Goal: Task Accomplishment & Management: Use online tool/utility

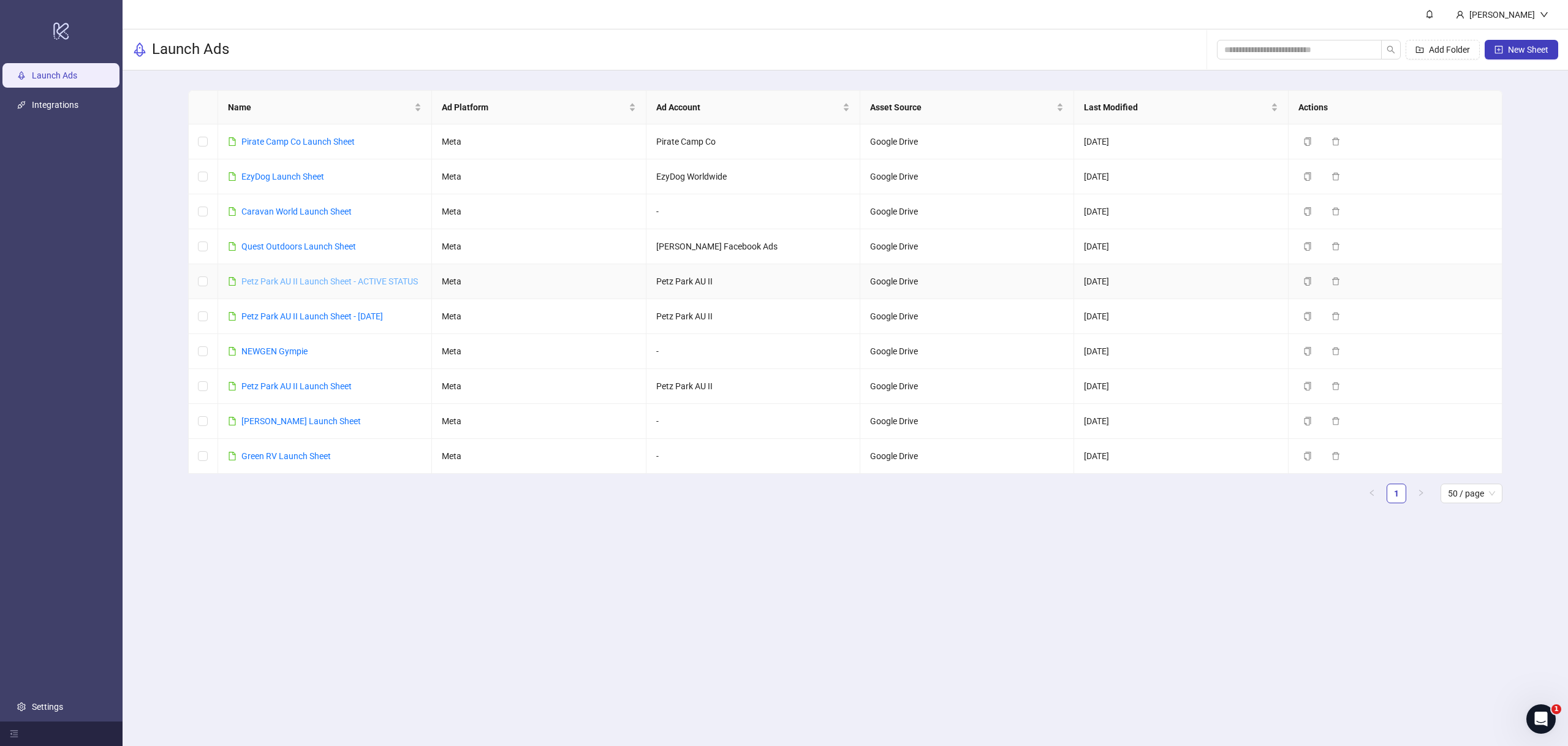
click at [302, 280] on link "Petz Park AU II Launch Sheet - ACTIVE STATUS" at bounding box center [329, 281] width 176 height 10
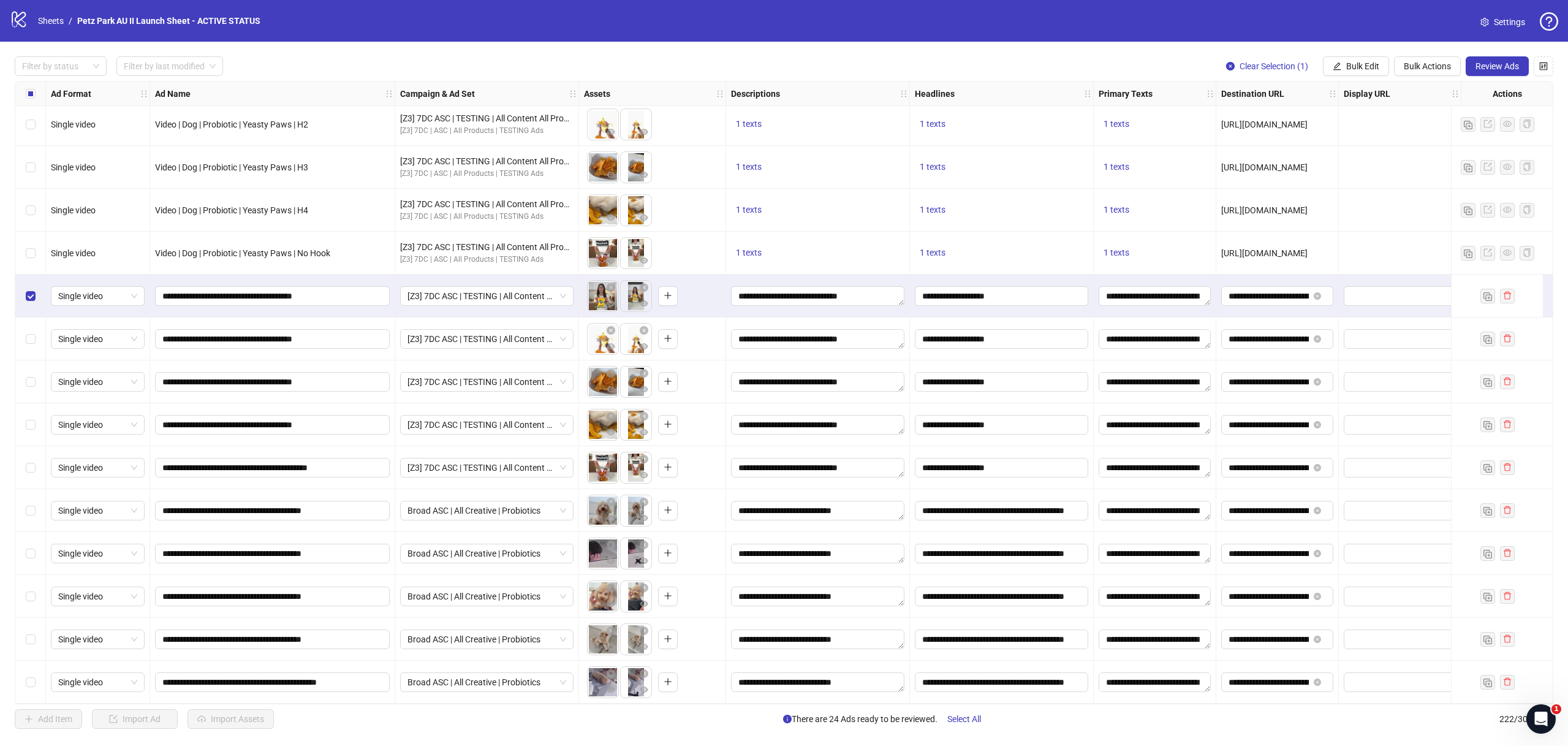
scroll to position [8915, 0]
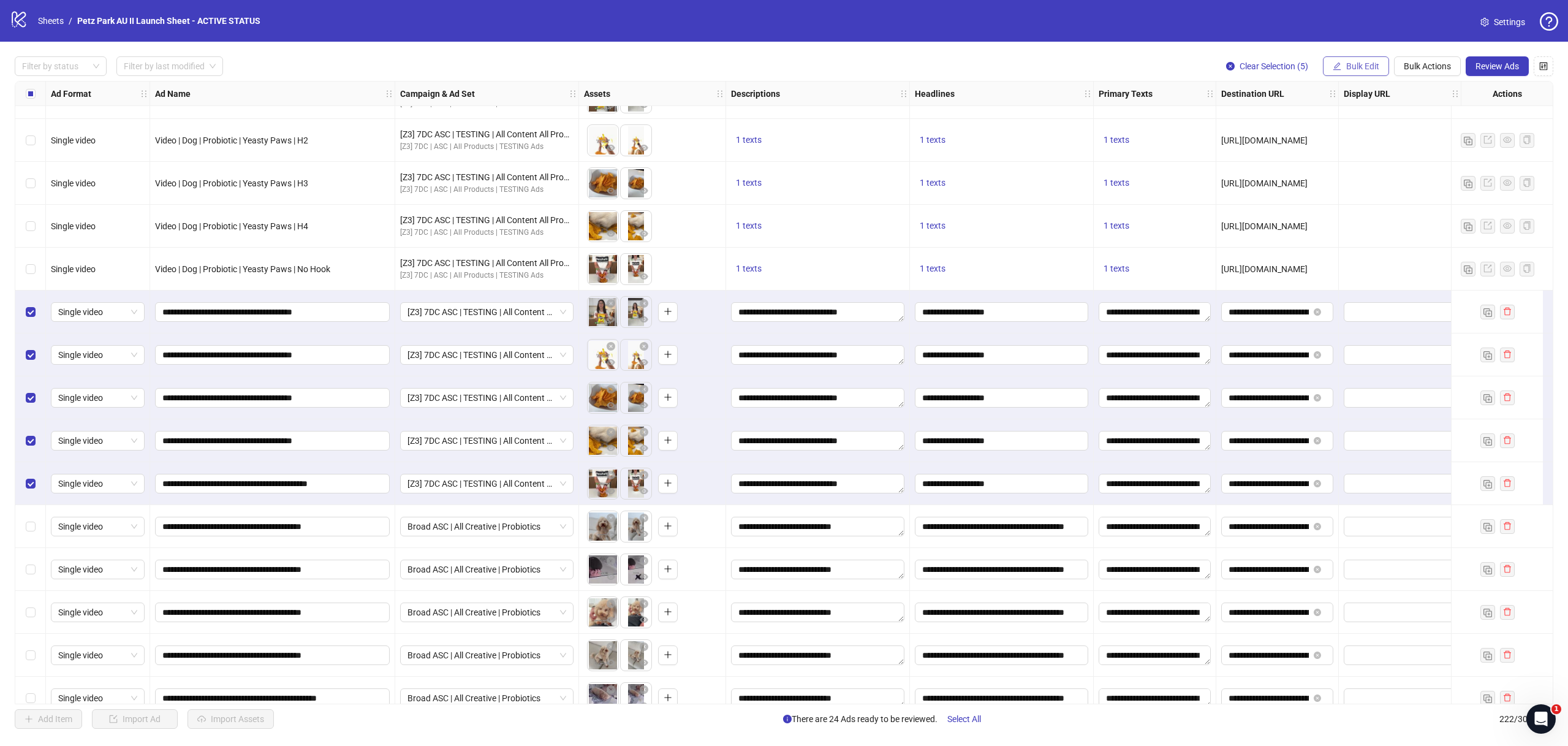
click at [1354, 68] on span "Bulk Edit" at bounding box center [1363, 67] width 33 height 10
click at [1364, 138] on li "Campaign & Ad Set" at bounding box center [1368, 130] width 88 height 19
click at [1301, 120] on span "[Z3] 7DC ASC | TESTING | All Content All Products" at bounding box center [1321, 120] width 169 height 19
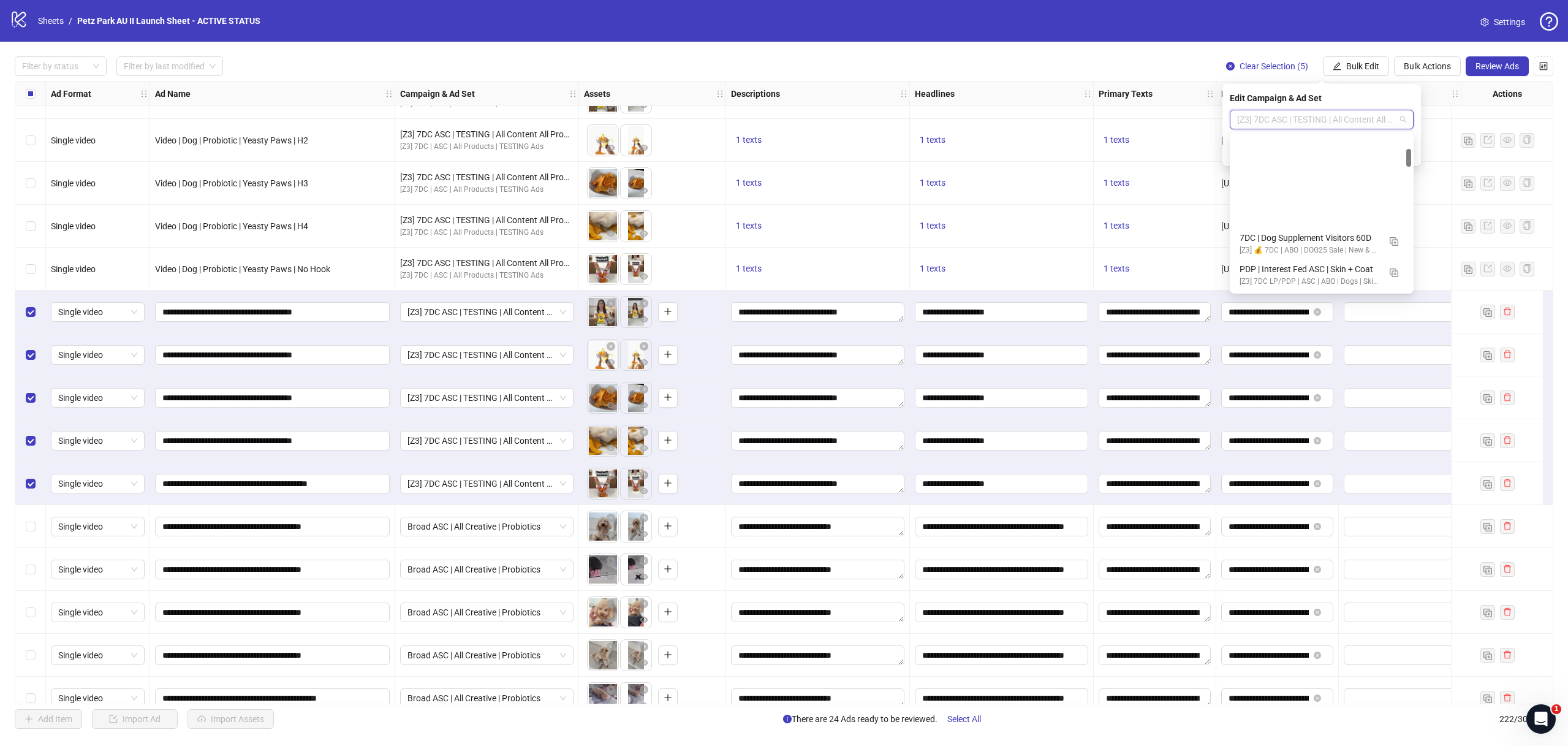
scroll to position [124, 0]
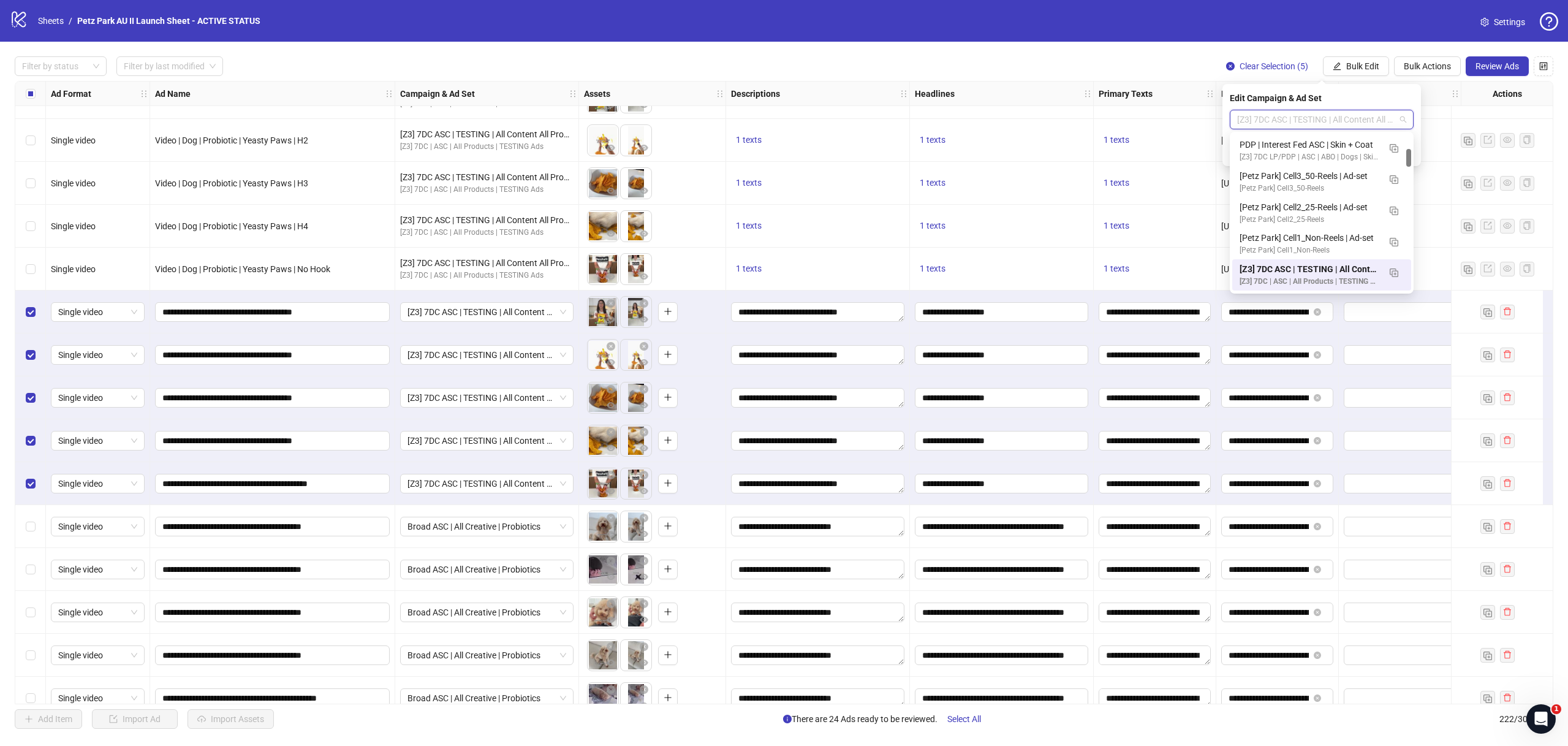
paste input "**********"
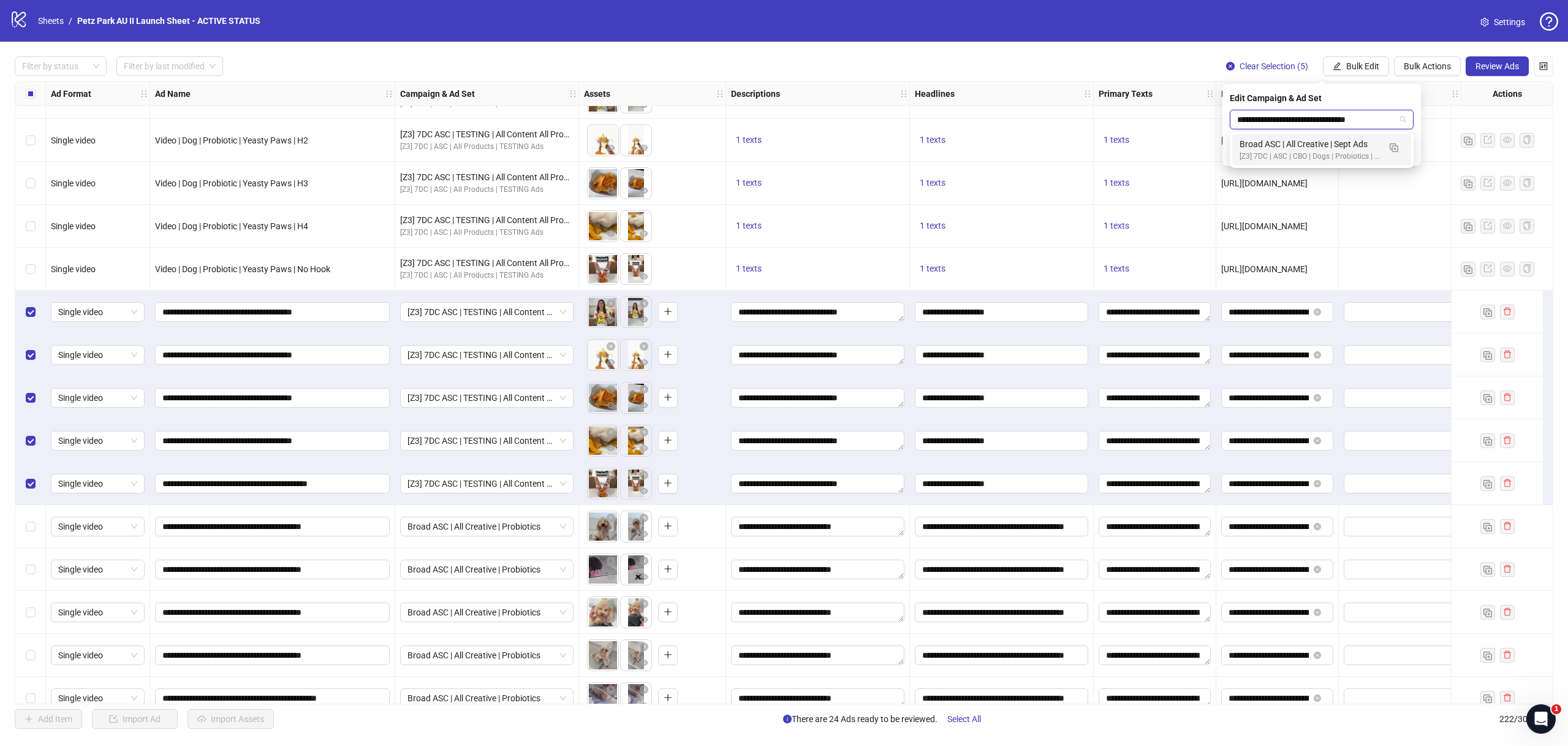
type input "**********"
click at [1367, 97] on div "Edit Campaign & Ad Set" at bounding box center [1322, 98] width 184 height 14
click at [1349, 126] on span "[Z3] 7DC ASC | TESTING | All Content All Products" at bounding box center [1321, 120] width 169 height 19
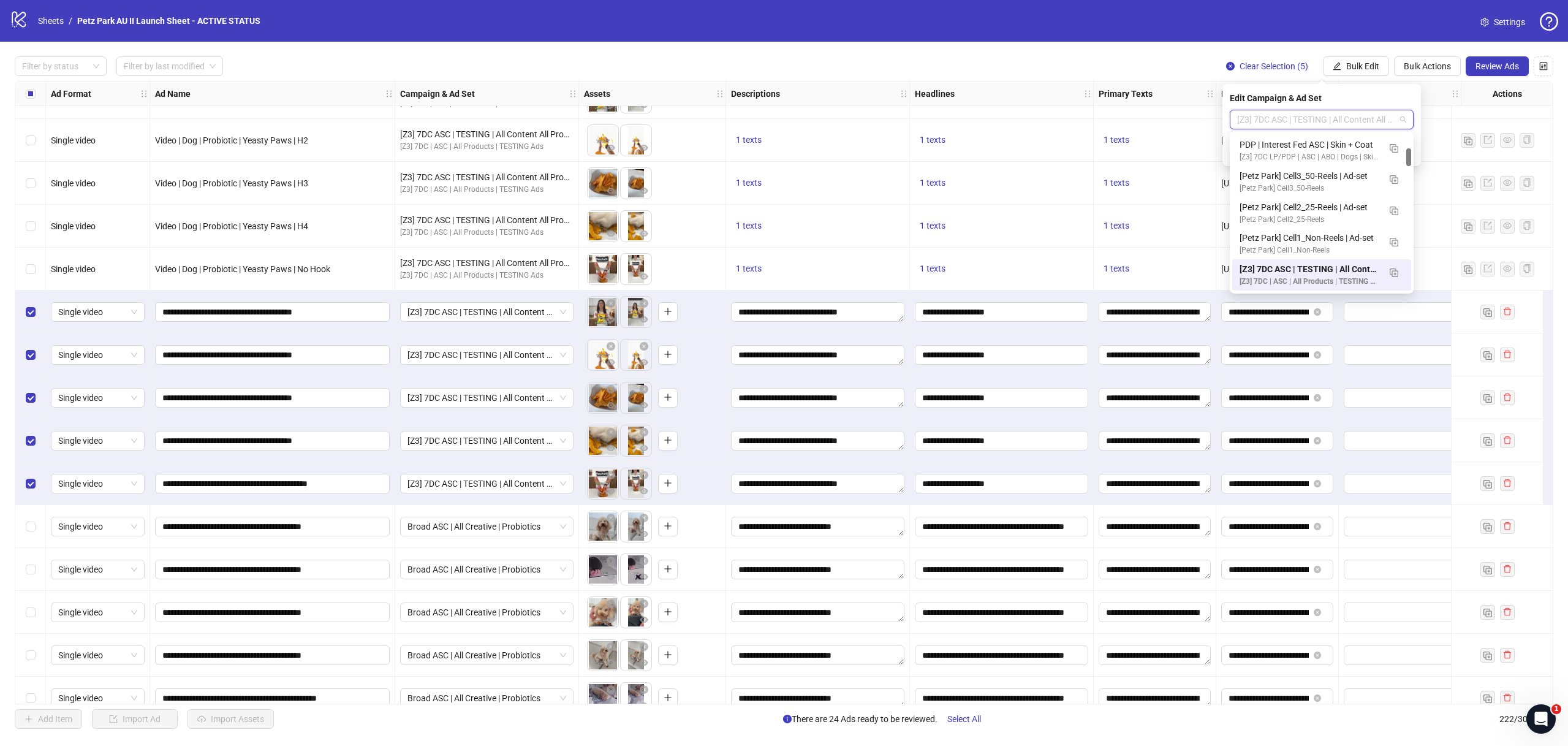
paste input "**********"
type input "**********"
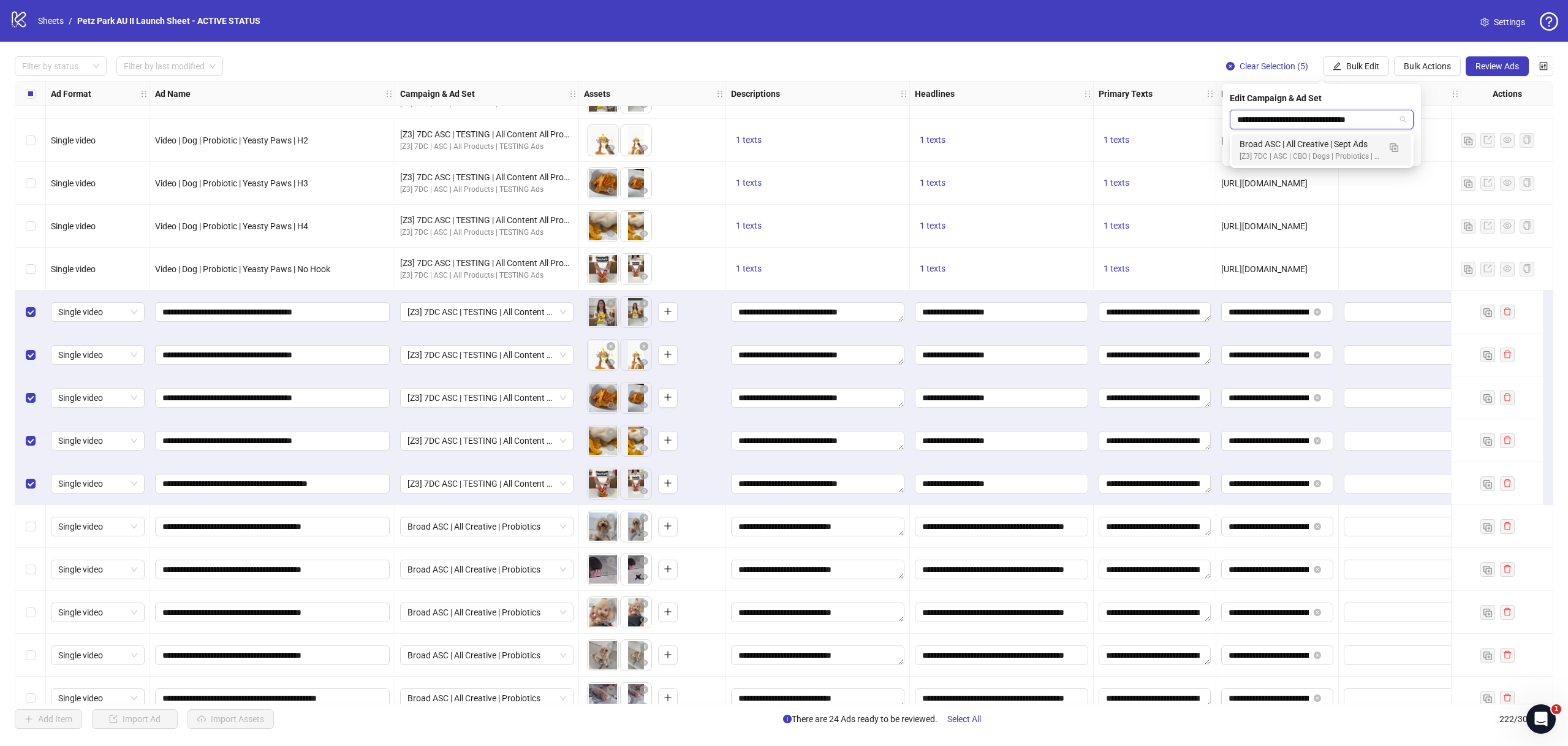
click at [1329, 150] on div "Broad ASC | All Creative | Sept Ads" at bounding box center [1309, 144] width 139 height 14
click at [1409, 149] on icon "check" at bounding box center [1406, 151] width 8 height 6
click at [1493, 67] on span "Review Ads" at bounding box center [1498, 67] width 44 height 10
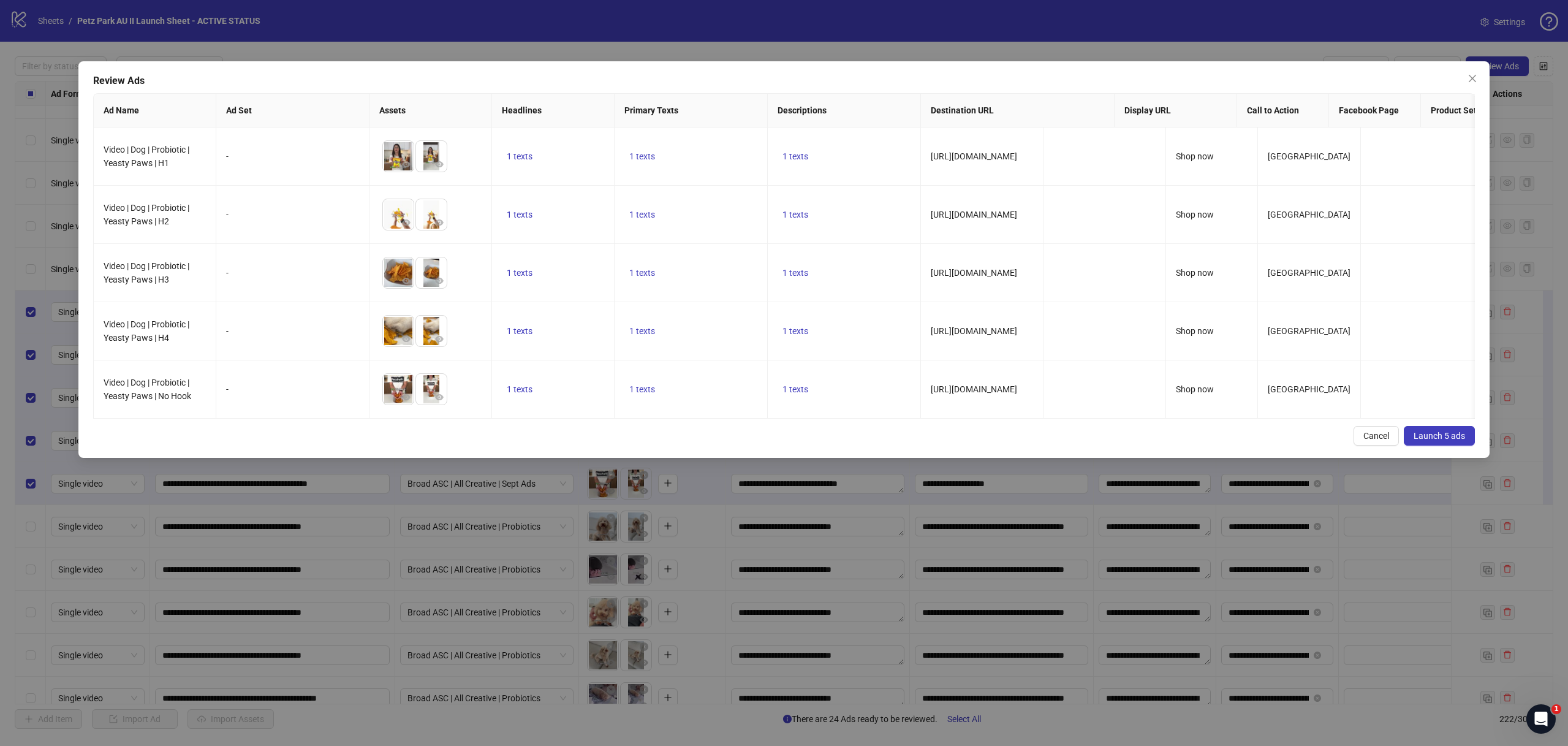
click at [1423, 427] on button "Launch 5 ads" at bounding box center [1440, 435] width 71 height 19
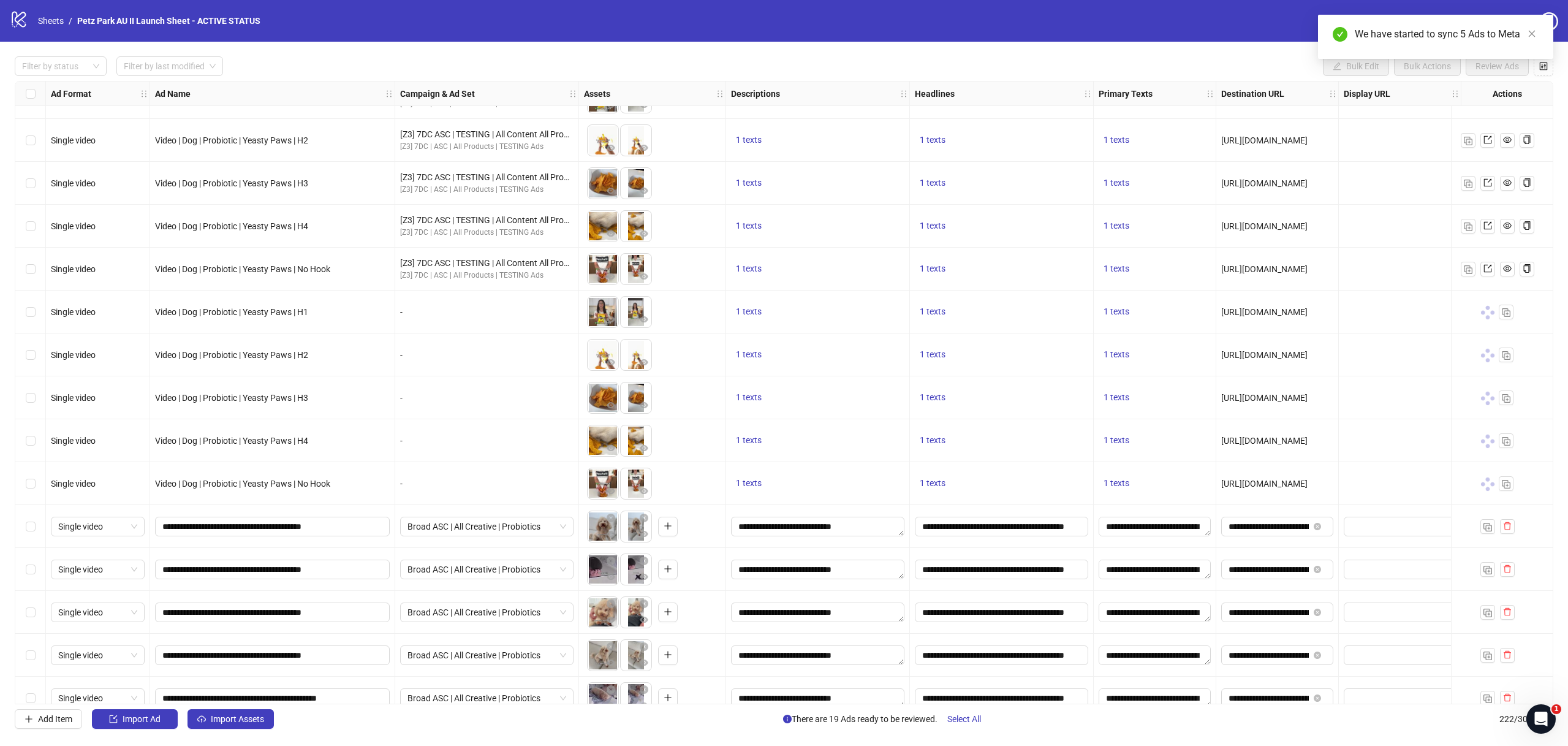
scroll to position [8936, 0]
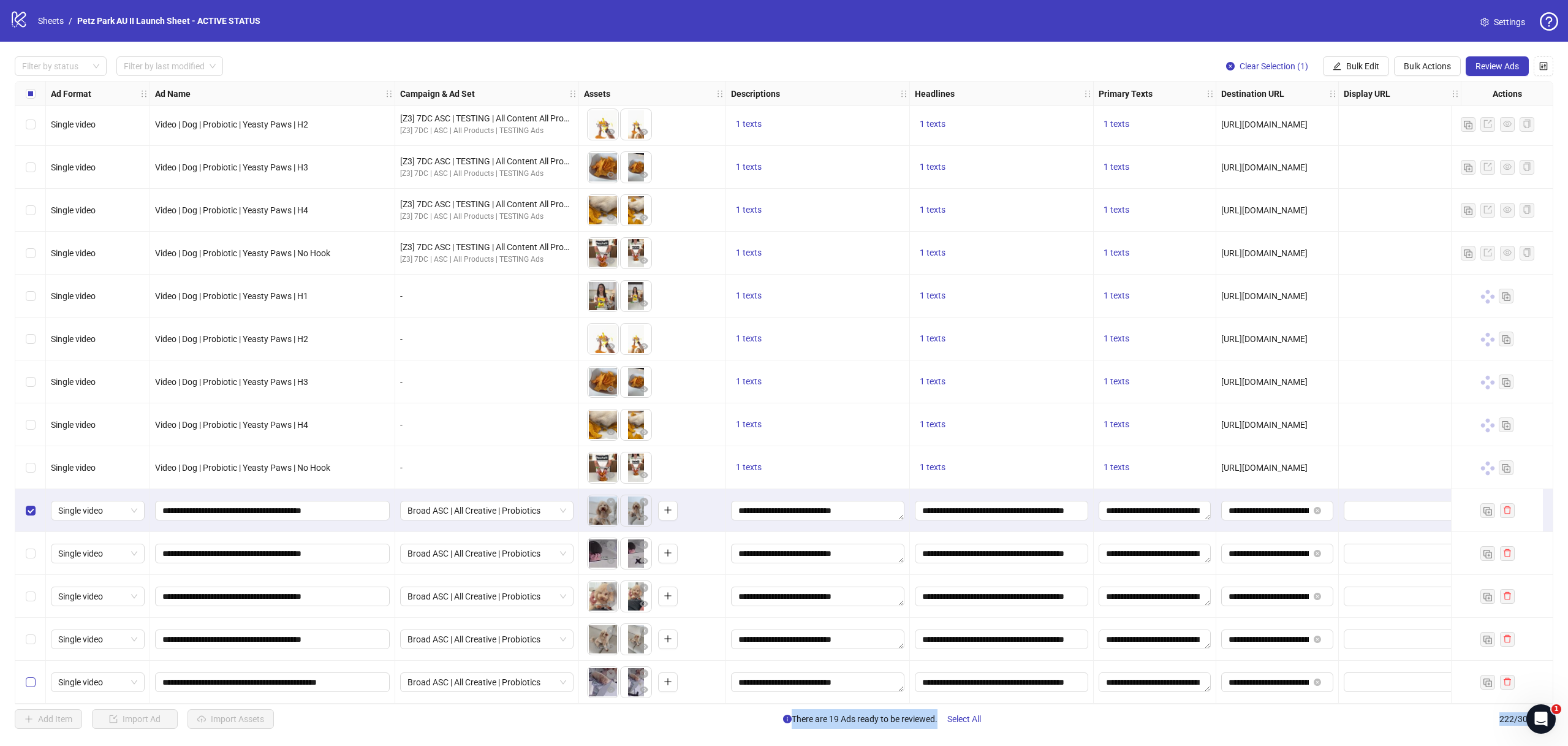
click at [32, 683] on label "Select row 222" at bounding box center [30, 683] width 10 height 14
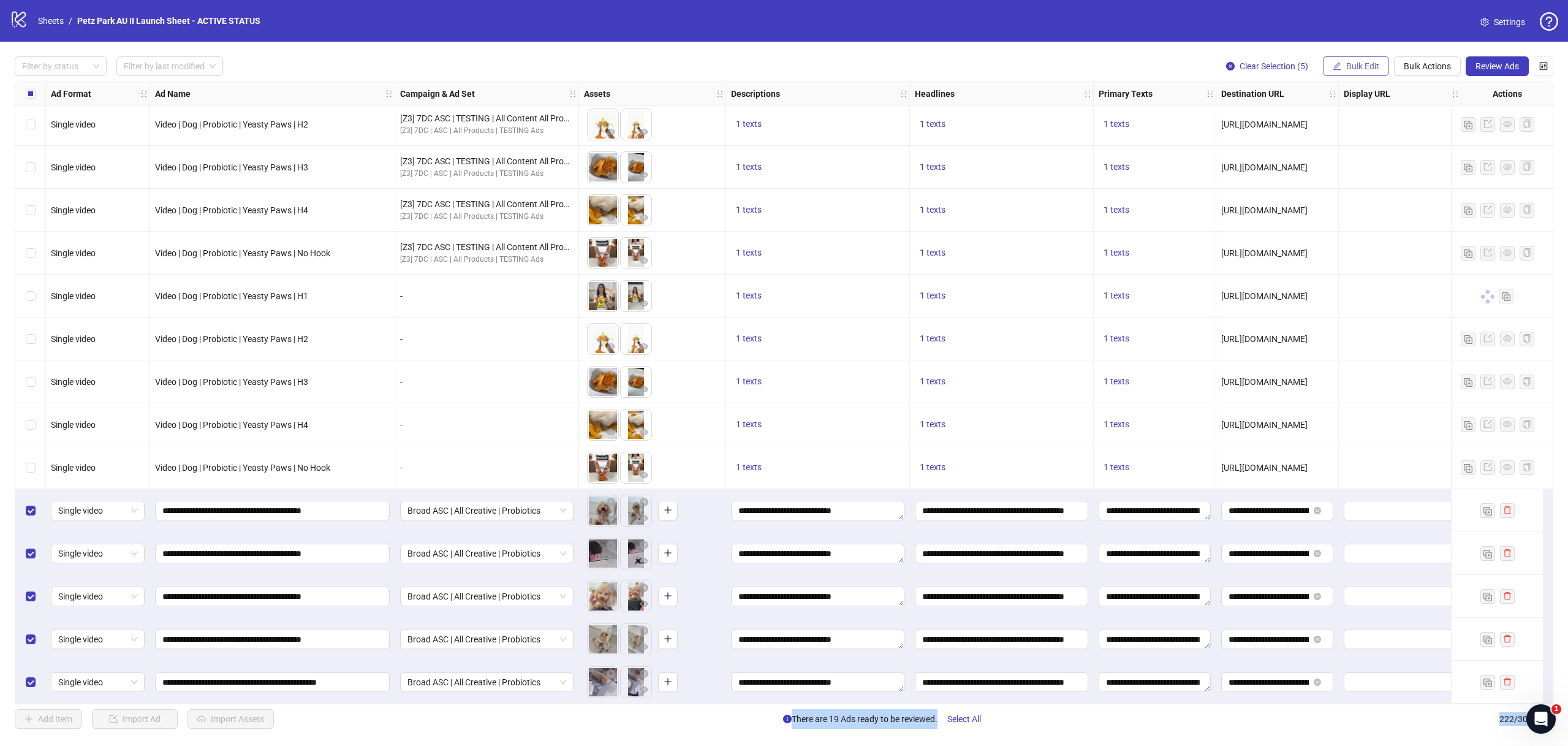
click at [1354, 71] on button "Bulk Edit" at bounding box center [1356, 66] width 66 height 19
click at [1376, 129] on span "Campaign & Ad Set" at bounding box center [1368, 131] width 73 height 14
click at [1344, 120] on span "Broad ASC | All Creative | Probiotics" at bounding box center [1321, 120] width 169 height 19
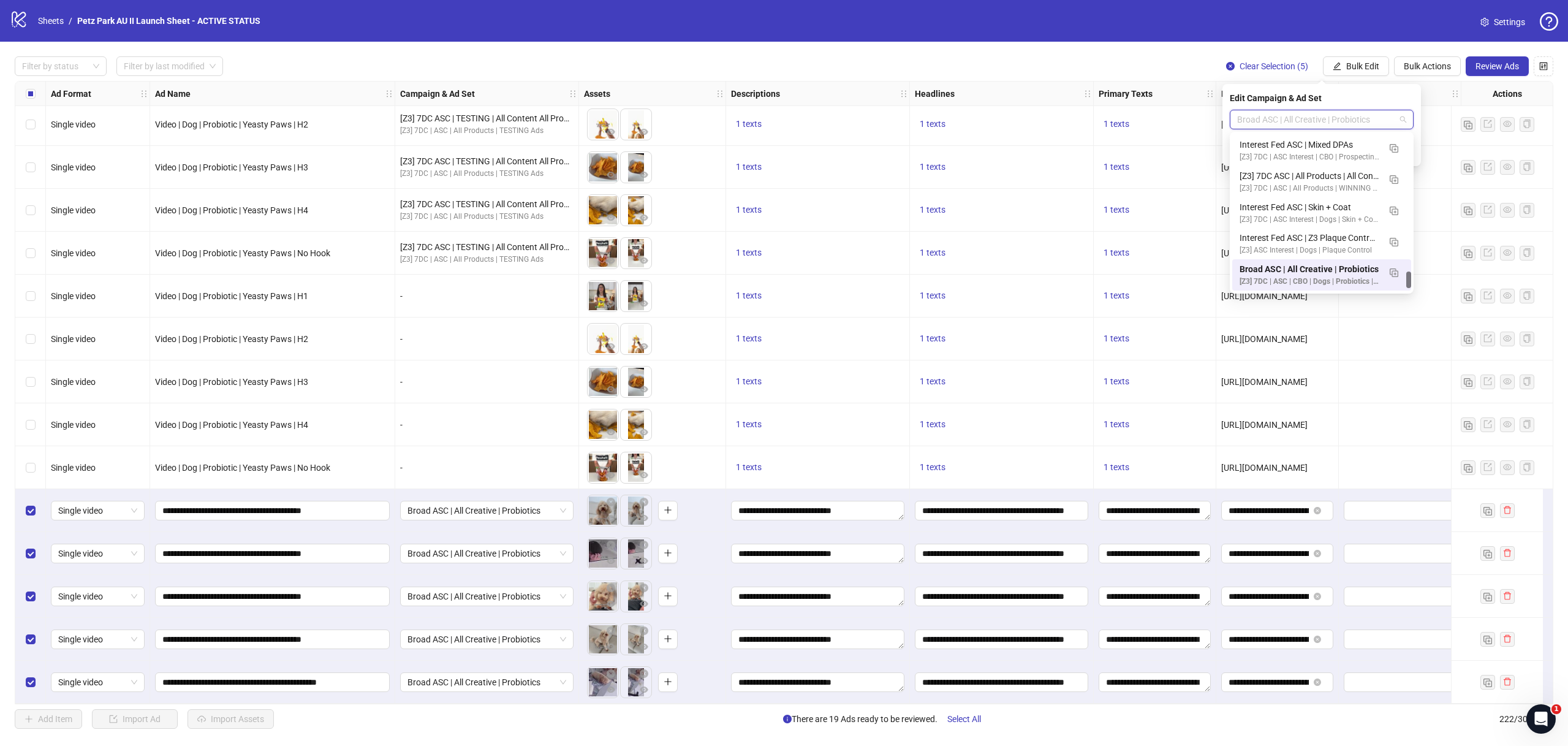
paste input "**********"
type input "**********"
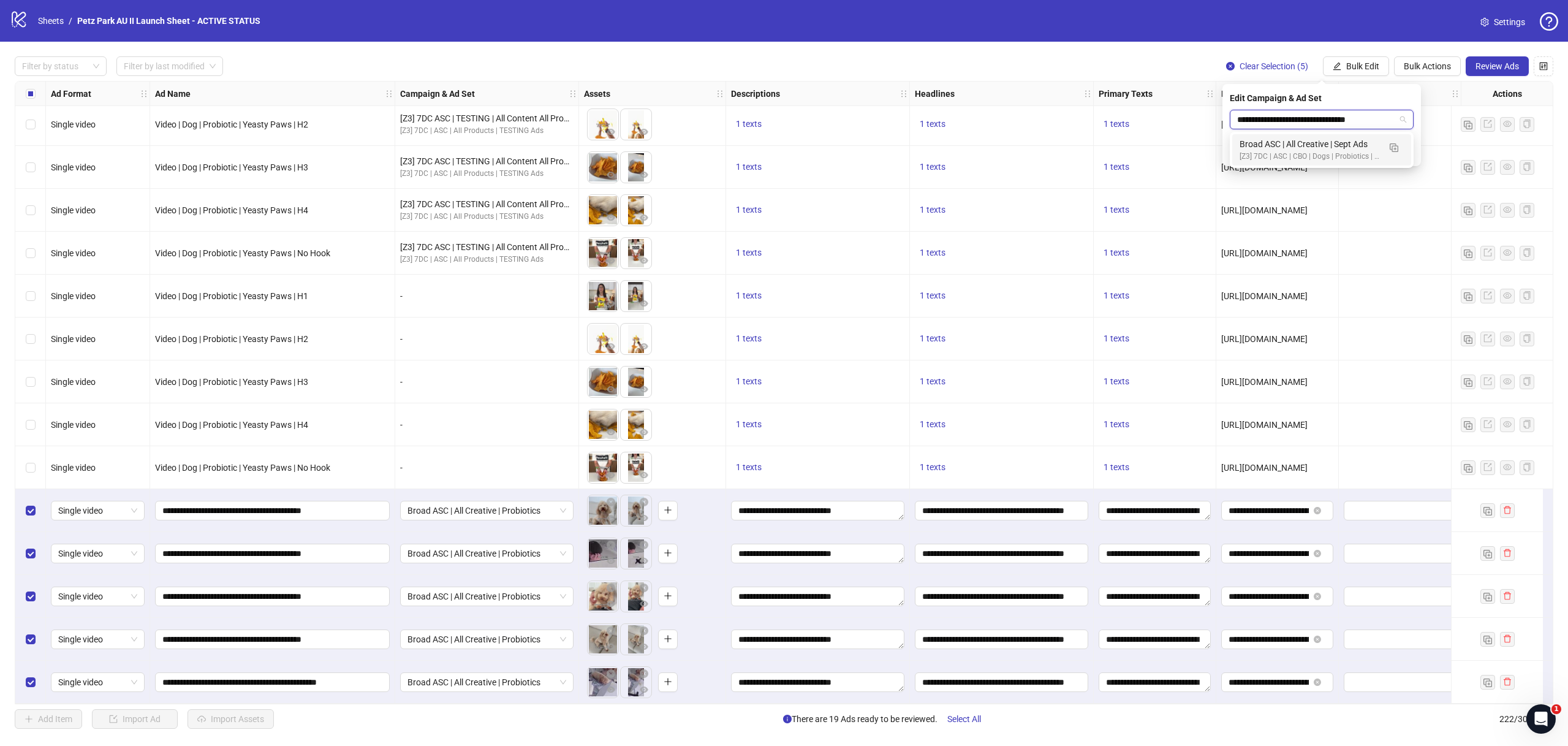
scroll to position [0, 0]
click at [1334, 134] on div "Broad ASC | All Creative | Sept Ads [Z3] 7DC | ASC | CBO | Dogs | Probiotics | …" at bounding box center [1322, 150] width 179 height 31
click at [1403, 153] on icon "check" at bounding box center [1407, 151] width 8 height 8
click at [1499, 68] on span "Review Ads" at bounding box center [1498, 67] width 44 height 10
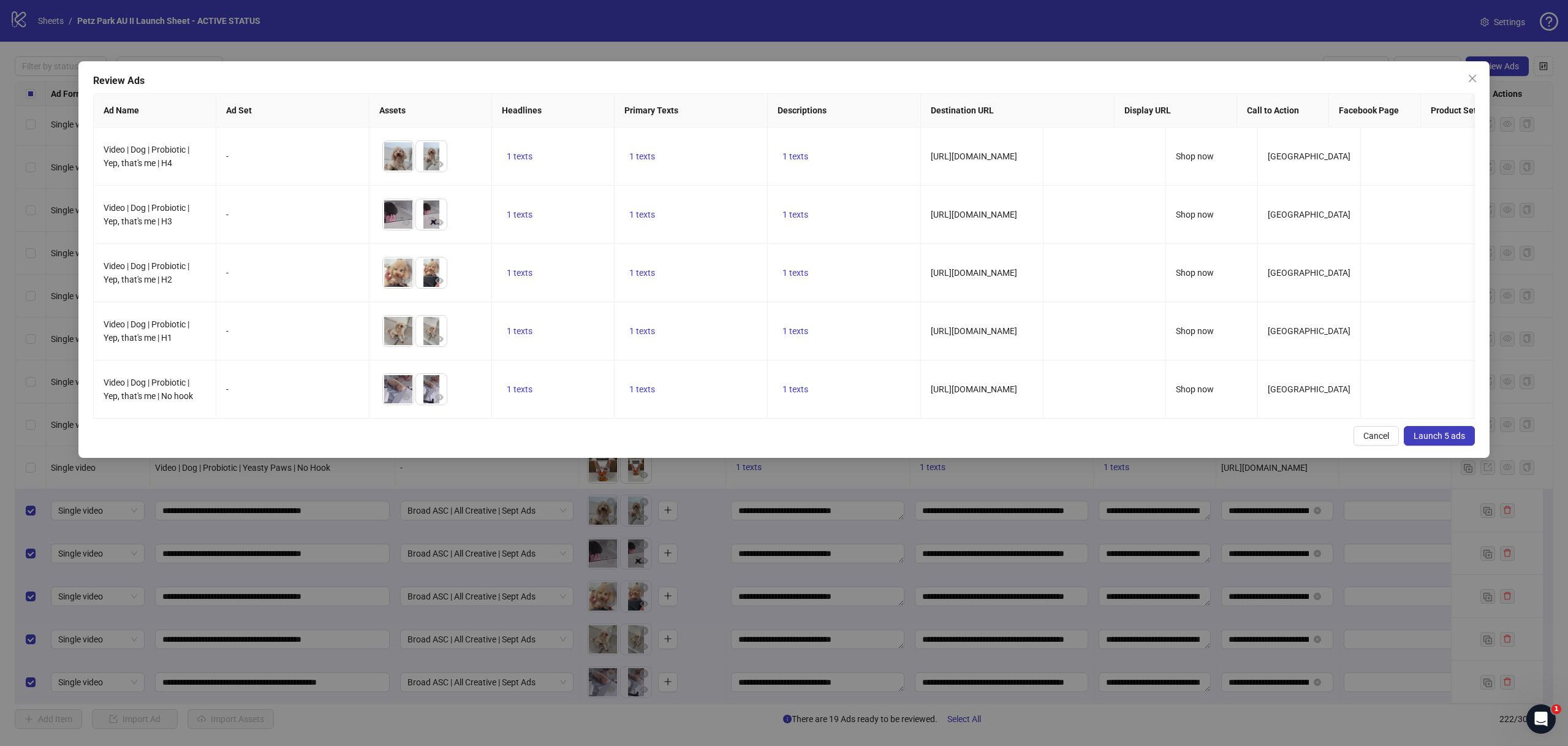
click at [1433, 430] on button "Launch 5 ads" at bounding box center [1440, 435] width 71 height 19
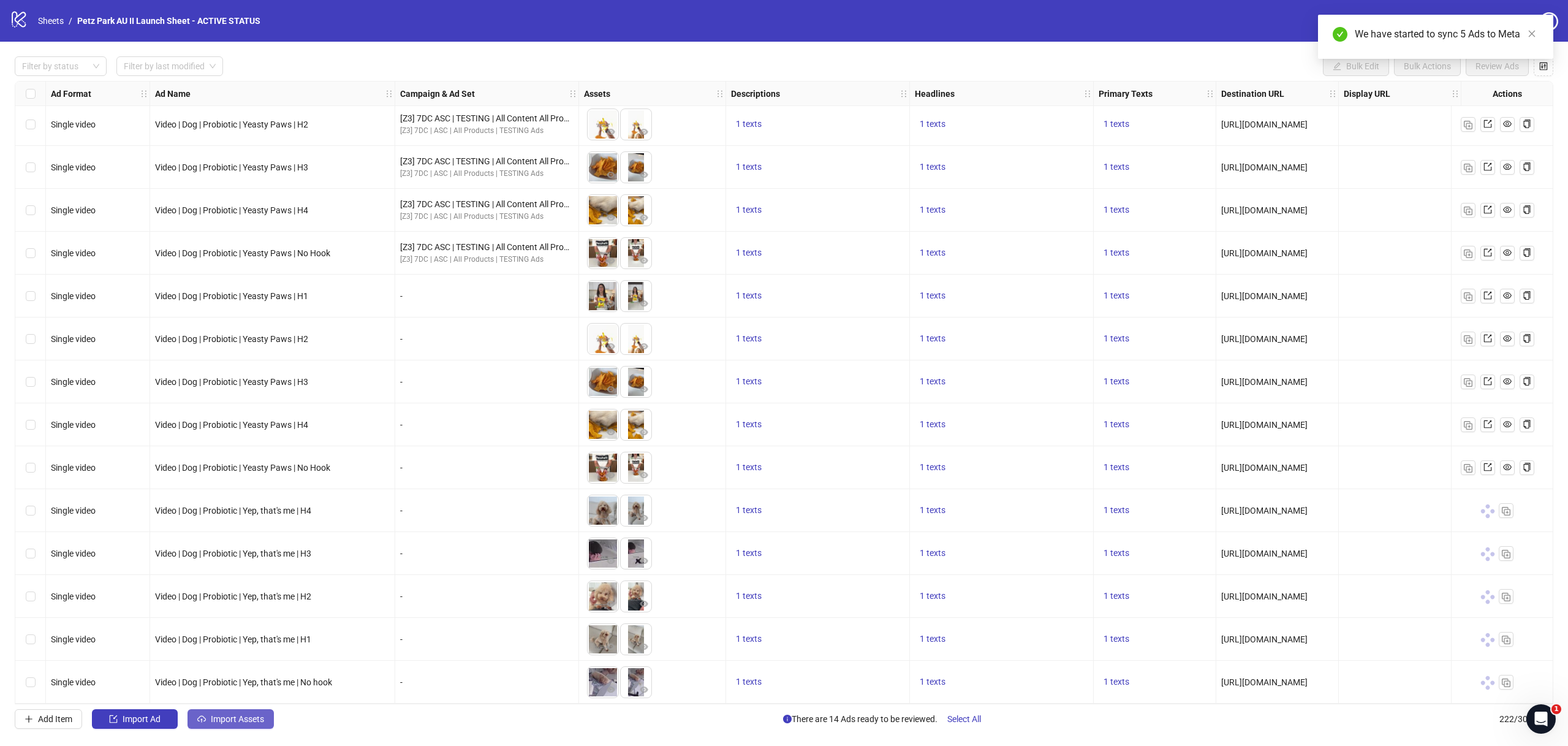
click at [215, 716] on span "Import Assets" at bounding box center [237, 720] width 53 height 10
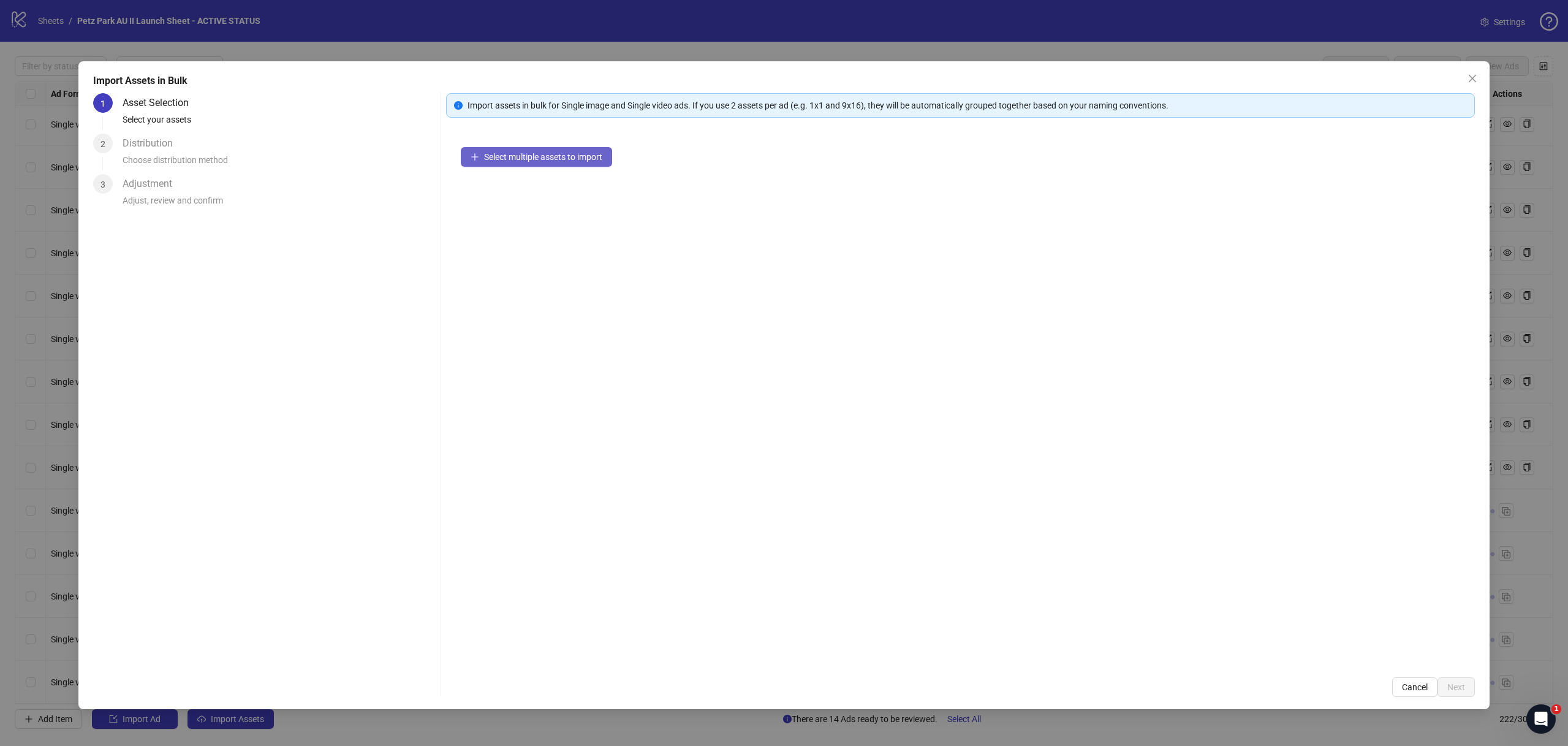
click at [560, 160] on span "Select multiple assets to import" at bounding box center [543, 157] width 118 height 10
click at [523, 161] on span "Select multiple assets to import" at bounding box center [543, 157] width 118 height 10
click at [369, 43] on div "Import Assets in Bulk 1 Asset Selection Select your assets 2 Distribution Choos…" at bounding box center [784, 373] width 1568 height 746
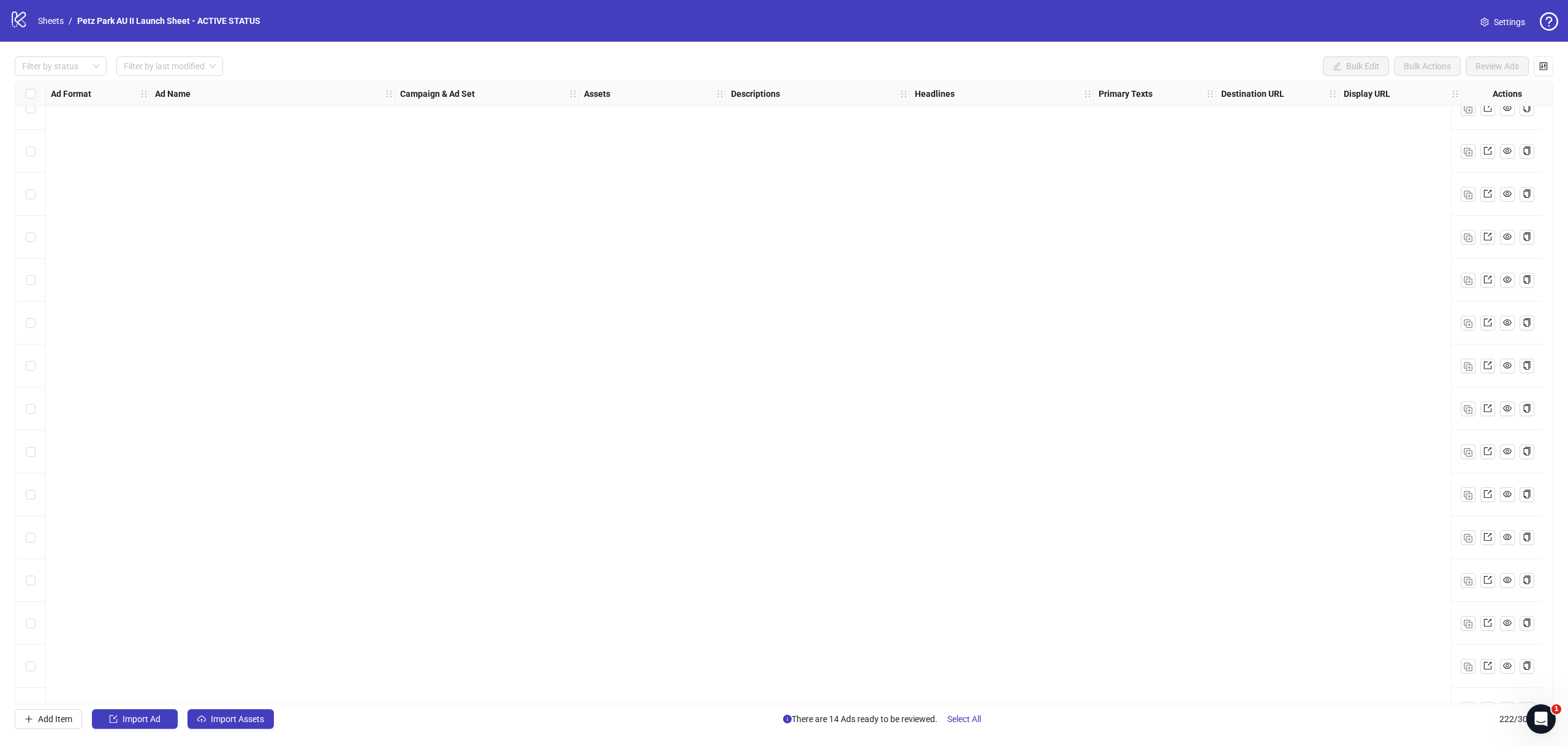
scroll to position [8936, 0]
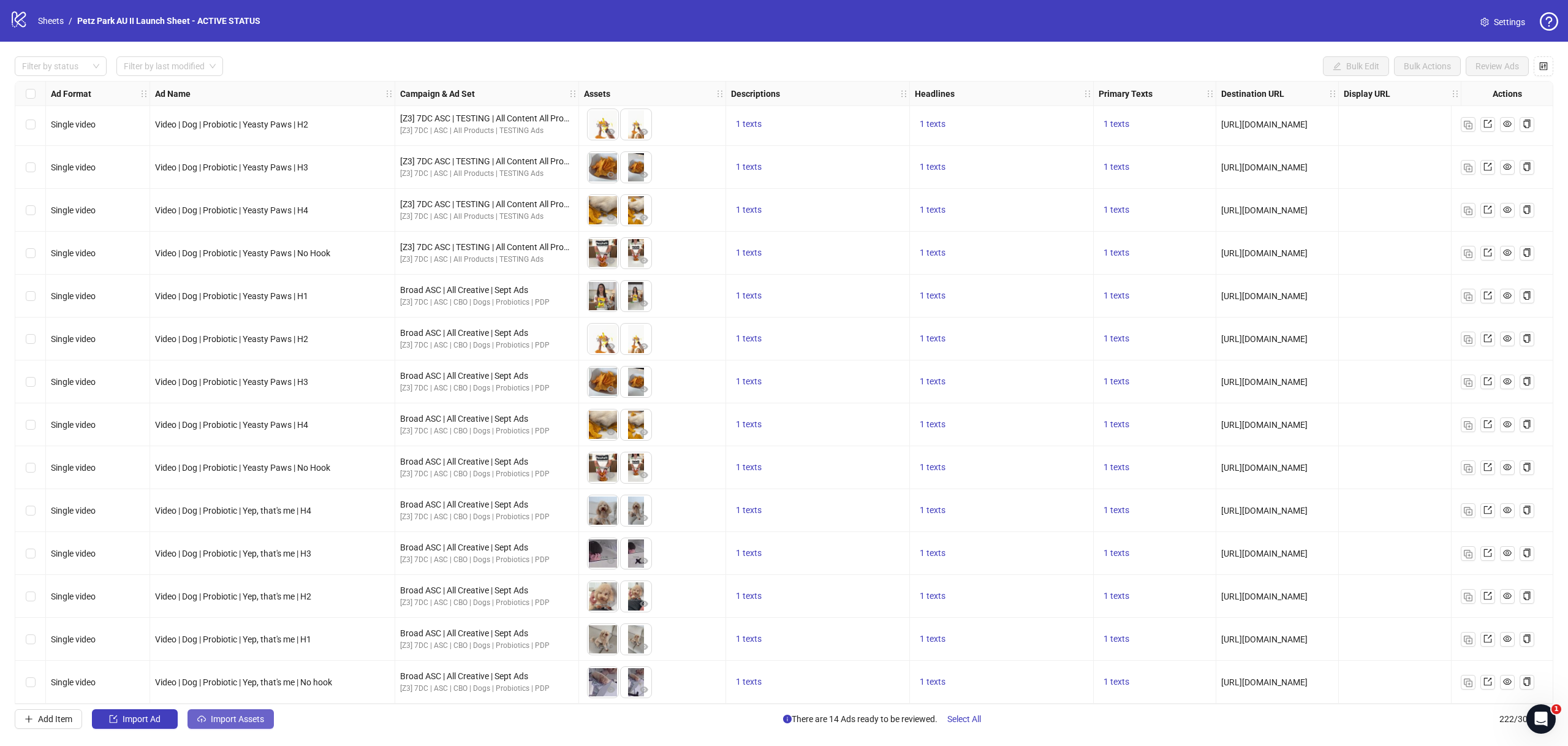
click at [238, 720] on span "Import Assets" at bounding box center [237, 720] width 53 height 10
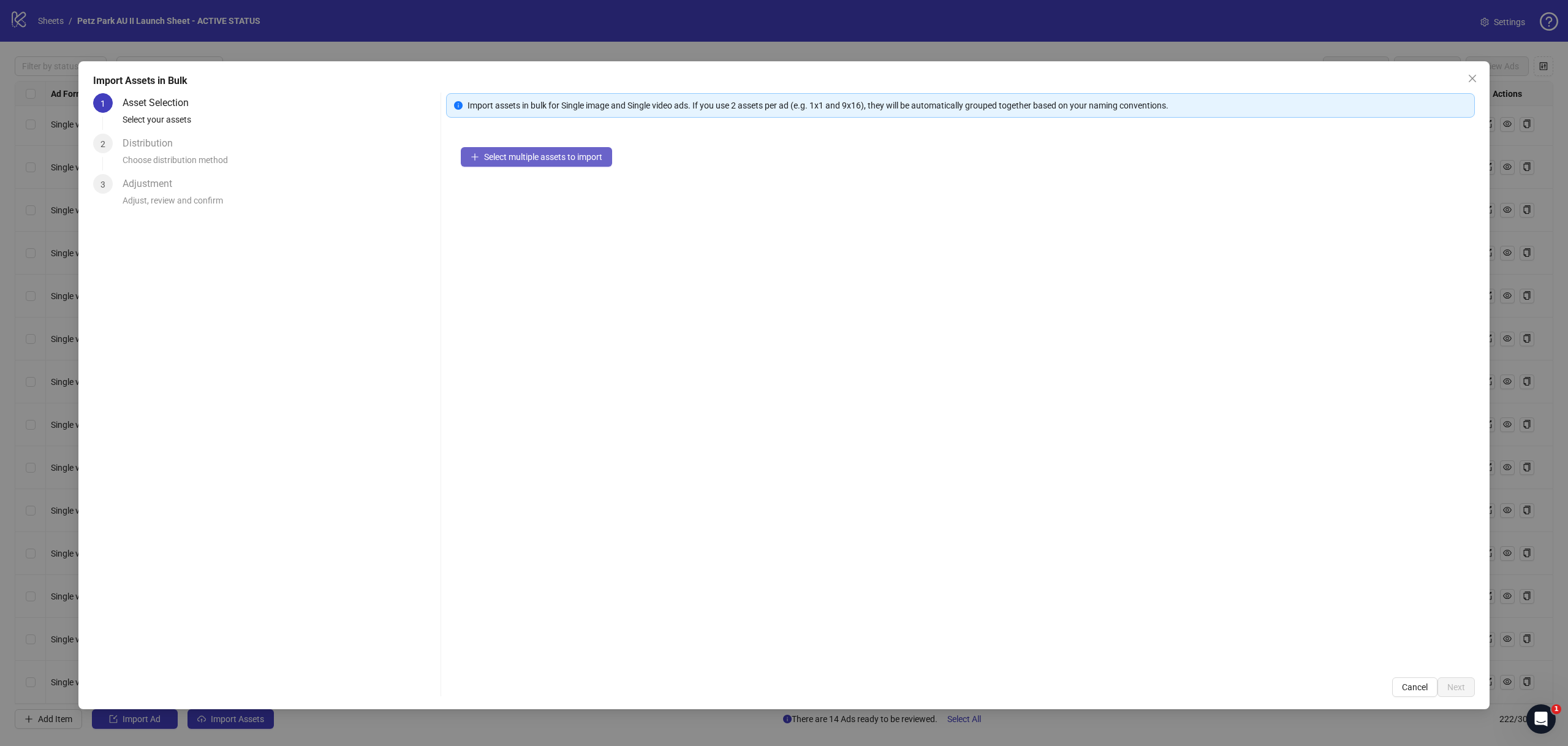
click at [553, 154] on span "Select multiple assets to import" at bounding box center [543, 157] width 118 height 10
click at [1446, 678] on button "Next" at bounding box center [1457, 687] width 37 height 19
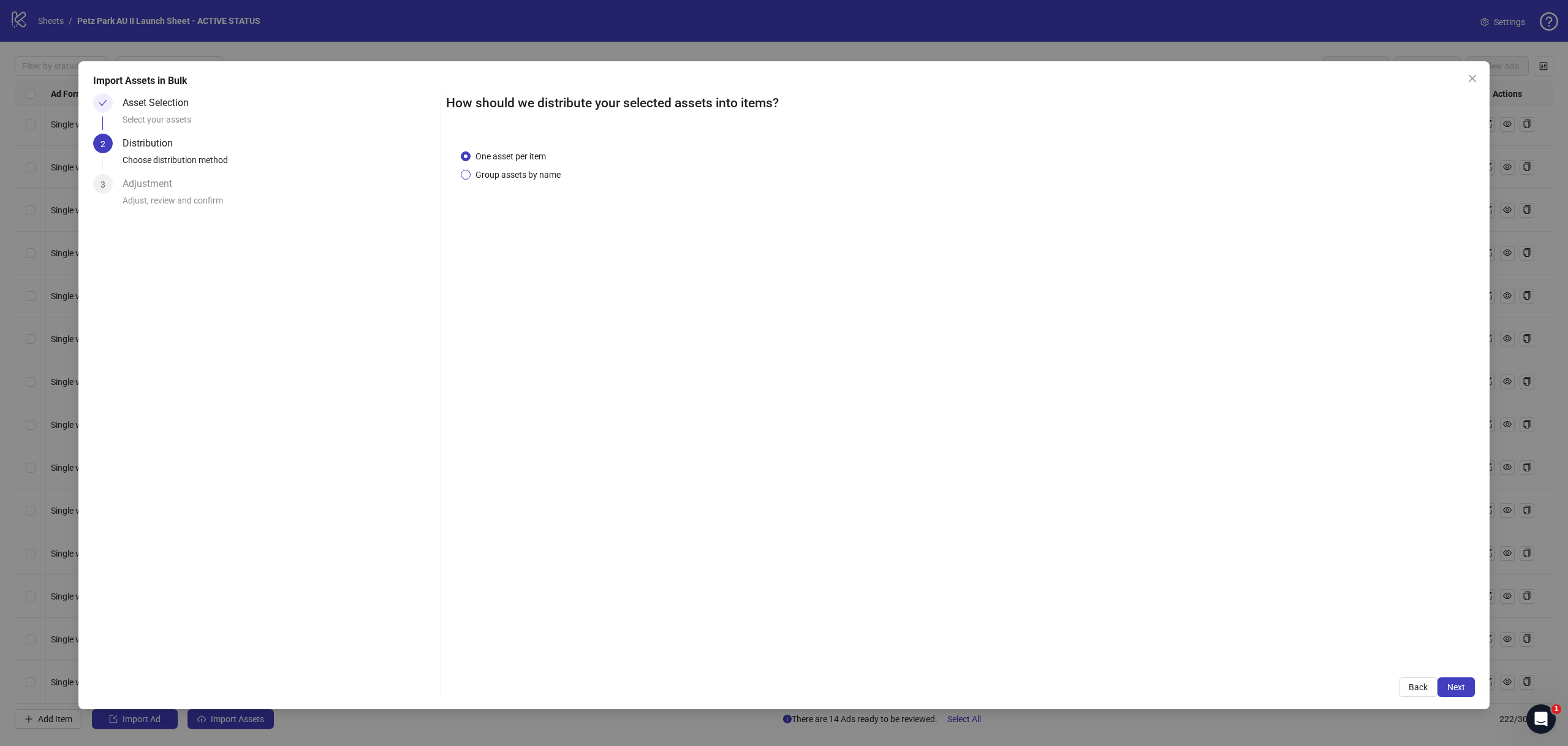
click at [488, 176] on span "Group assets by name" at bounding box center [518, 175] width 95 height 14
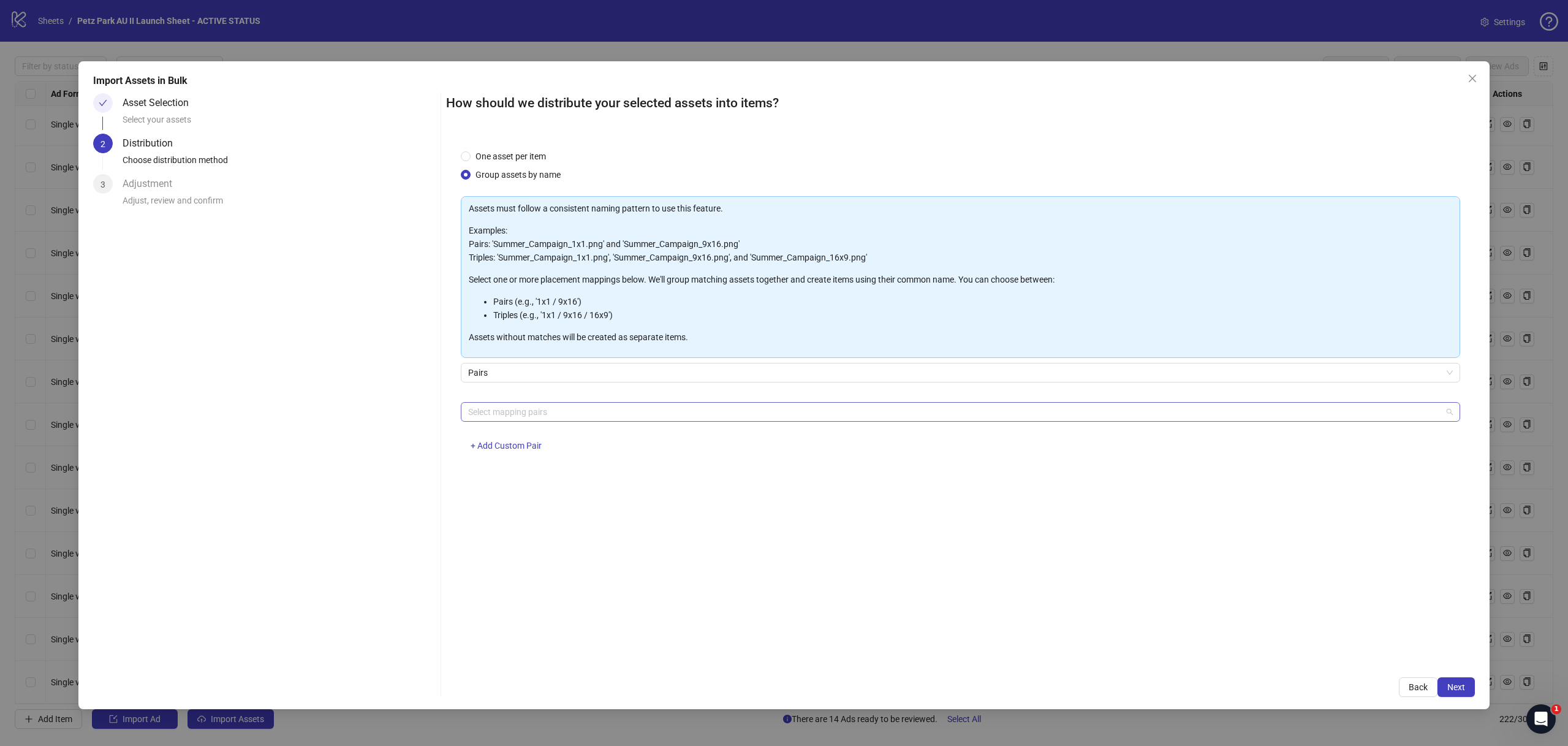
click at [511, 415] on div at bounding box center [954, 412] width 982 height 17
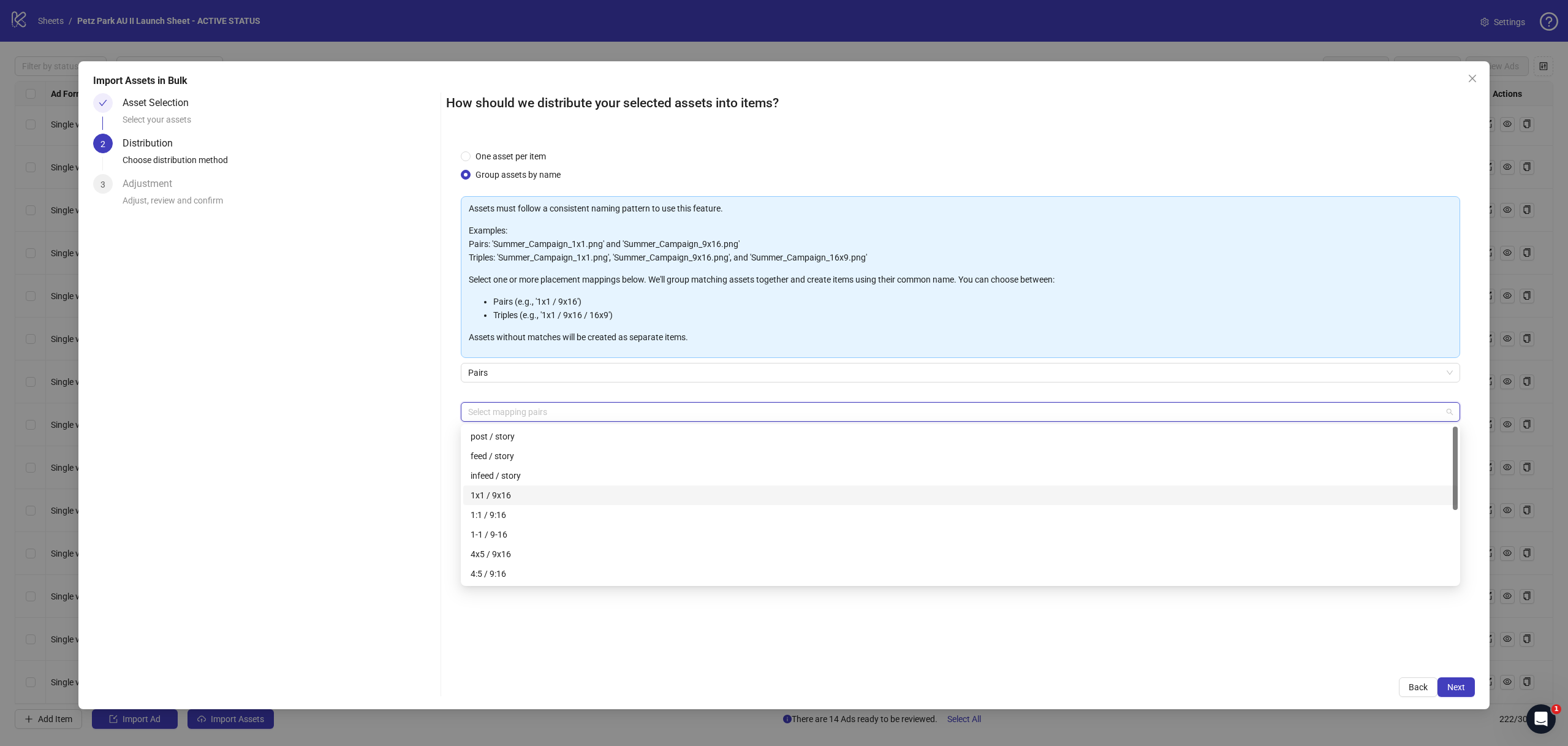
click at [508, 492] on div "1x1 / 9x16" at bounding box center [960, 495] width 980 height 14
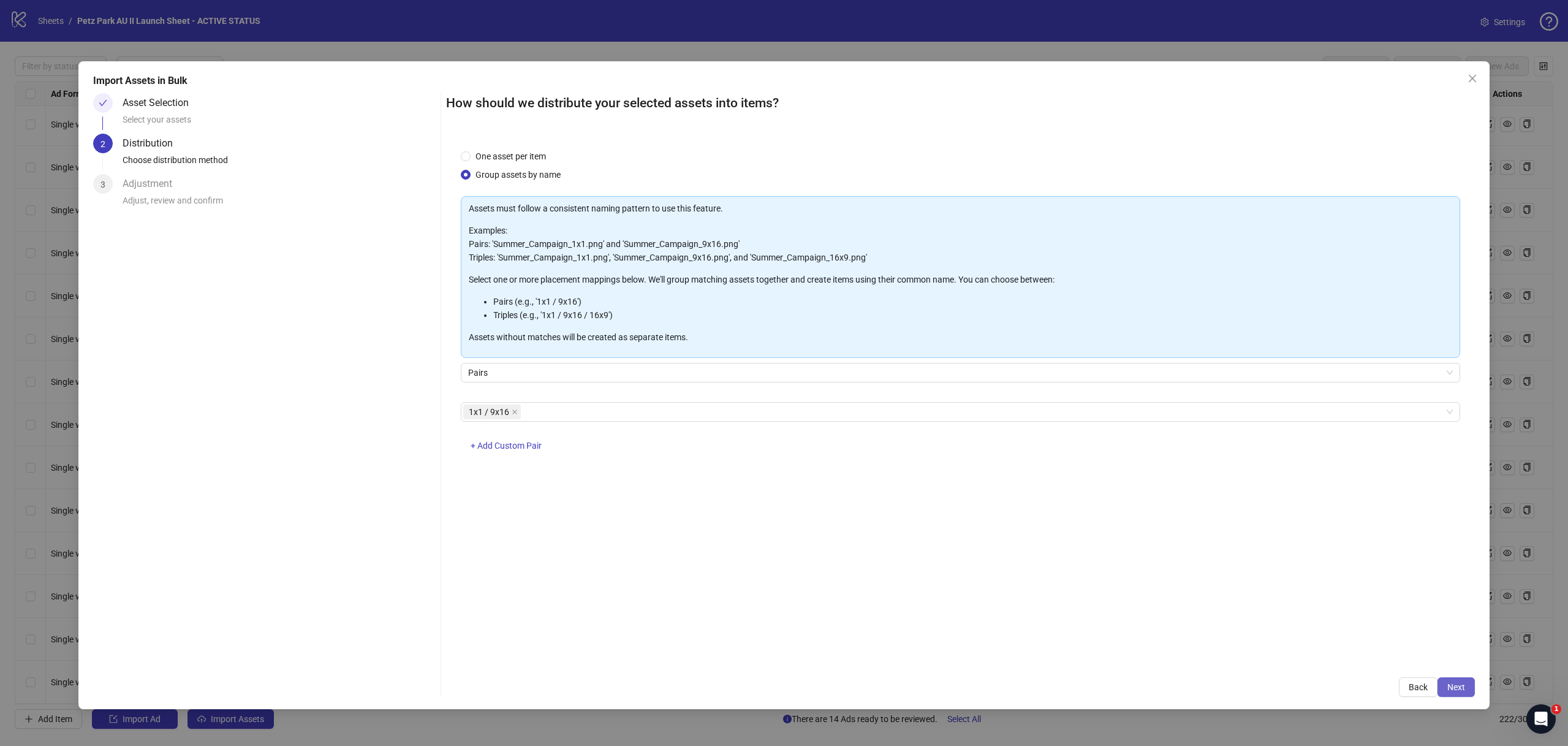
click at [1456, 688] on span "Next" at bounding box center [1456, 688] width 18 height 10
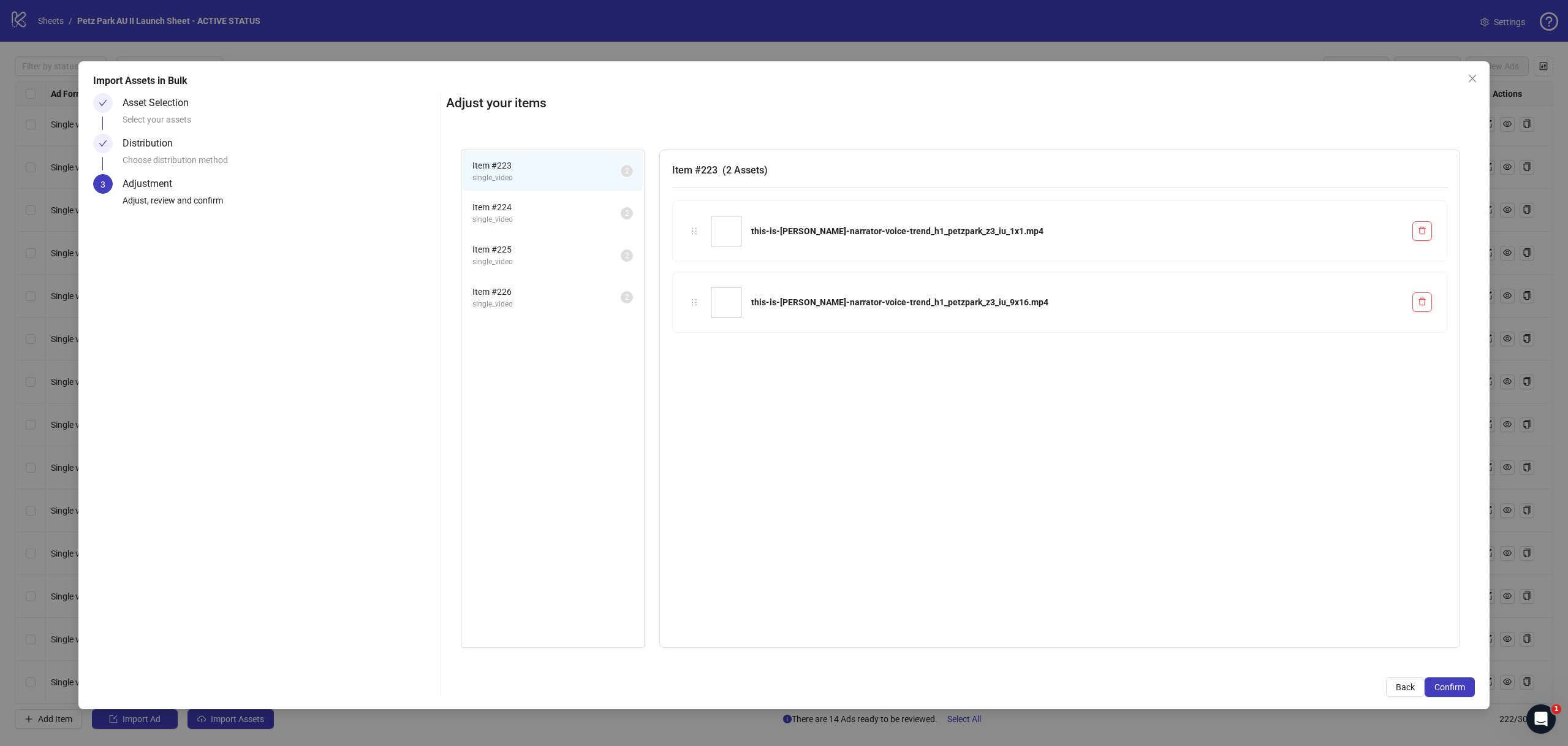
click at [1455, 677] on div "Adjust your items Item # 223 single_video 2 Item # 224 single_video 2 Item # 22…" at bounding box center [960, 395] width 1029 height 604
click at [1456, 684] on span "Confirm" at bounding box center [1450, 688] width 30 height 10
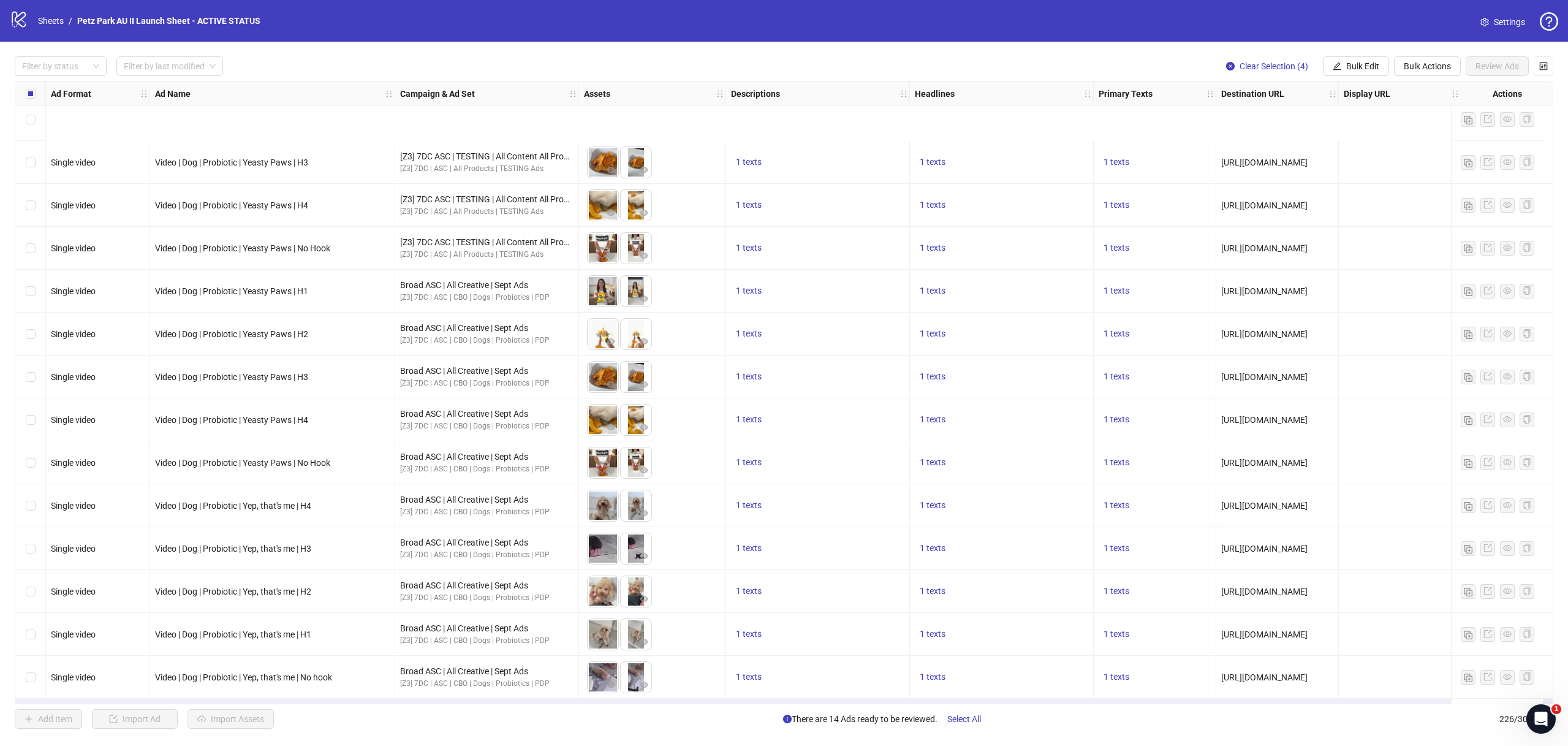
scroll to position [9107, 0]
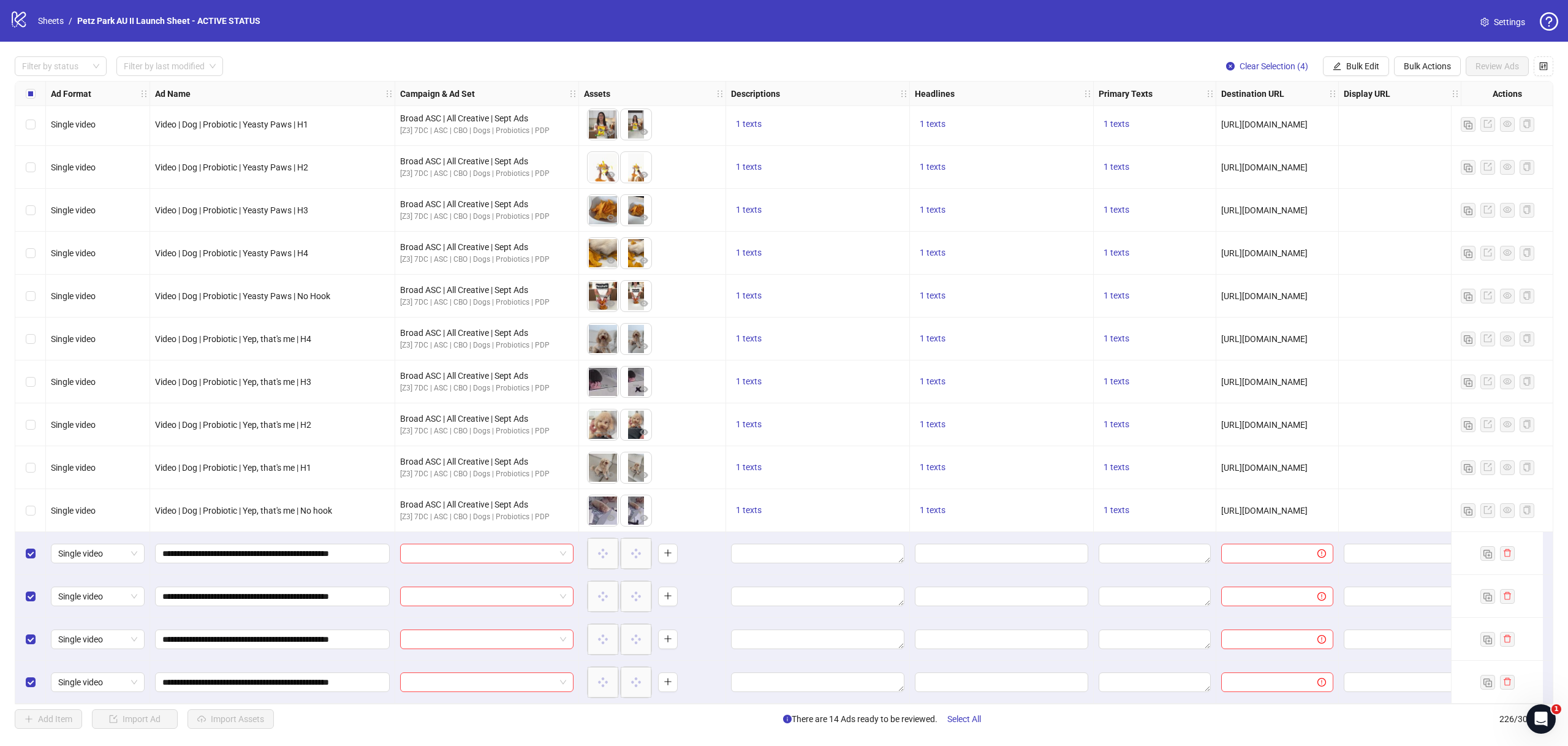
click at [25, 547] on div "Select row 223" at bounding box center [30, 553] width 30 height 43
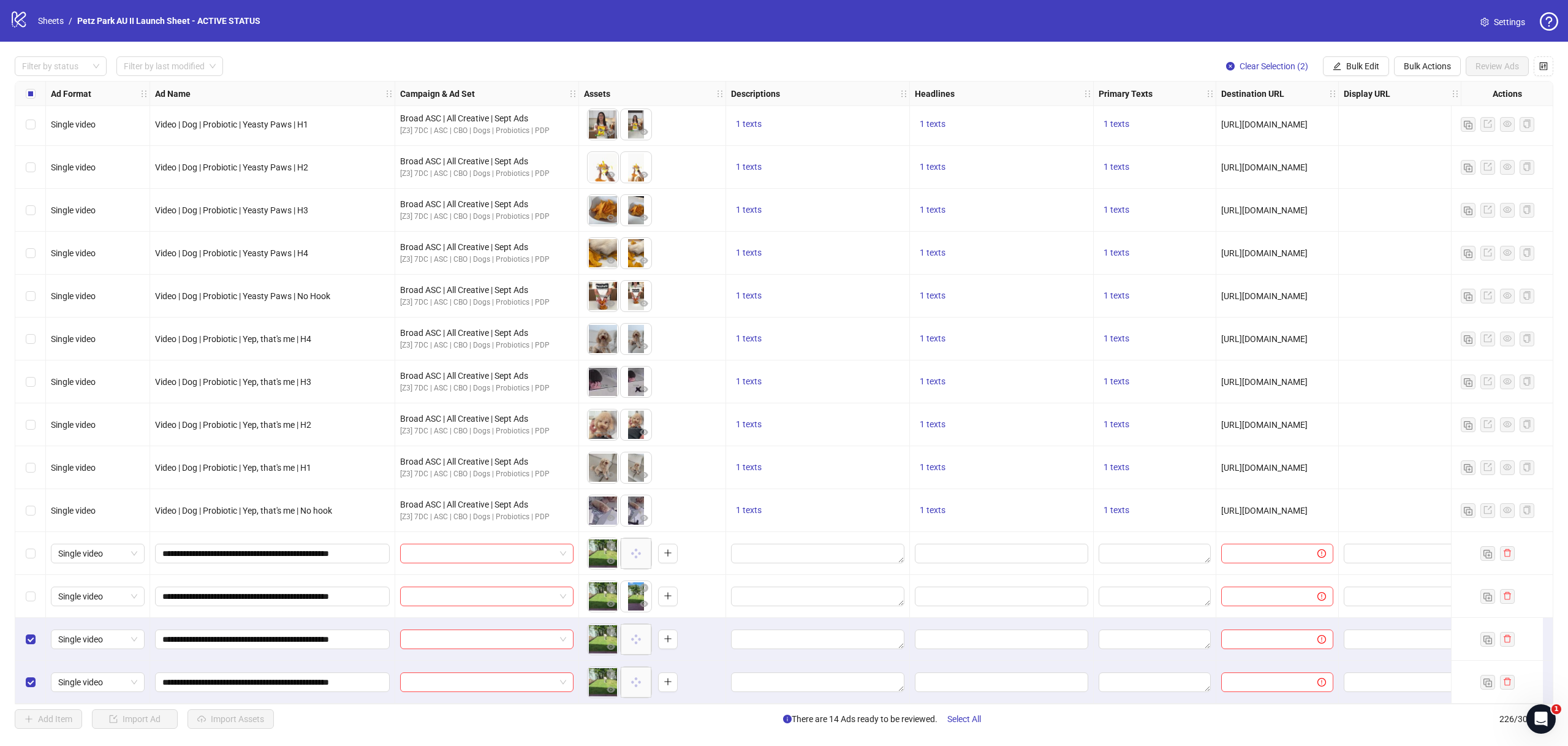
click at [32, 620] on div "Select row 225" at bounding box center [30, 640] width 30 height 43
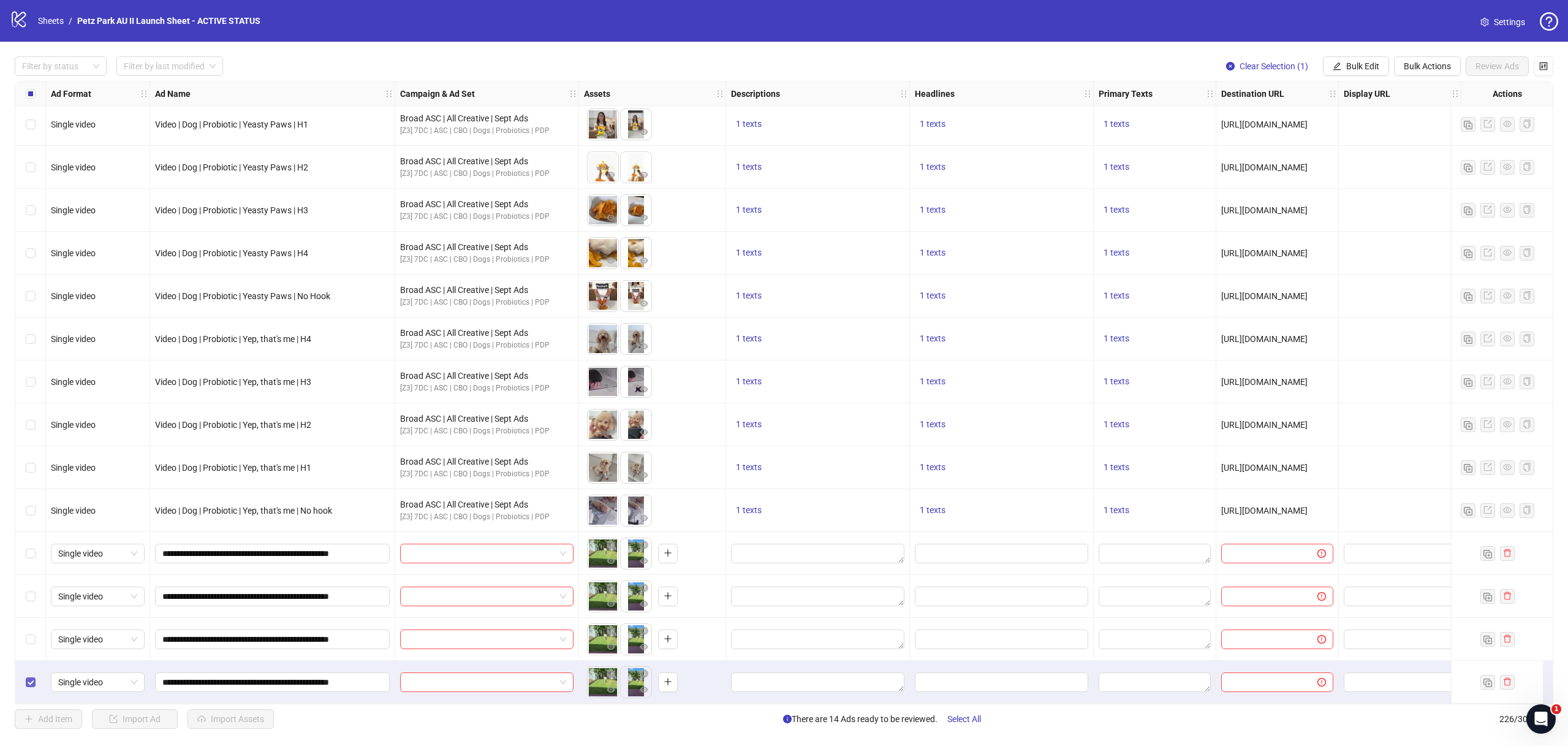
click at [28, 676] on label "Select row 226" at bounding box center [30, 683] width 10 height 14
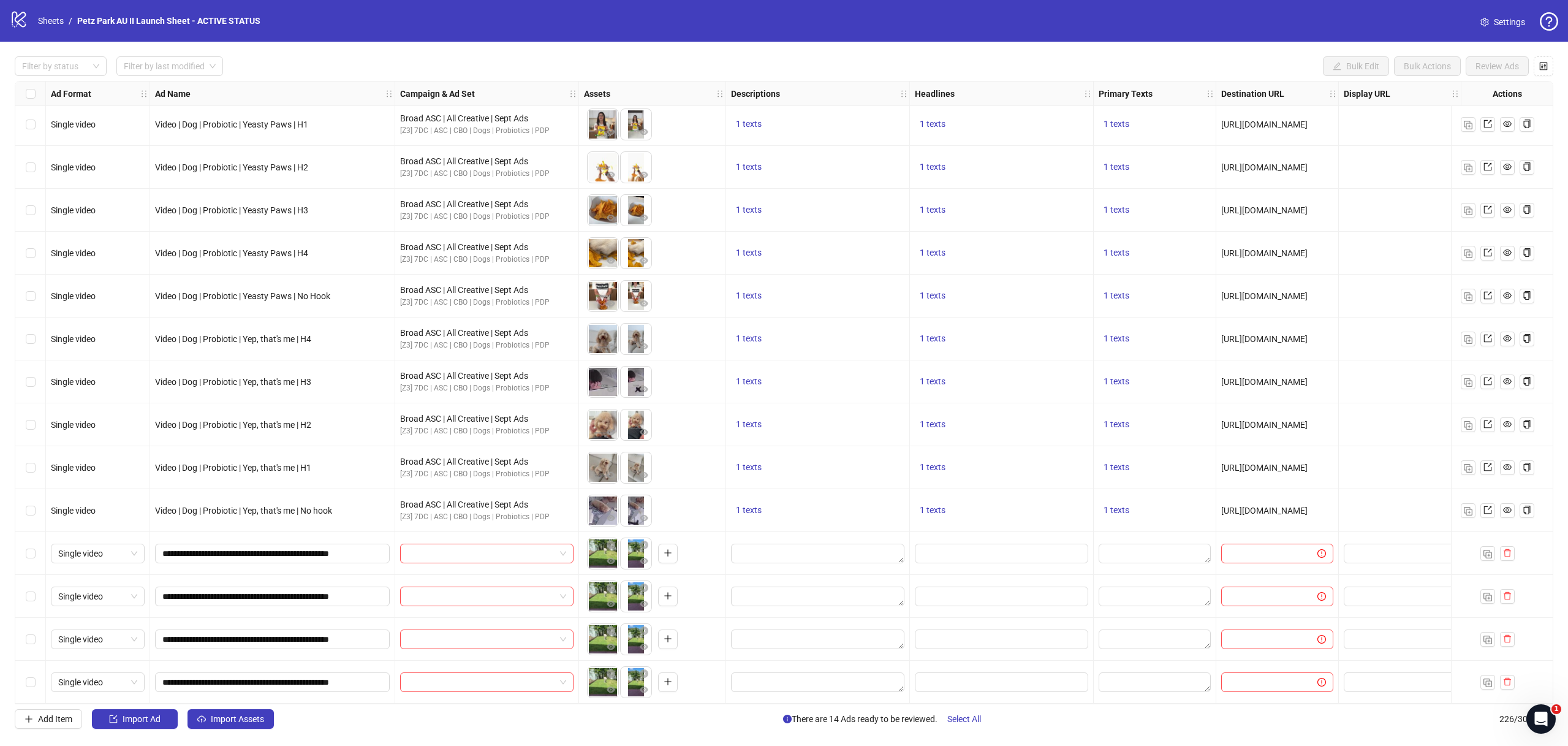
click at [38, 553] on div "Select row 223" at bounding box center [30, 553] width 30 height 43
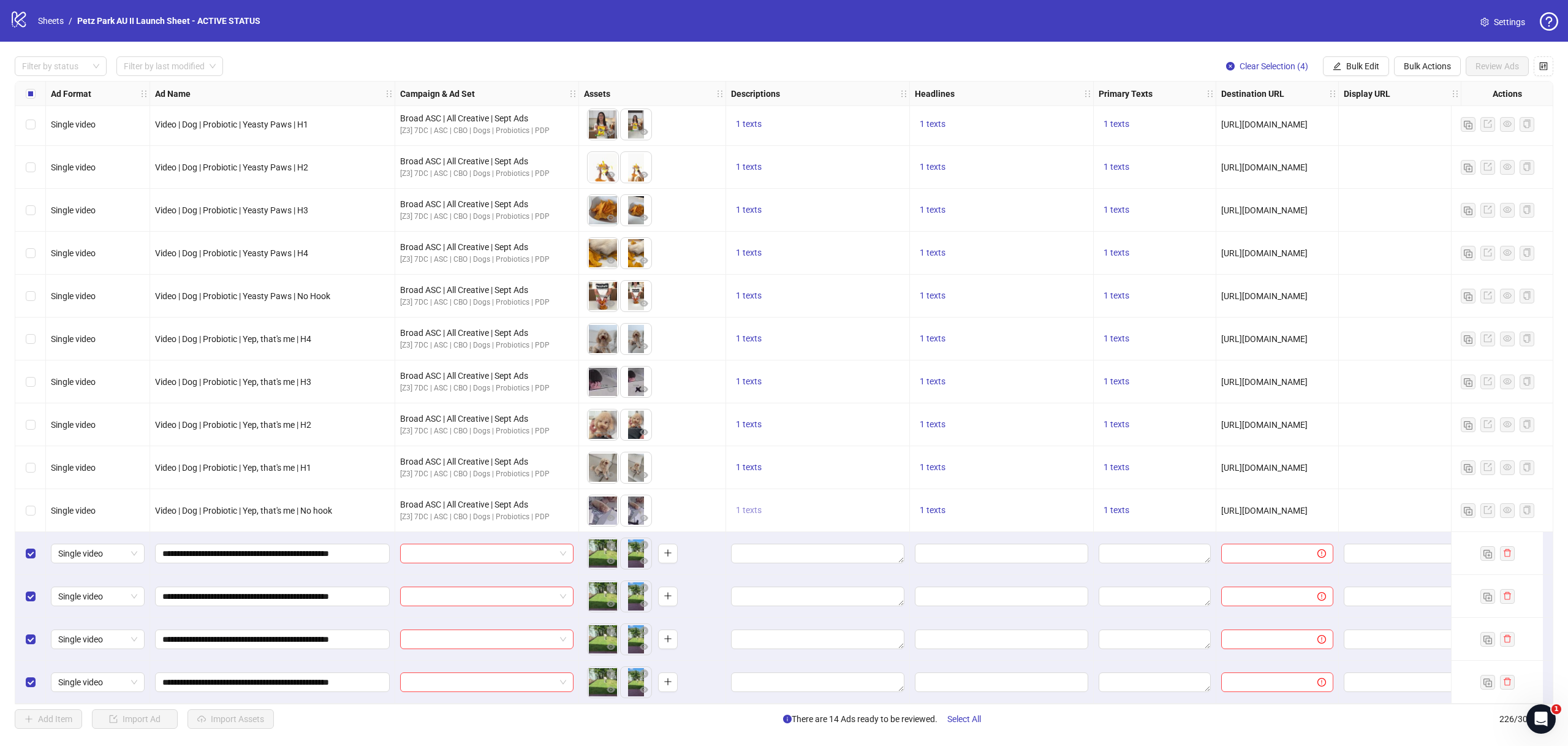
click at [751, 507] on span "1 texts" at bounding box center [749, 510] width 25 height 10
drag, startPoint x: 887, startPoint y: 500, endPoint x: 826, endPoint y: 489, distance: 62.0
click at [824, 489] on div "Probiotic Supplements for Dogs" at bounding box center [873, 496] width 101 height 27
copy div "Probiotic Supplements for Dogs"
click at [791, 392] on div "1 texts" at bounding box center [818, 382] width 184 height 43
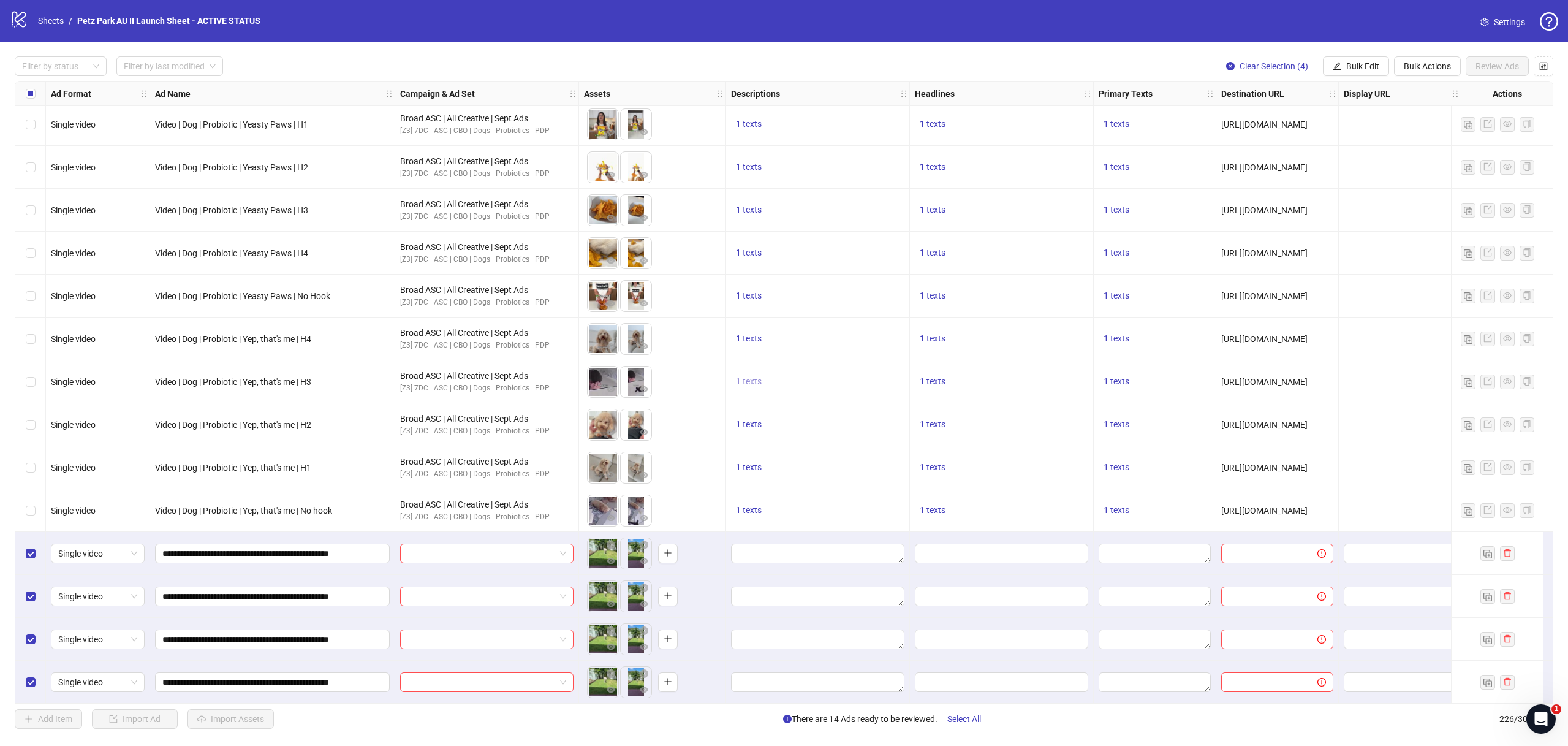
click at [757, 377] on span "1 texts" at bounding box center [749, 382] width 25 height 10
click at [747, 252] on span "1 texts" at bounding box center [749, 253] width 25 height 10
drag, startPoint x: 893, startPoint y: 247, endPoint x: 827, endPoint y: 229, distance: 68.4
click at [827, 229] on div "#1 Probiotic Supplement for Dogs" at bounding box center [873, 238] width 101 height 27
copy div "#1 Probiotic Supplement for Dogs"
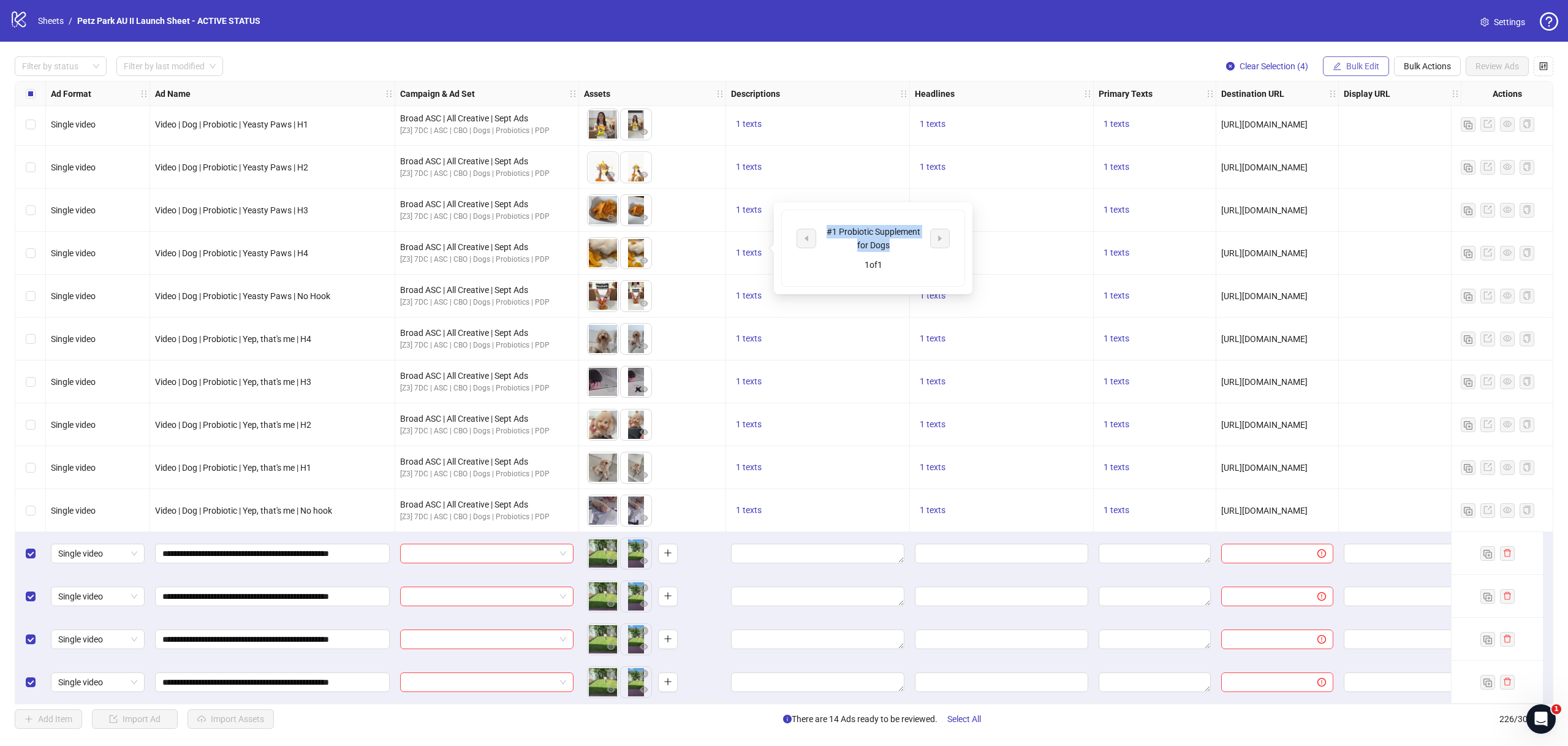
click at [1349, 68] on span "Bulk Edit" at bounding box center [1363, 67] width 33 height 10
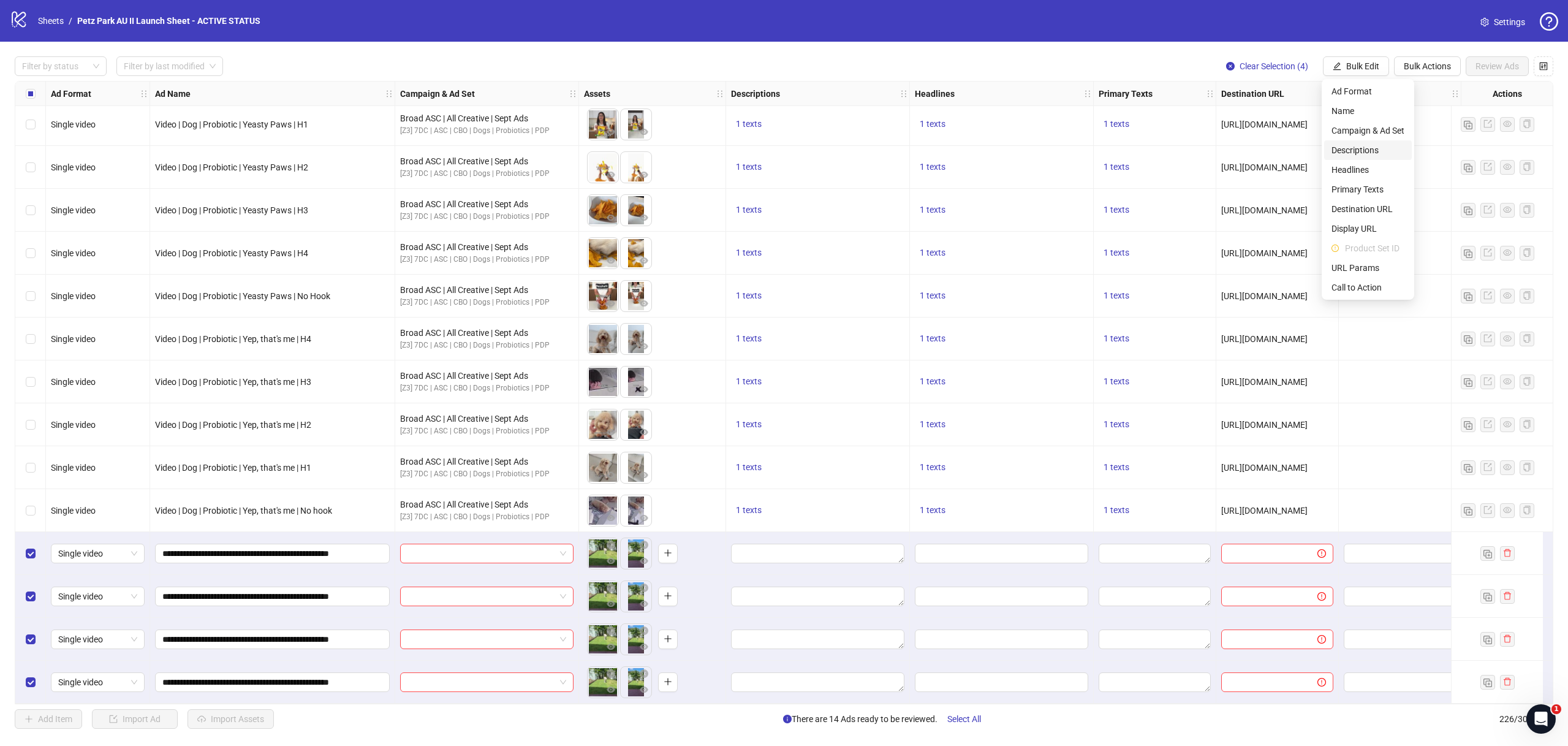
click at [1337, 146] on span "Descriptions" at bounding box center [1368, 150] width 73 height 14
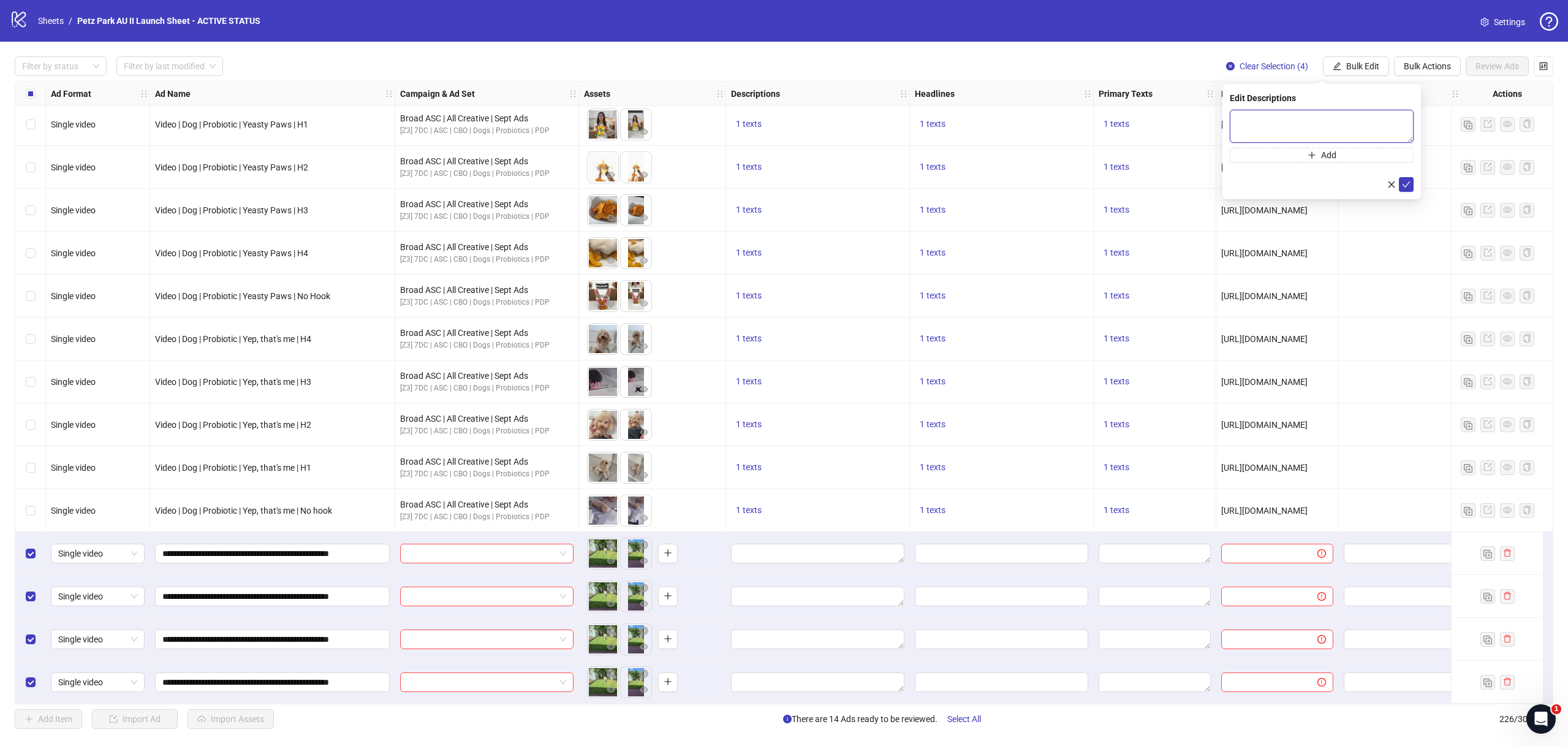
click at [1259, 124] on textarea at bounding box center [1322, 126] width 184 height 33
paste textarea "**********"
type textarea "**********"
click at [1406, 188] on icon "check" at bounding box center [1407, 184] width 8 height 8
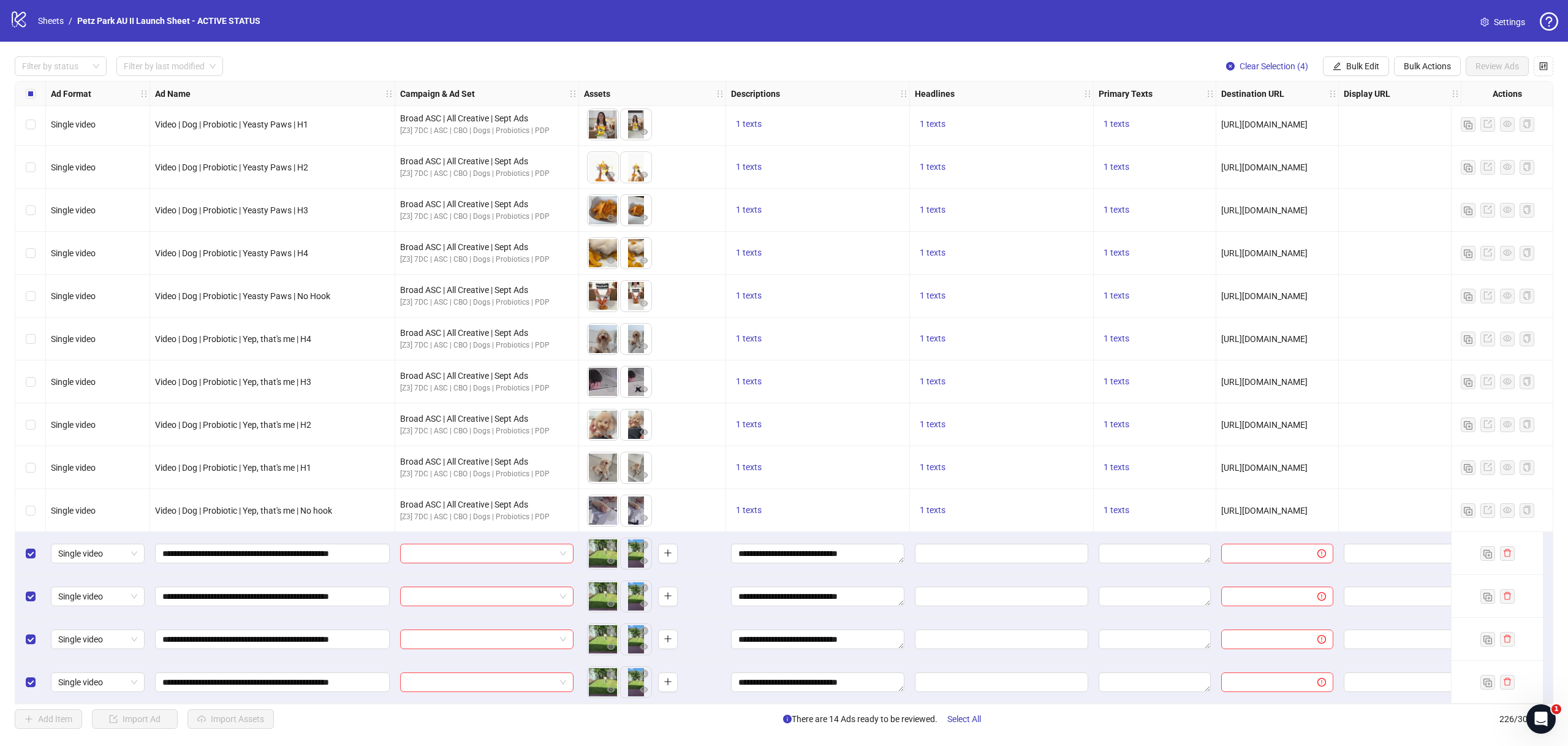
click at [1239, 506] on span "[URL][DOMAIN_NAME]" at bounding box center [1265, 511] width 86 height 10
click at [1351, 70] on span "Bulk Edit" at bounding box center [1363, 67] width 33 height 10
click at [1367, 210] on span "Destination URL" at bounding box center [1368, 210] width 73 height 14
click at [1281, 113] on input "text" at bounding box center [1316, 120] width 160 height 14
paste input "**********"
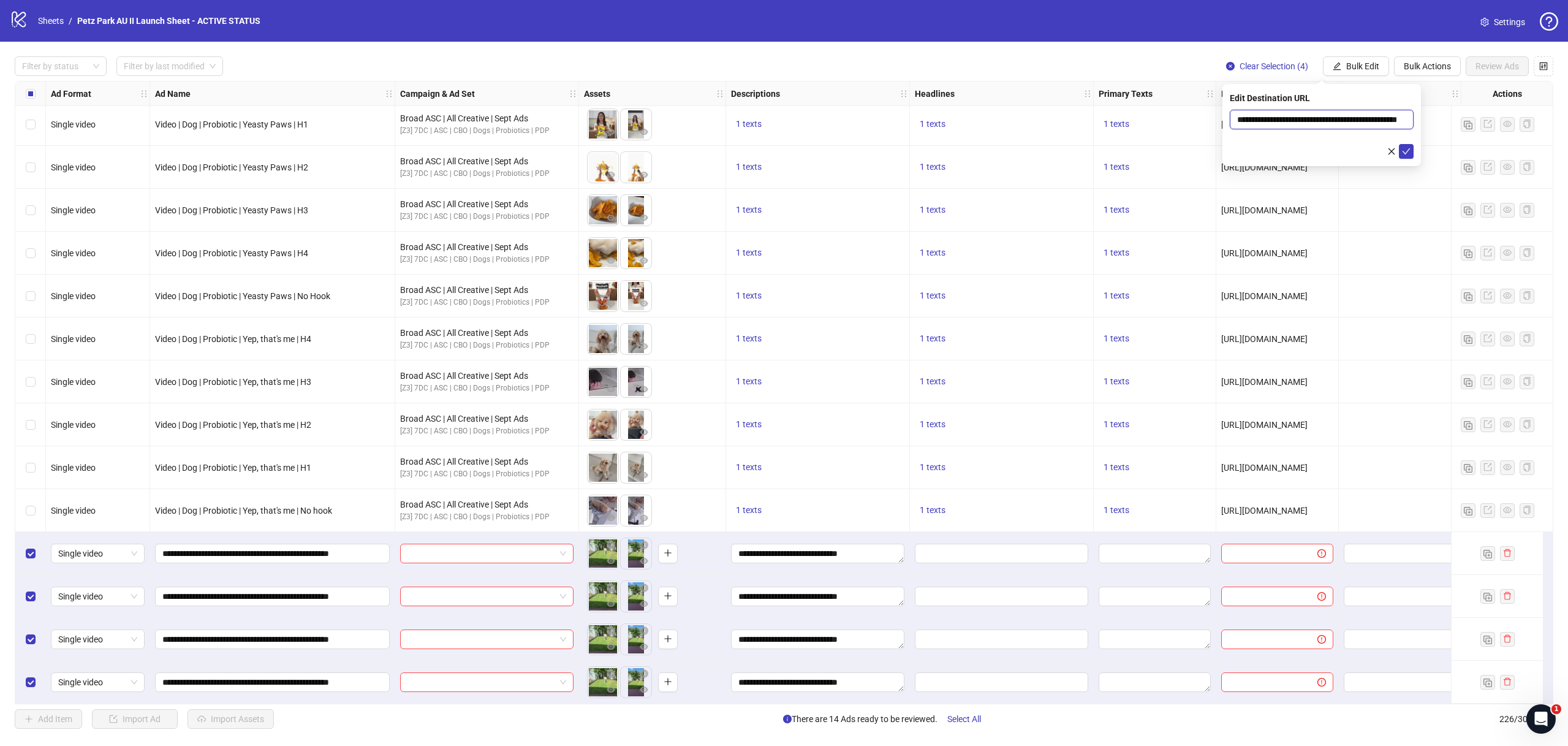
scroll to position [0, 46]
type input "**********"
click at [1408, 157] on button "submit" at bounding box center [1406, 151] width 14 height 14
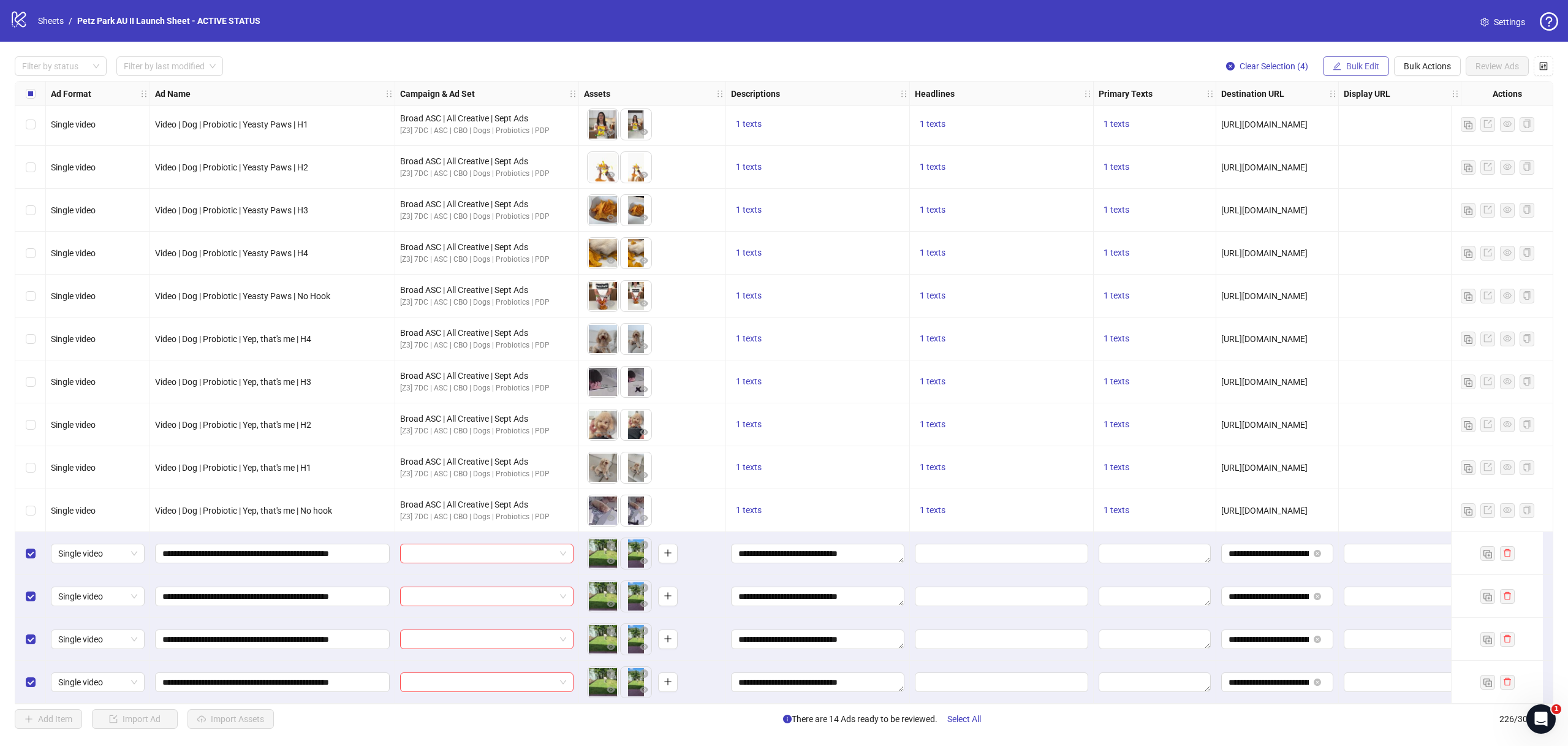
click at [1369, 63] on span "Bulk Edit" at bounding box center [1363, 67] width 33 height 10
click at [1348, 291] on span "Call to Action" at bounding box center [1368, 287] width 73 height 14
click at [1291, 124] on input "search" at bounding box center [1316, 120] width 158 height 19
click at [1276, 199] on div "Shop now" at bounding box center [1321, 193] width 165 height 14
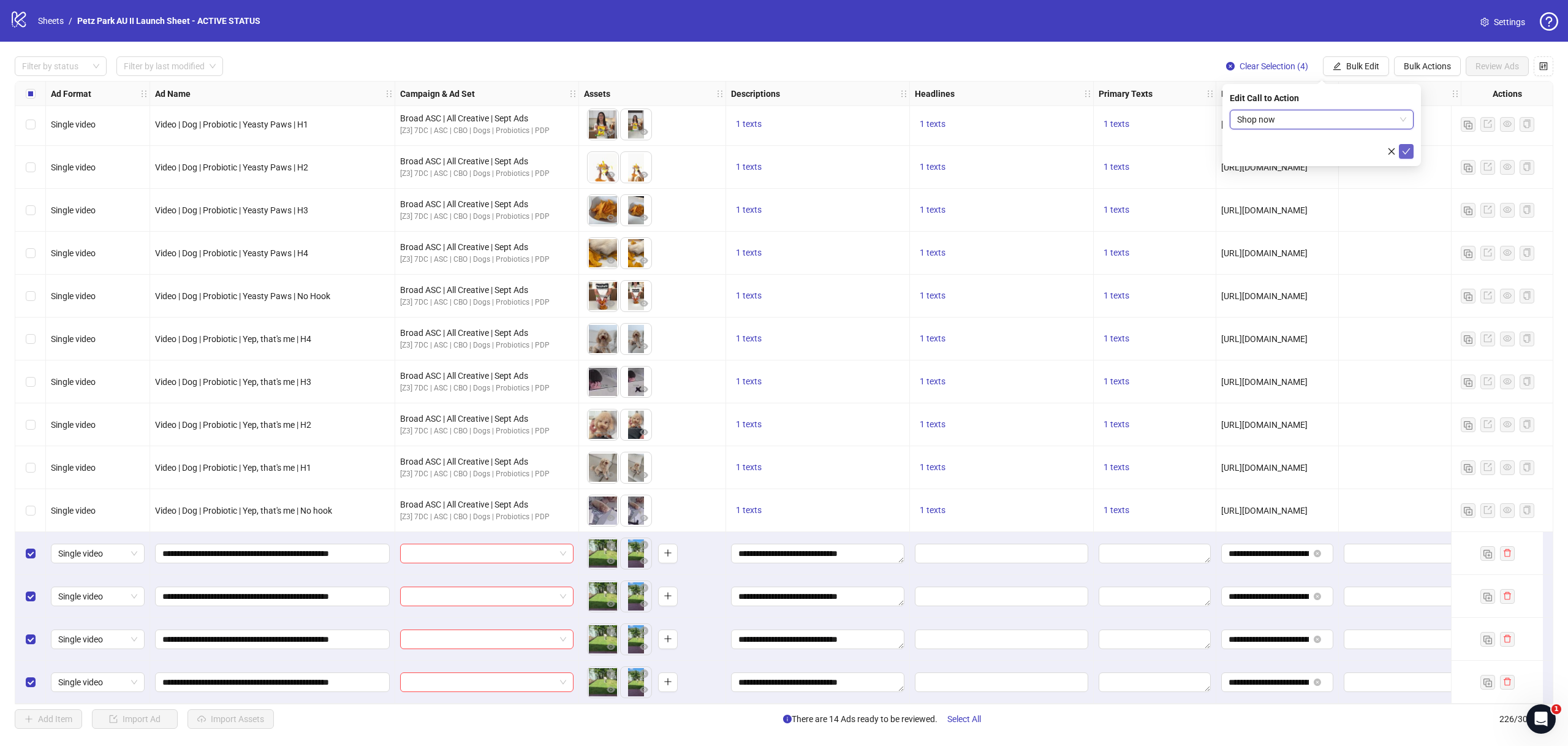
click at [1410, 147] on icon "check" at bounding box center [1407, 151] width 8 height 8
click at [1365, 66] on span "Bulk Edit" at bounding box center [1363, 67] width 33 height 10
click at [1369, 128] on span "Campaign & Ad Set" at bounding box center [1368, 131] width 73 height 14
click at [1328, 115] on input "search" at bounding box center [1316, 120] width 158 height 19
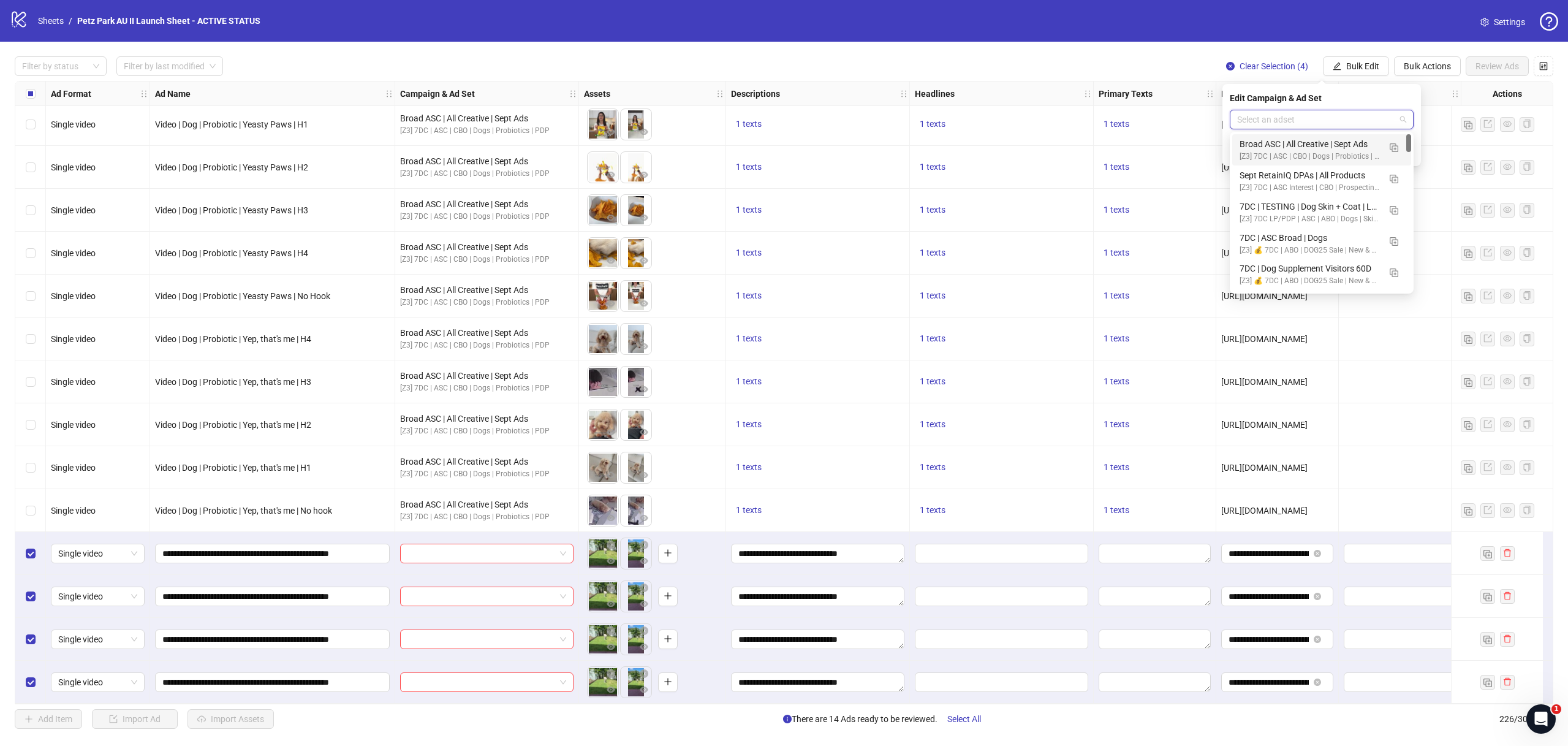
click at [1322, 152] on div "[Z3] 7DC | ASC | CBO | Dogs | Probiotics | PDP" at bounding box center [1309, 157] width 139 height 12
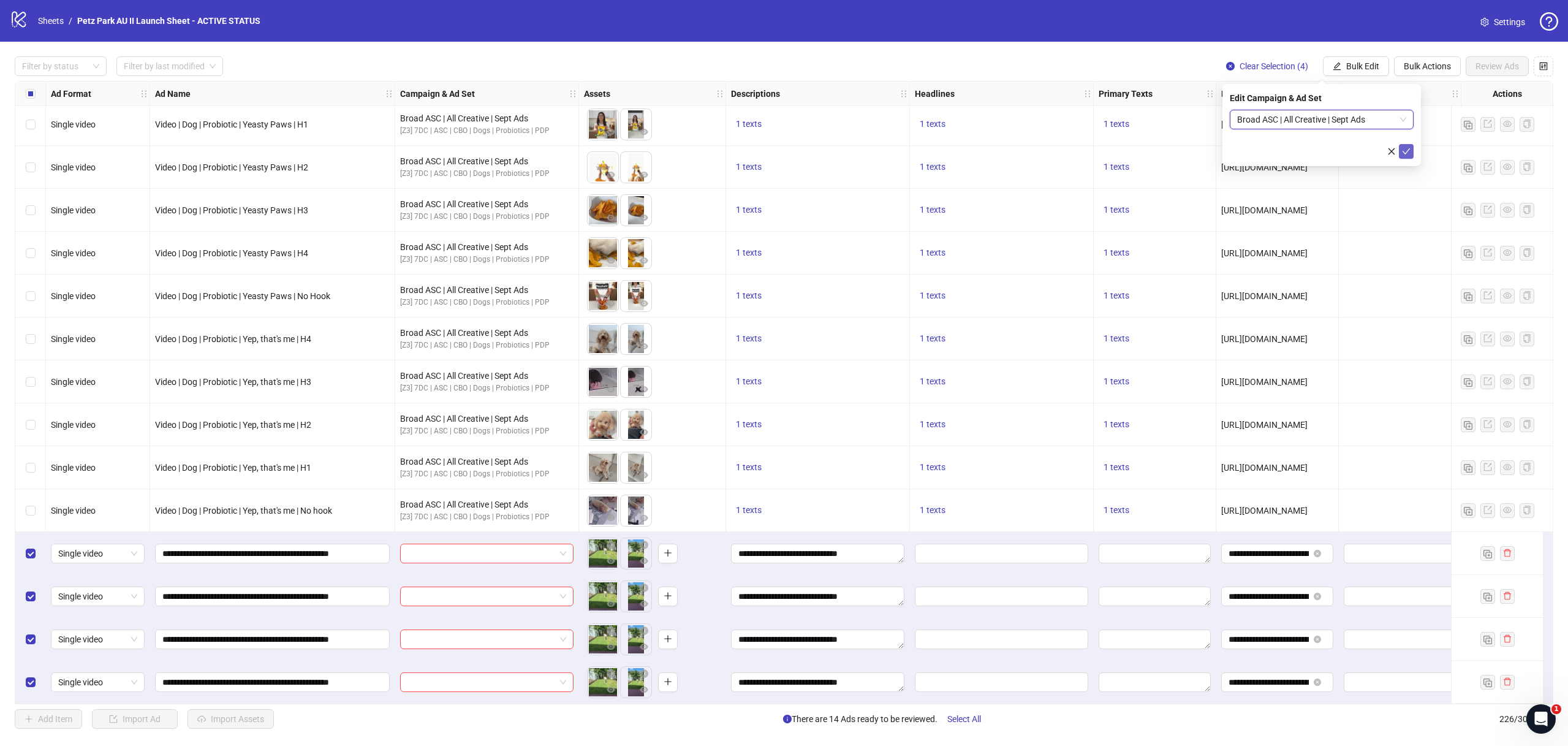
click at [1412, 150] on button "submit" at bounding box center [1406, 151] width 14 height 14
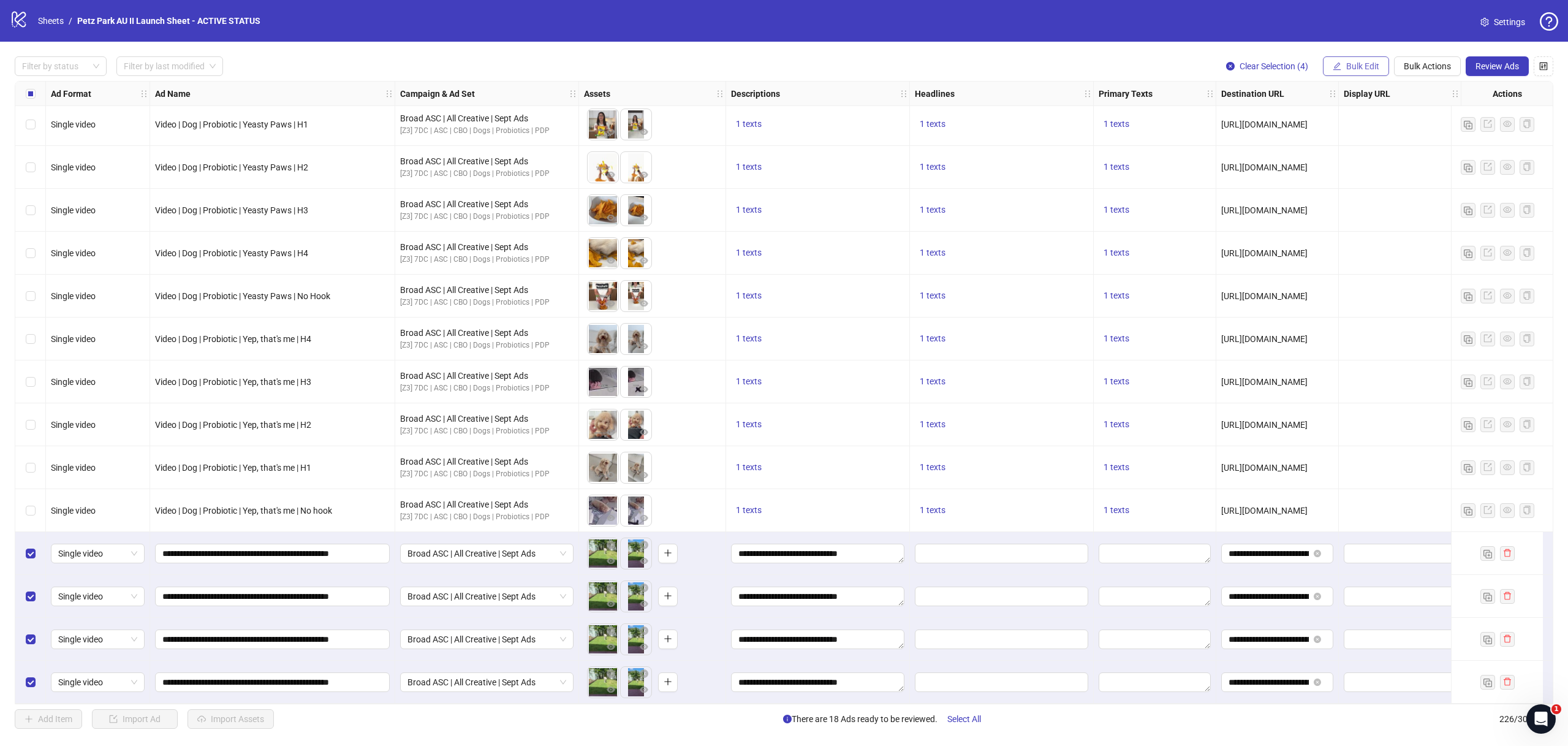
click at [1374, 60] on button "Bulk Edit" at bounding box center [1356, 66] width 66 height 19
click at [1347, 167] on span "Headlines" at bounding box center [1368, 170] width 73 height 14
click at [1302, 115] on input "text" at bounding box center [1322, 119] width 184 height 19
paste input "**********"
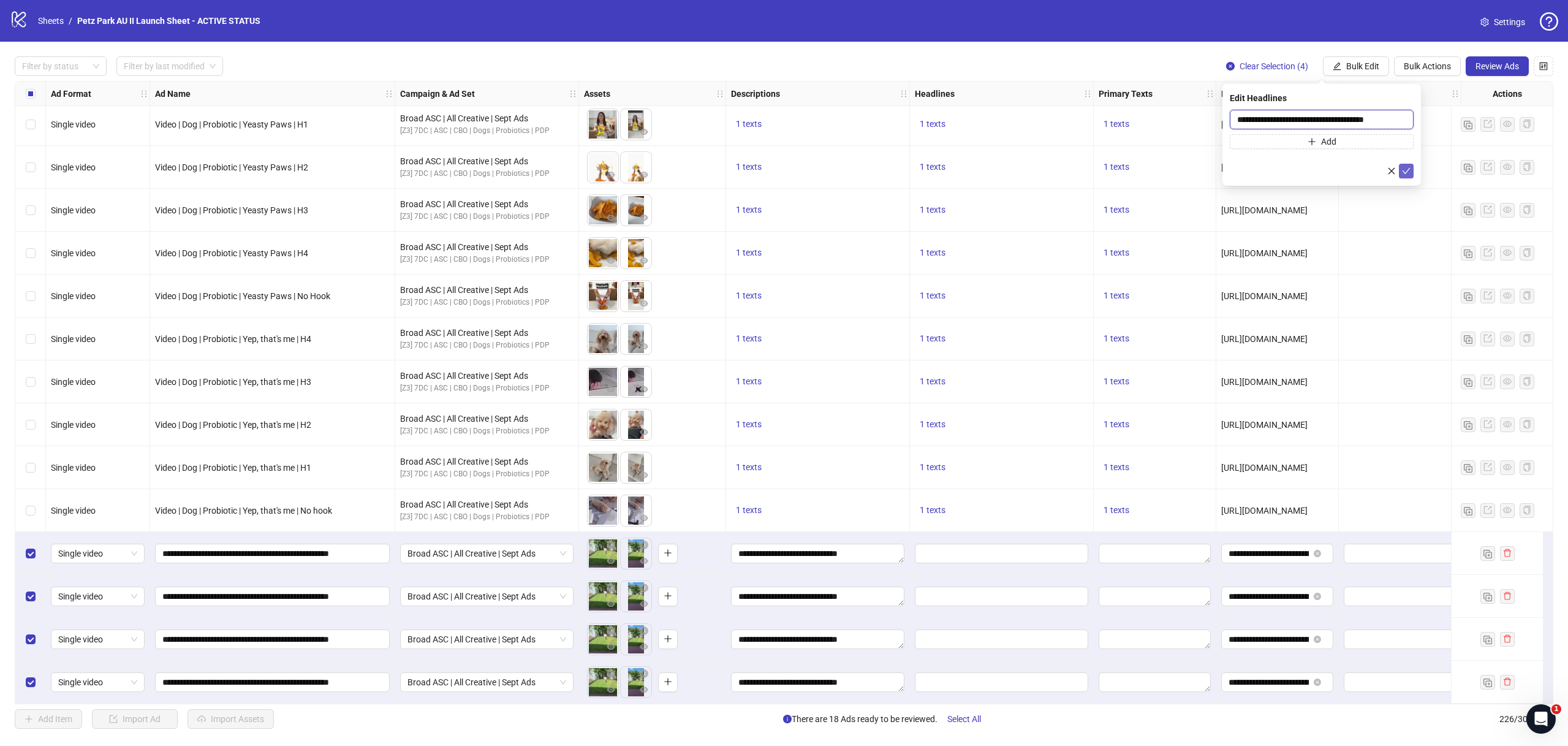
type input "**********"
click at [1400, 169] on button "submit" at bounding box center [1406, 171] width 14 height 14
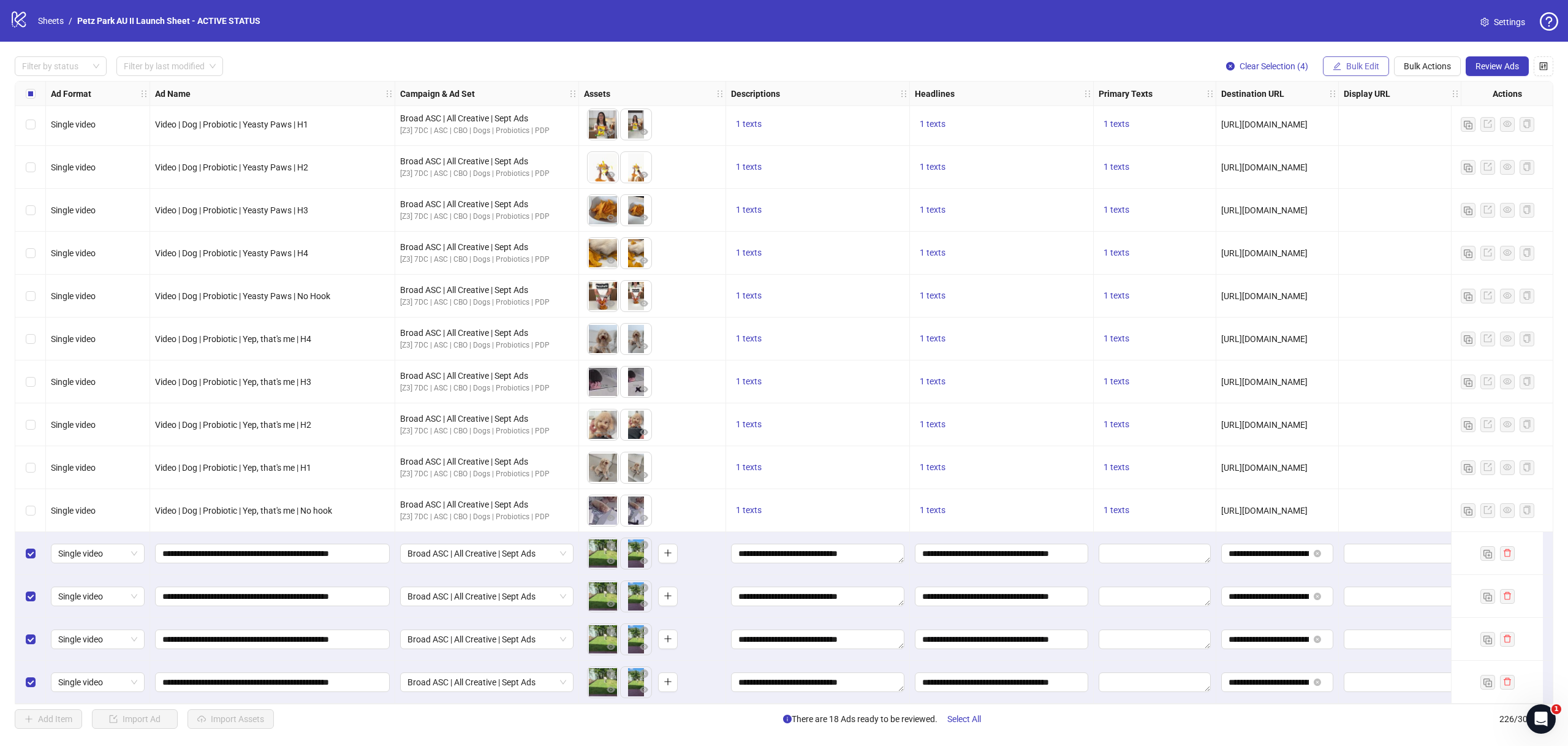
click at [1354, 66] on span "Bulk Edit" at bounding box center [1363, 67] width 33 height 10
click at [1357, 184] on span "Primary Texts" at bounding box center [1368, 189] width 73 height 14
click at [1292, 128] on textarea at bounding box center [1322, 126] width 184 height 33
paste textarea "**********"
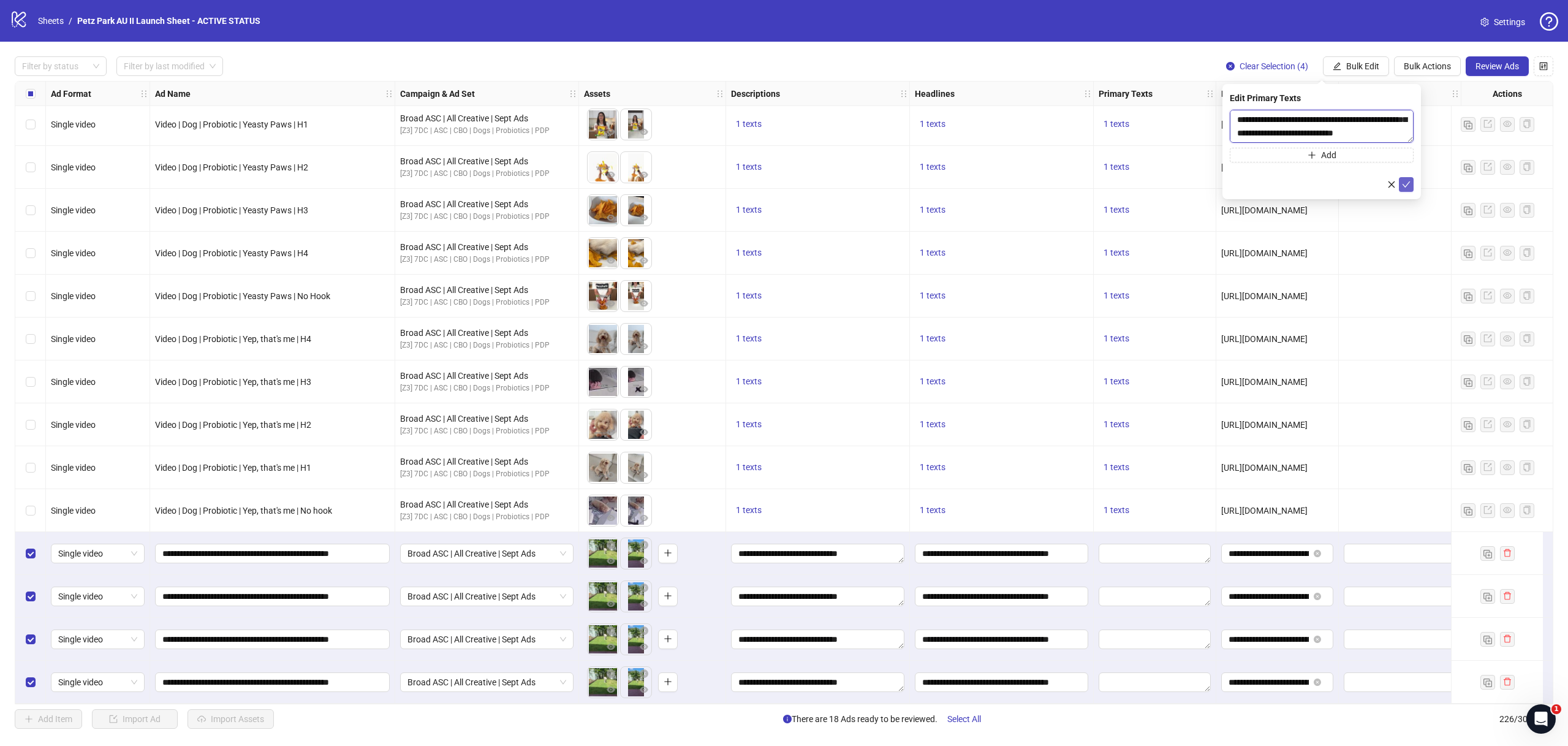
type textarea "**********"
click at [1405, 188] on icon "check" at bounding box center [1407, 184] width 8 height 8
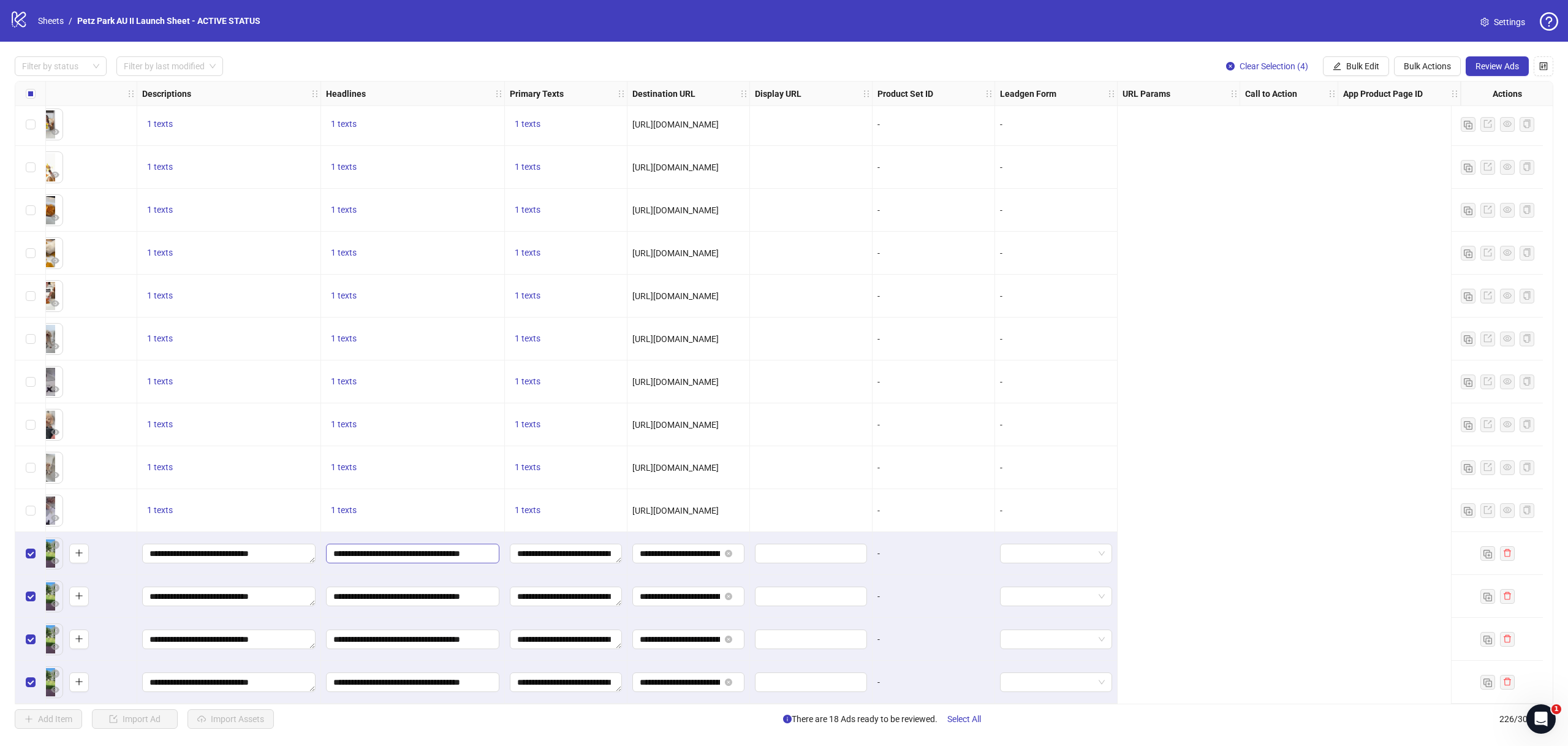
scroll to position [9107, 0]
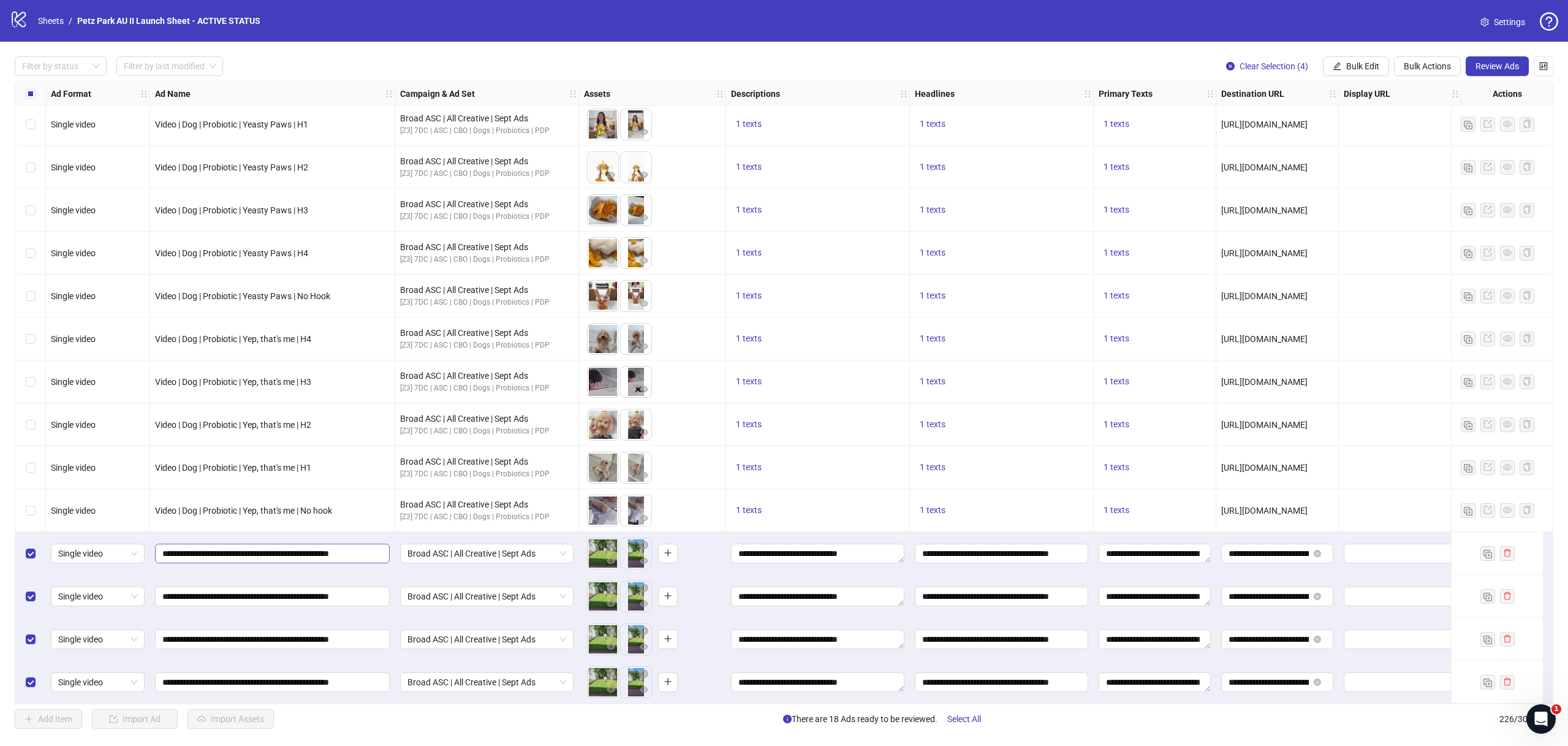
click at [218, 544] on span "**********" at bounding box center [273, 553] width 235 height 19
drag, startPoint x: 156, startPoint y: 507, endPoint x: 306, endPoint y: 505, distance: 150.0
click at [306, 506] on span "Video | Dog | Probiotic | Yep, that's me | No hook" at bounding box center [244, 511] width 177 height 10
copy span "Video | Dog | Probiotic | Yep, that's me |"
click at [303, 547] on input "**********" at bounding box center [271, 553] width 218 height 14
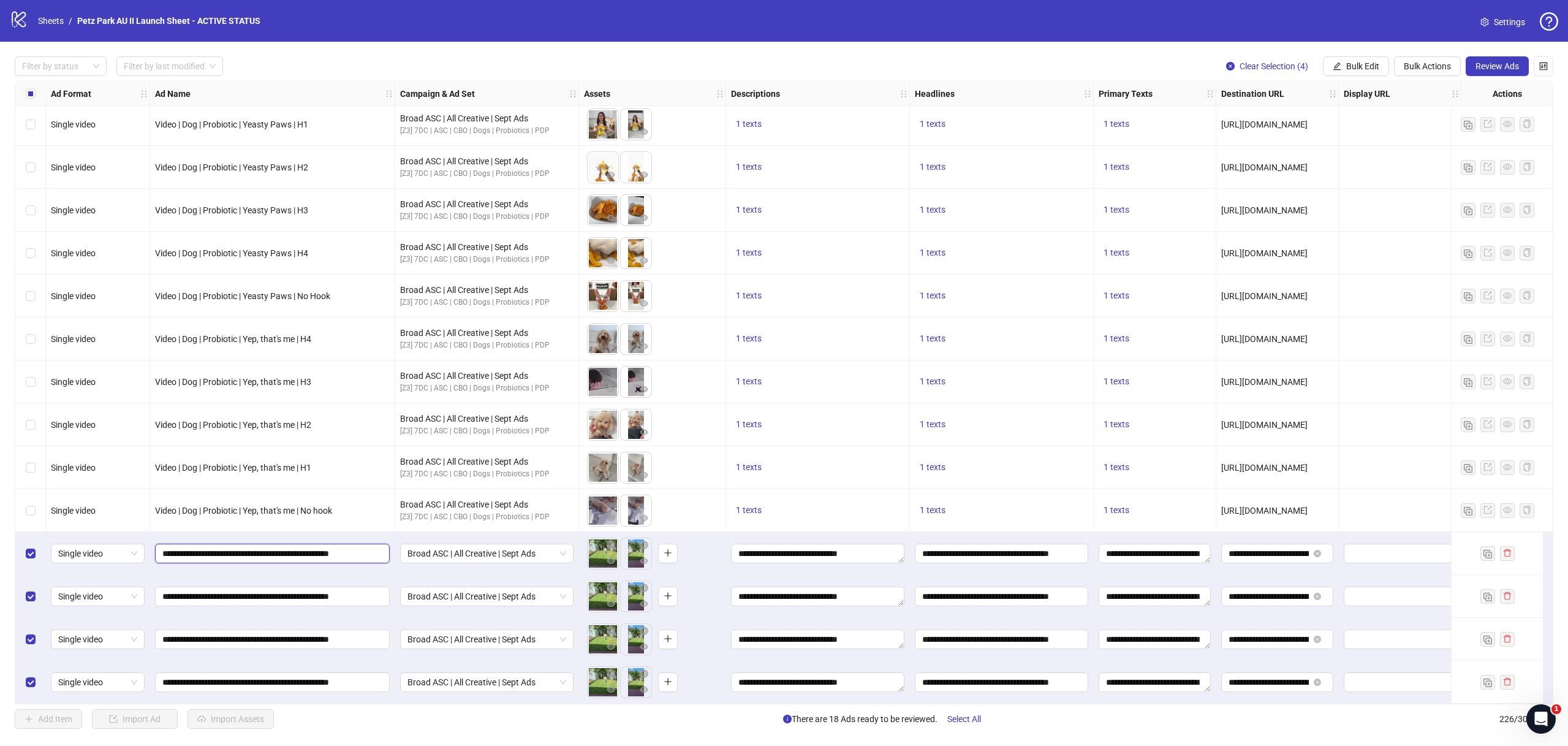
paste input "text"
drag, startPoint x: 305, startPoint y: 549, endPoint x: 255, endPoint y: 551, distance: 50.0
click at [255, 551] on input "**********" at bounding box center [271, 553] width 218 height 14
click at [319, 552] on input "**********" at bounding box center [271, 553] width 218 height 14
type input "**********"
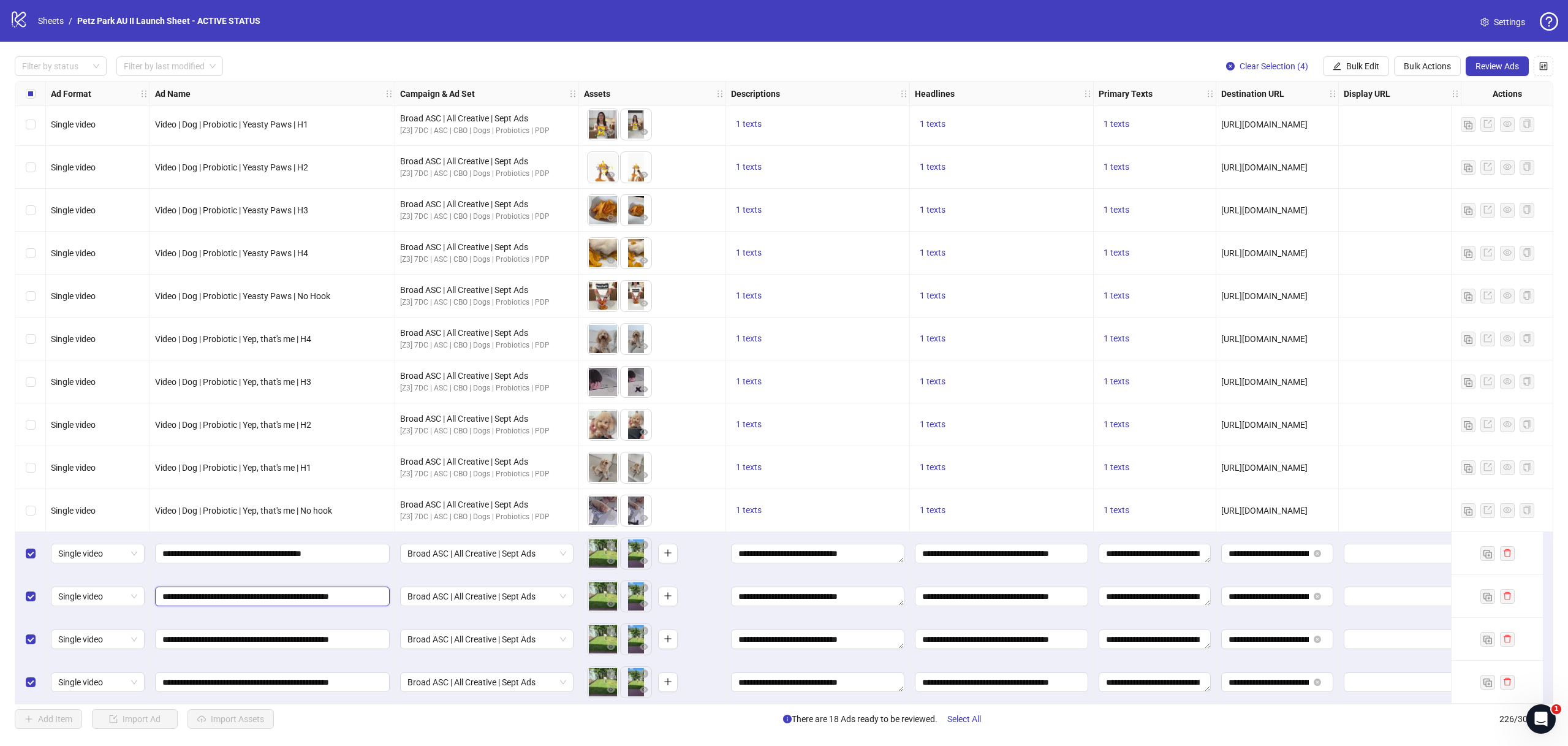
click at [327, 590] on input "**********" at bounding box center [271, 596] width 218 height 14
paste input "text"
type input "**********"
click at [337, 633] on input "**********" at bounding box center [271, 640] width 218 height 14
paste input "text"
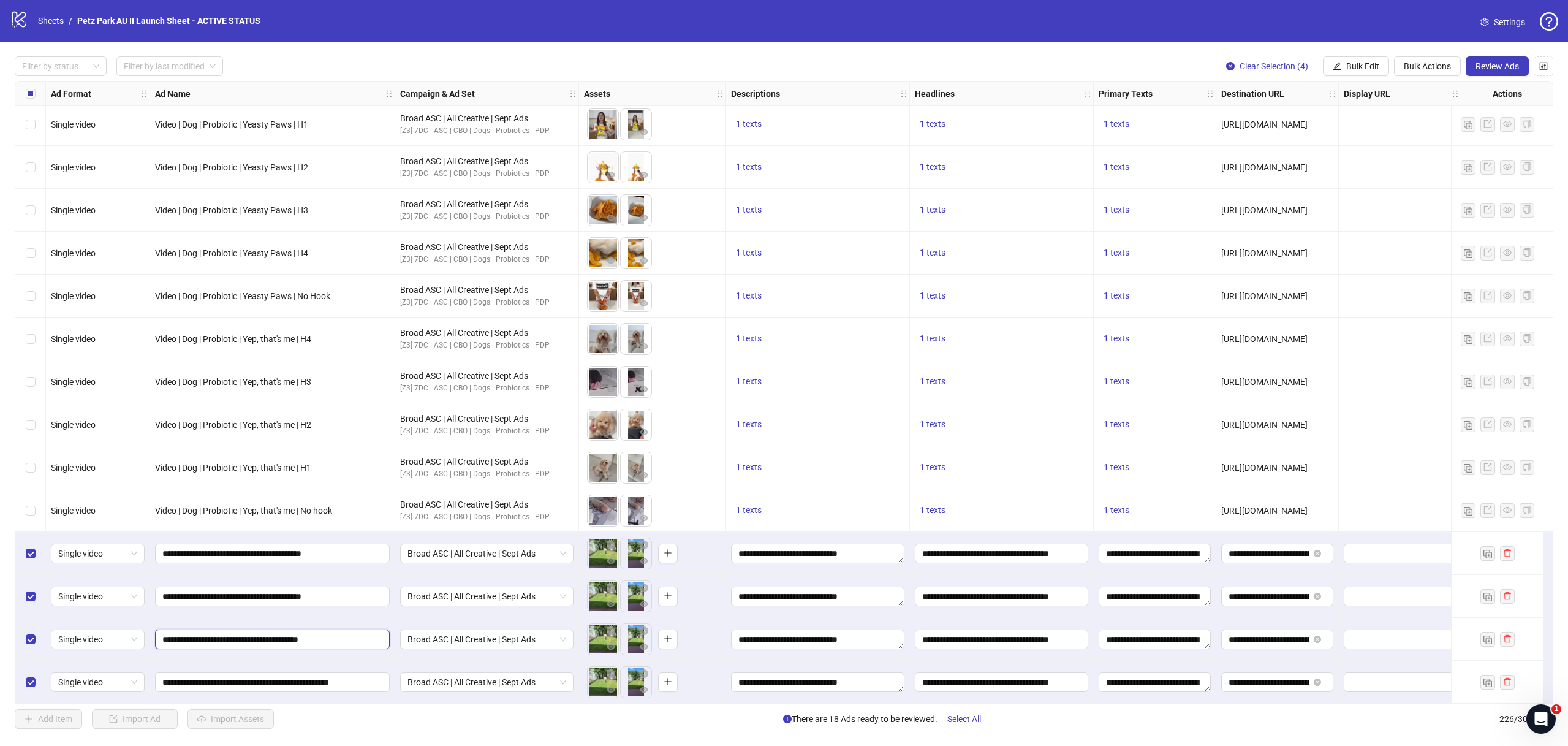
type input "**********"
click at [348, 676] on input "**********" at bounding box center [271, 683] width 218 height 14
paste input "text"
type input "**********"
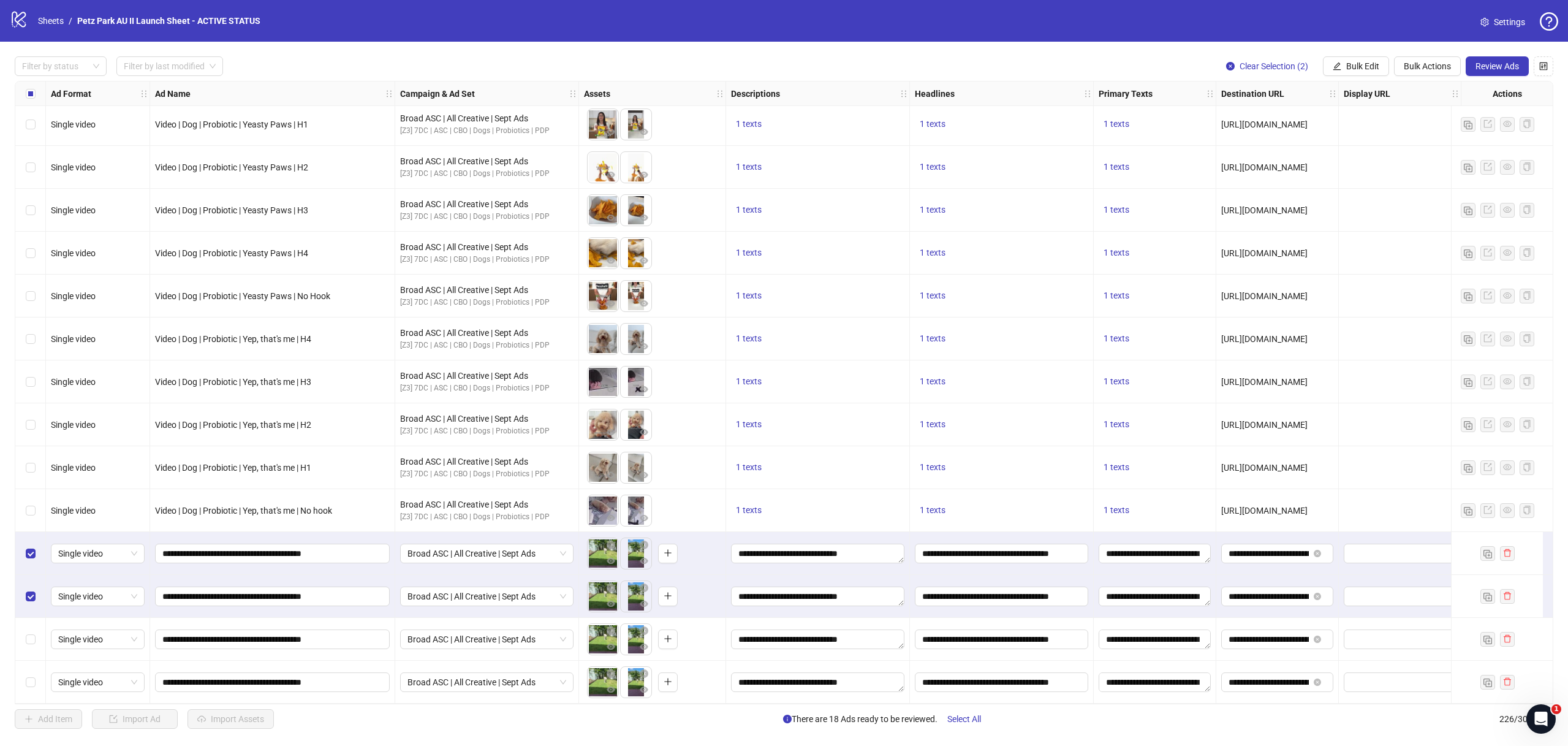
click at [33, 600] on div "Select row 224" at bounding box center [30, 596] width 30 height 43
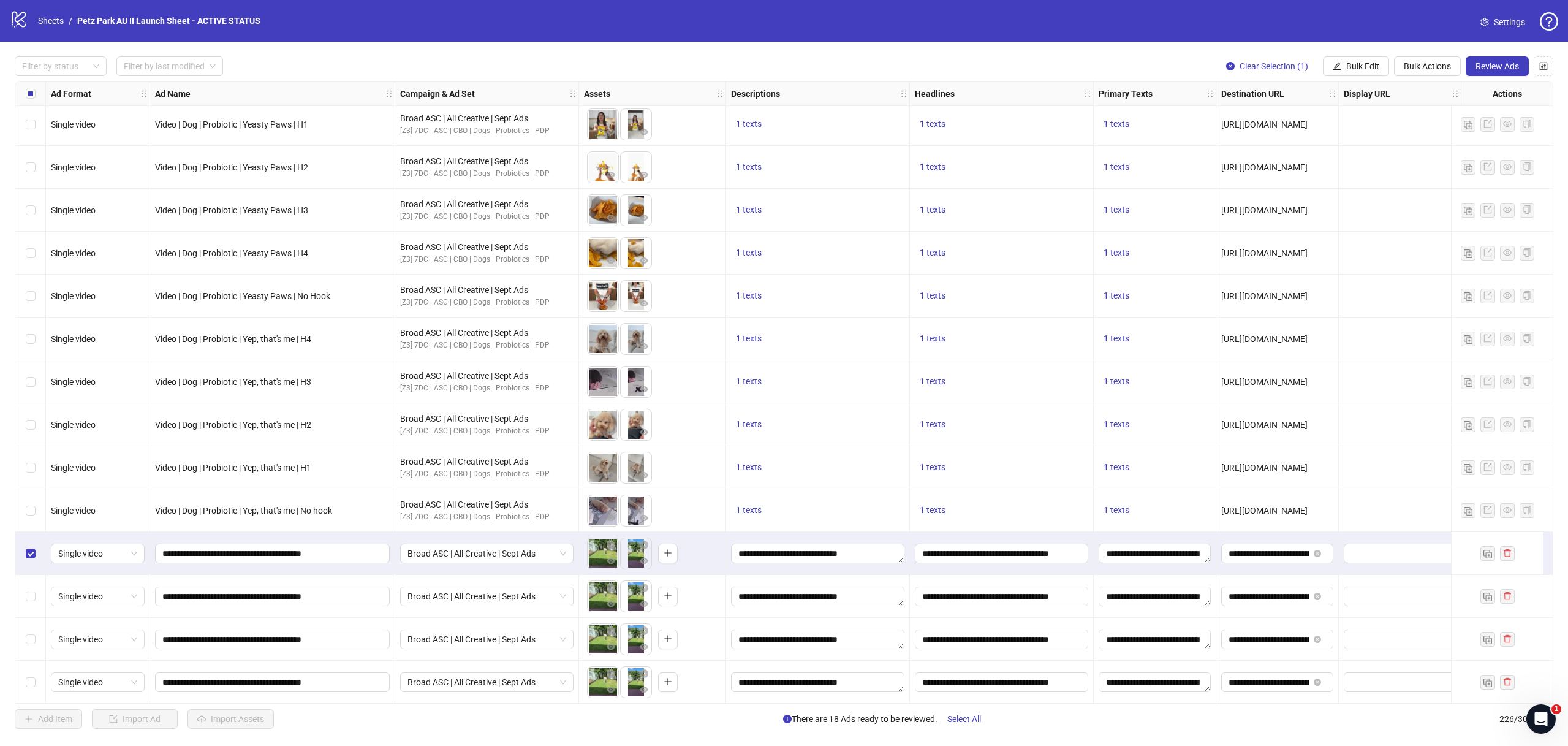
drag, startPoint x: 33, startPoint y: 558, endPoint x: 41, endPoint y: 560, distance: 8.2
click at [33, 558] on div "Select row 223" at bounding box center [30, 553] width 30 height 43
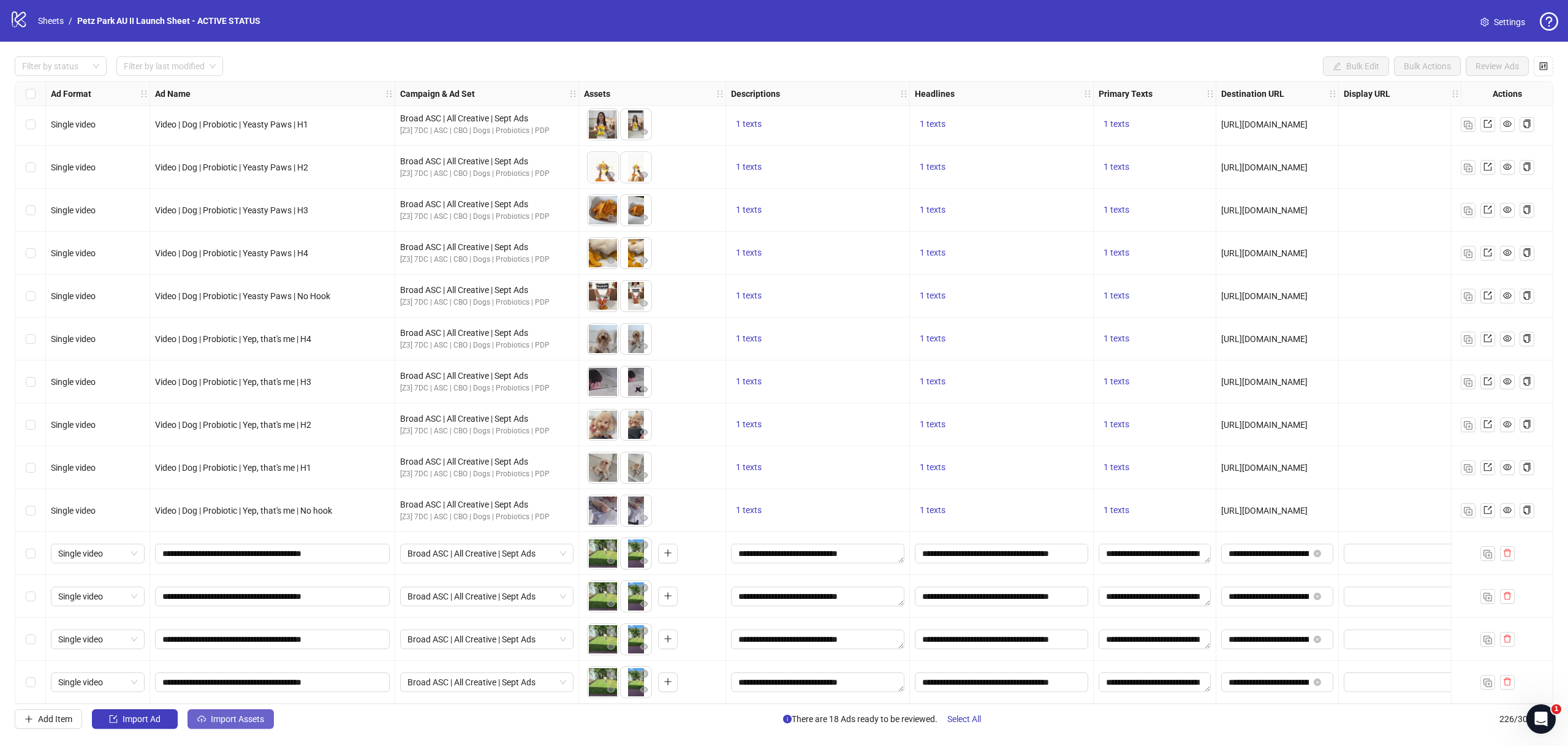
click at [250, 714] on button "Import Assets" at bounding box center [231, 719] width 86 height 19
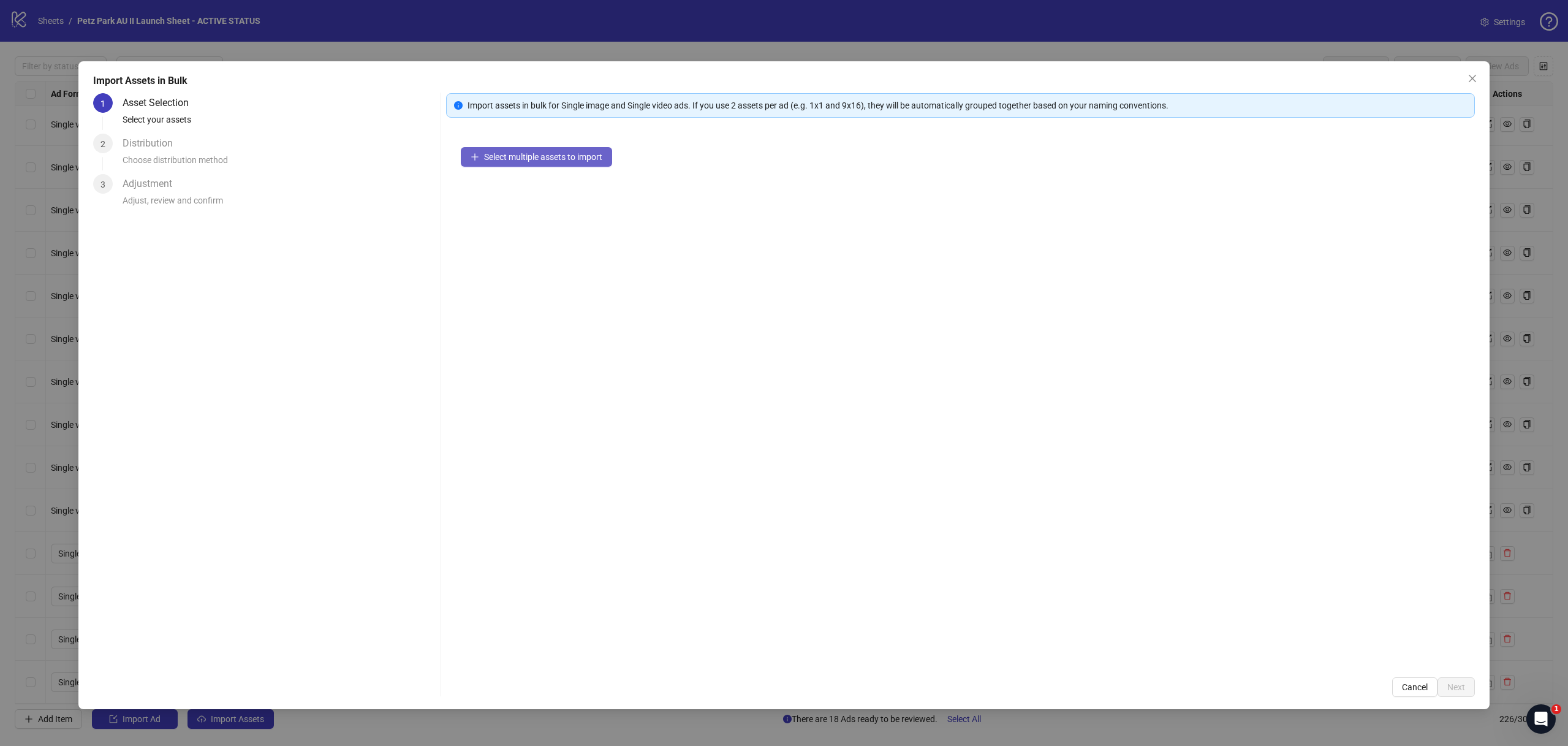
click at [534, 157] on span "Select multiple assets to import" at bounding box center [543, 157] width 118 height 10
click at [1461, 681] on button "Next" at bounding box center [1457, 687] width 37 height 19
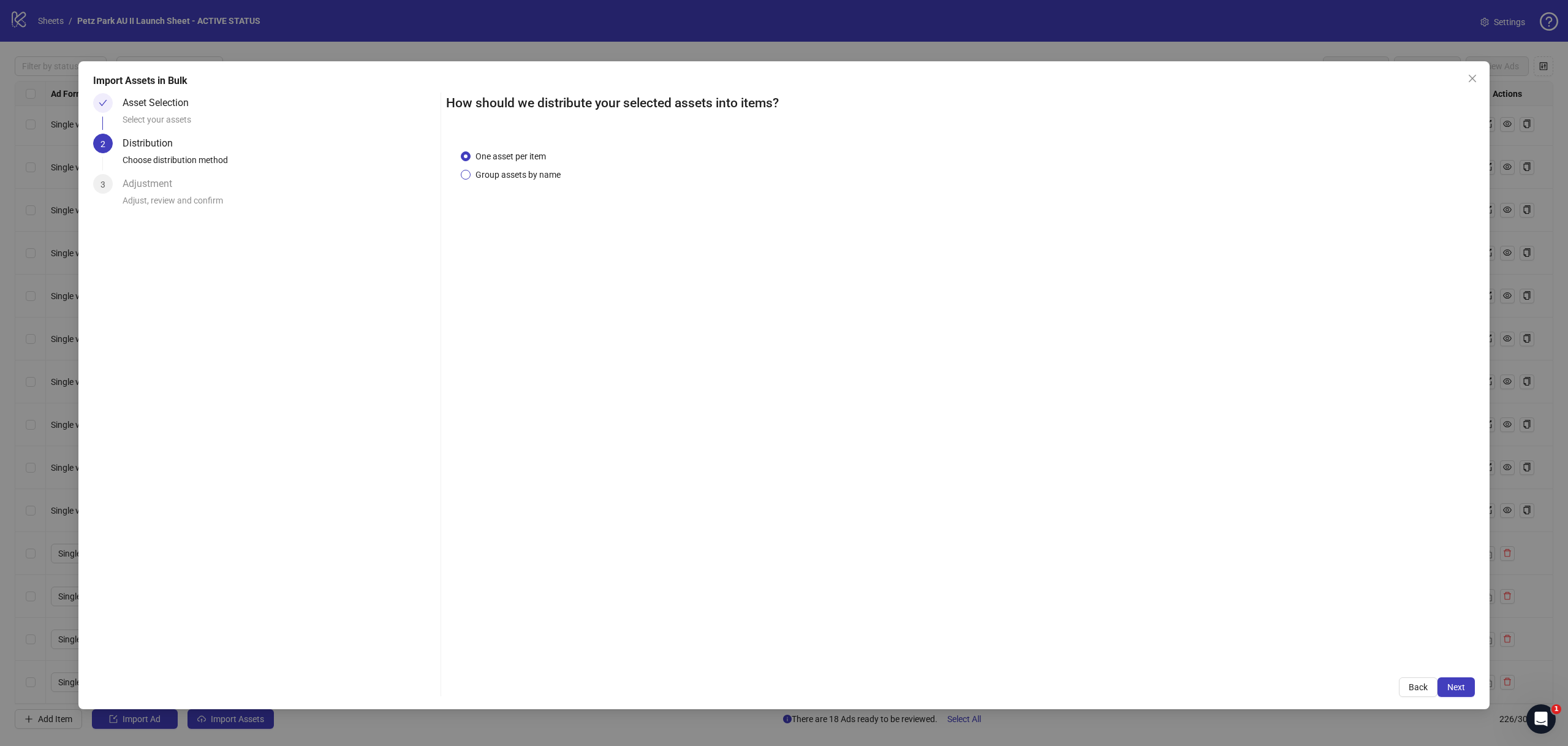
click at [512, 178] on span "Group assets by name" at bounding box center [518, 175] width 95 height 14
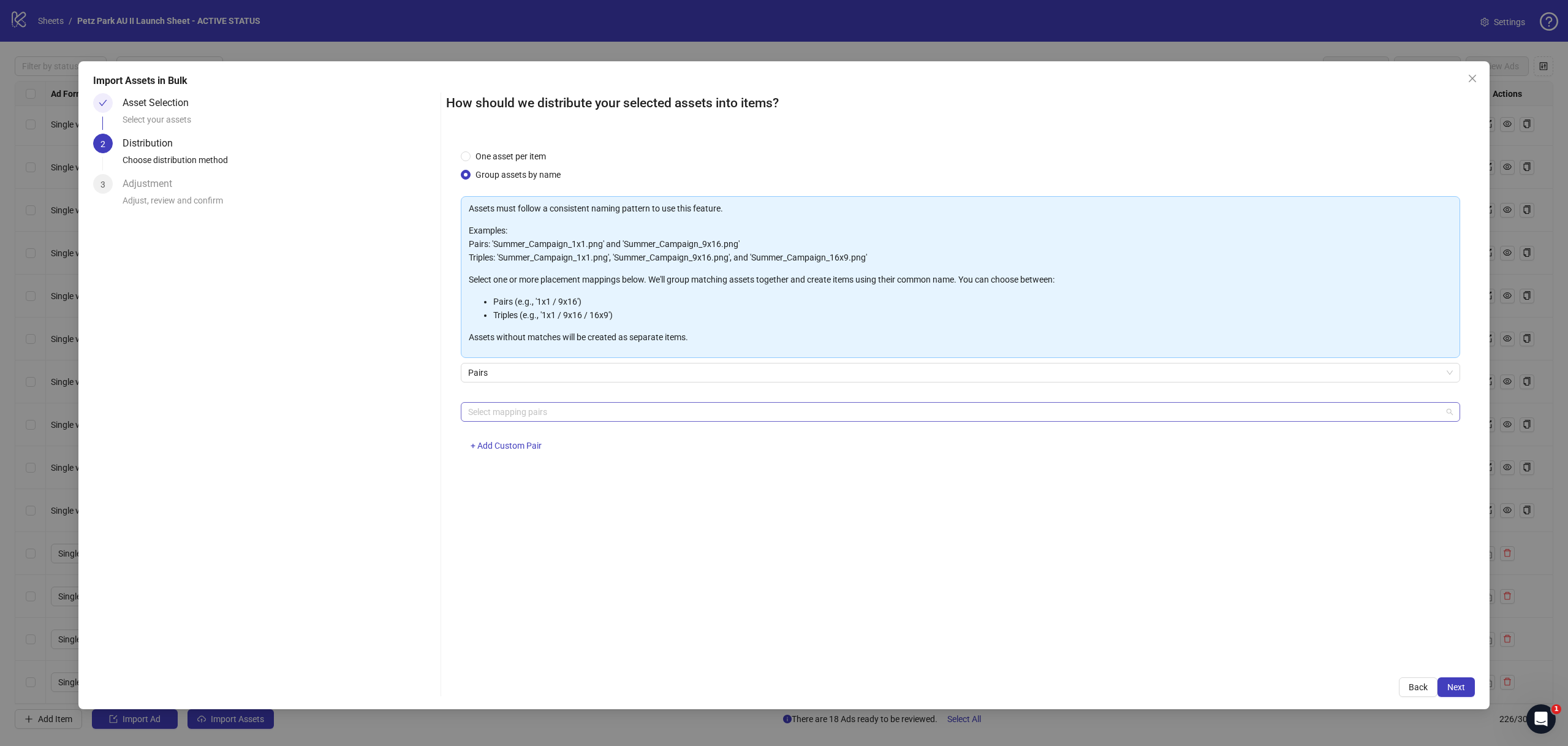
click at [514, 418] on div at bounding box center [954, 412] width 982 height 17
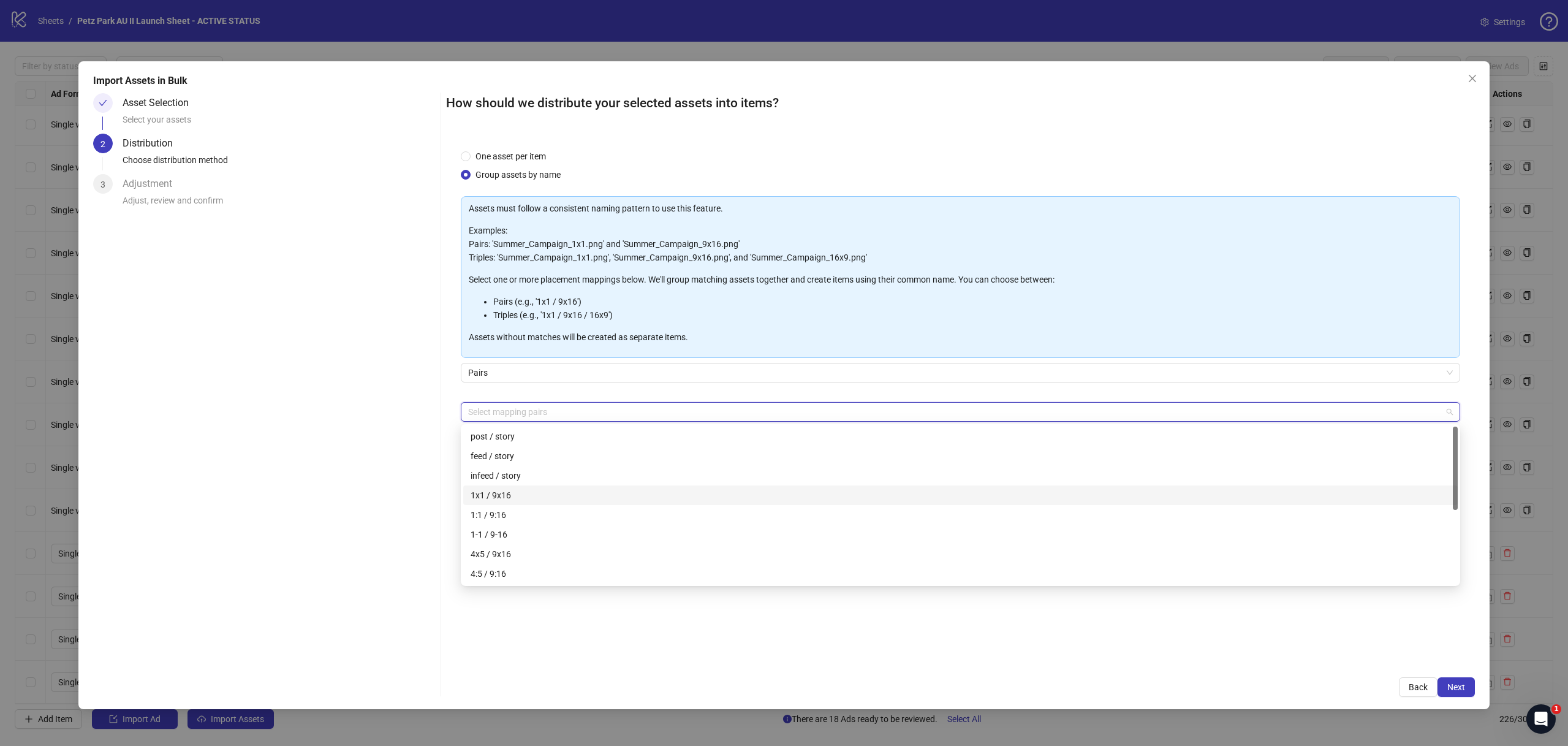
click at [496, 493] on div "1x1 / 9x16" at bounding box center [960, 495] width 980 height 14
click at [1451, 685] on span "Next" at bounding box center [1456, 688] width 18 height 10
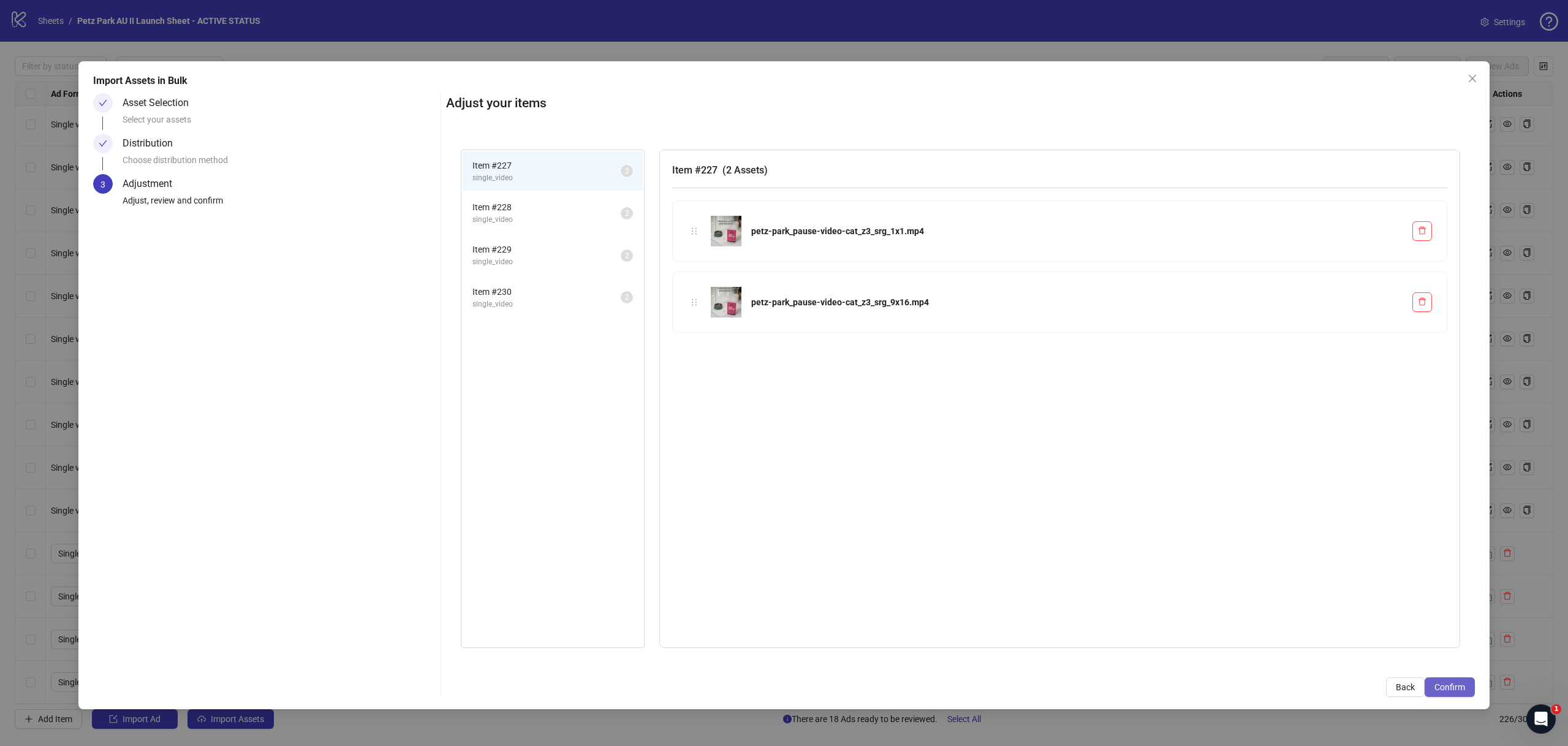
click at [1440, 683] on span "Confirm" at bounding box center [1450, 688] width 30 height 10
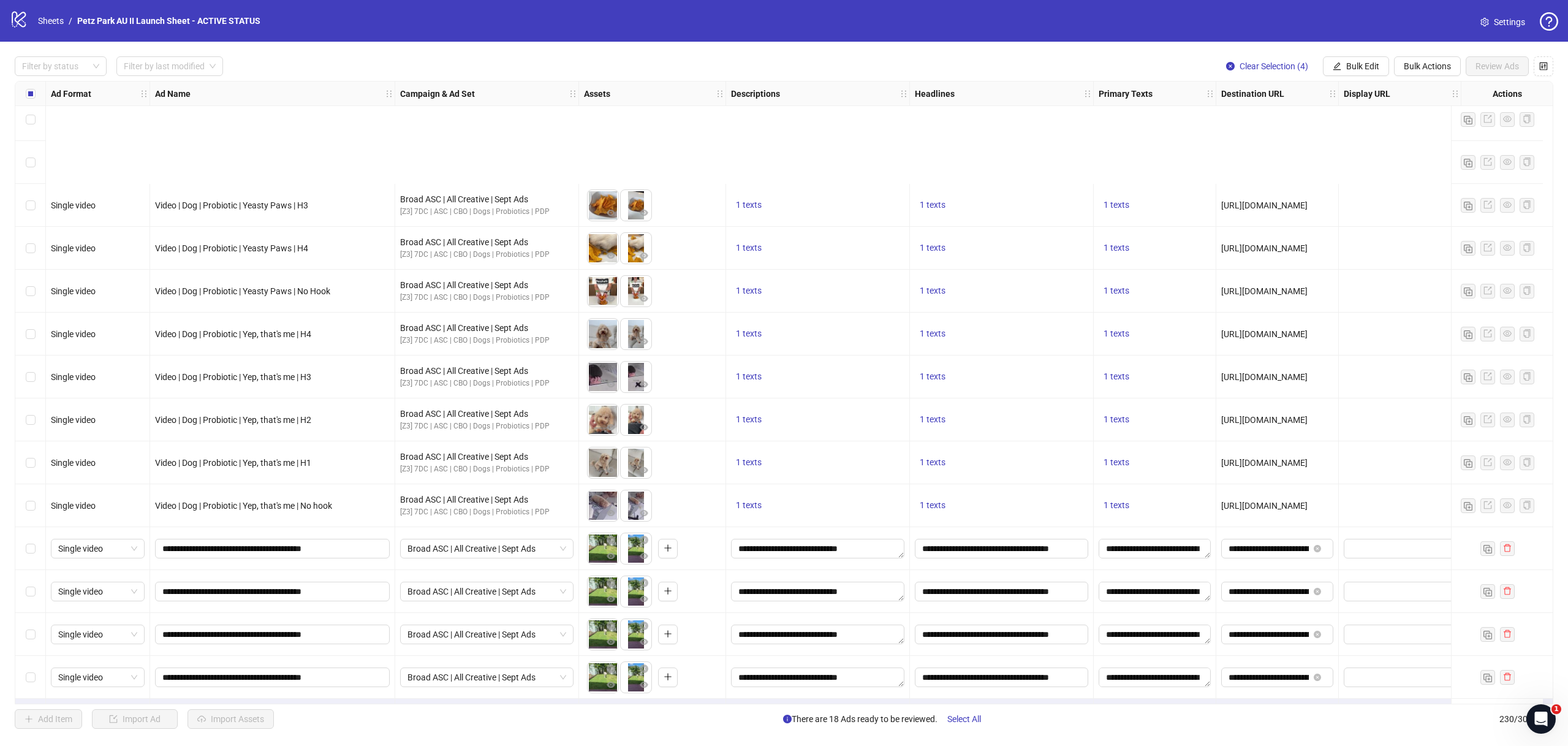
scroll to position [9279, 0]
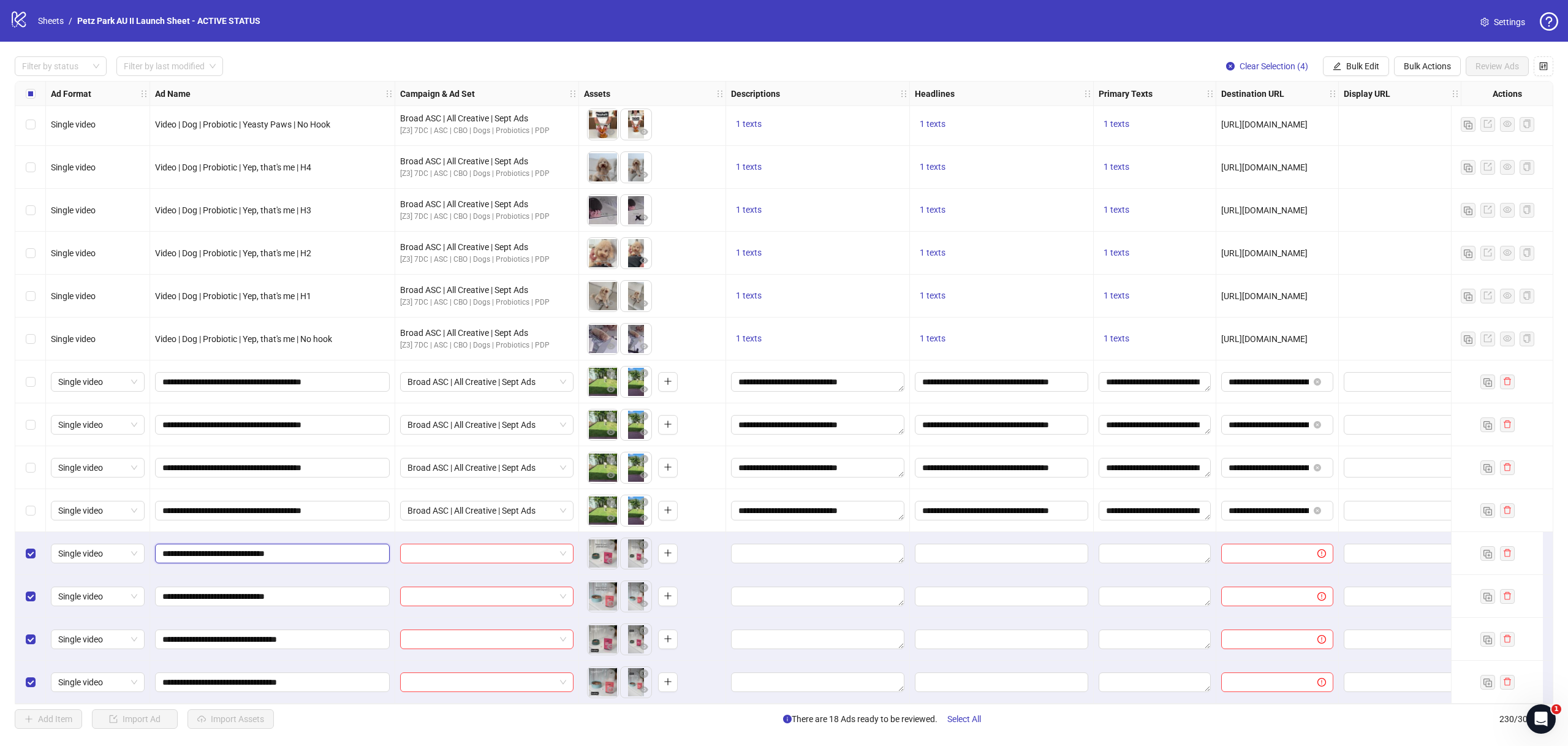
click at [307, 550] on input "**********" at bounding box center [271, 553] width 218 height 14
click at [35, 554] on label "Select row 227" at bounding box center [30, 553] width 10 height 14
click at [31, 604] on div "Select row 228" at bounding box center [30, 596] width 30 height 43
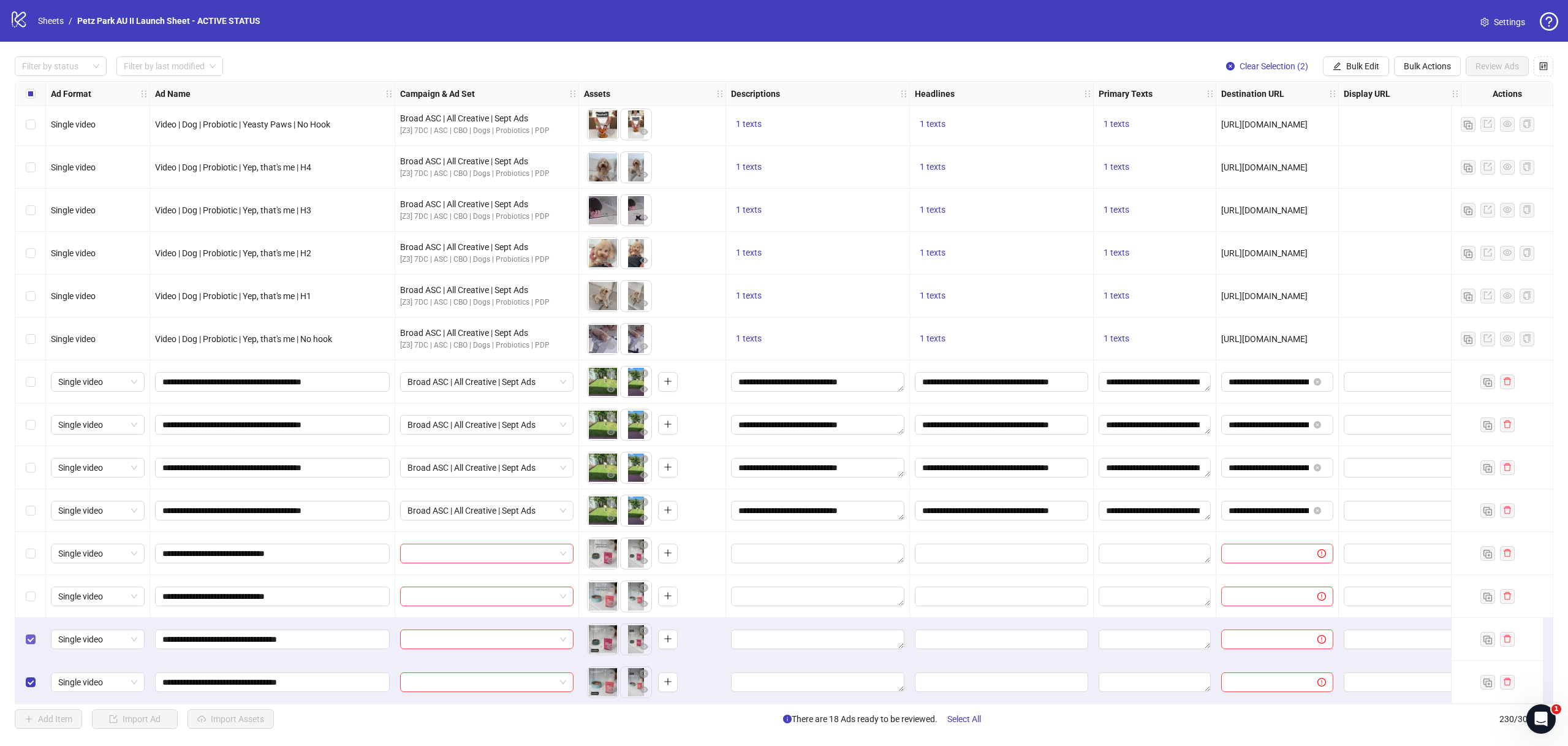
click at [33, 633] on label "Select row 229" at bounding box center [30, 640] width 10 height 14
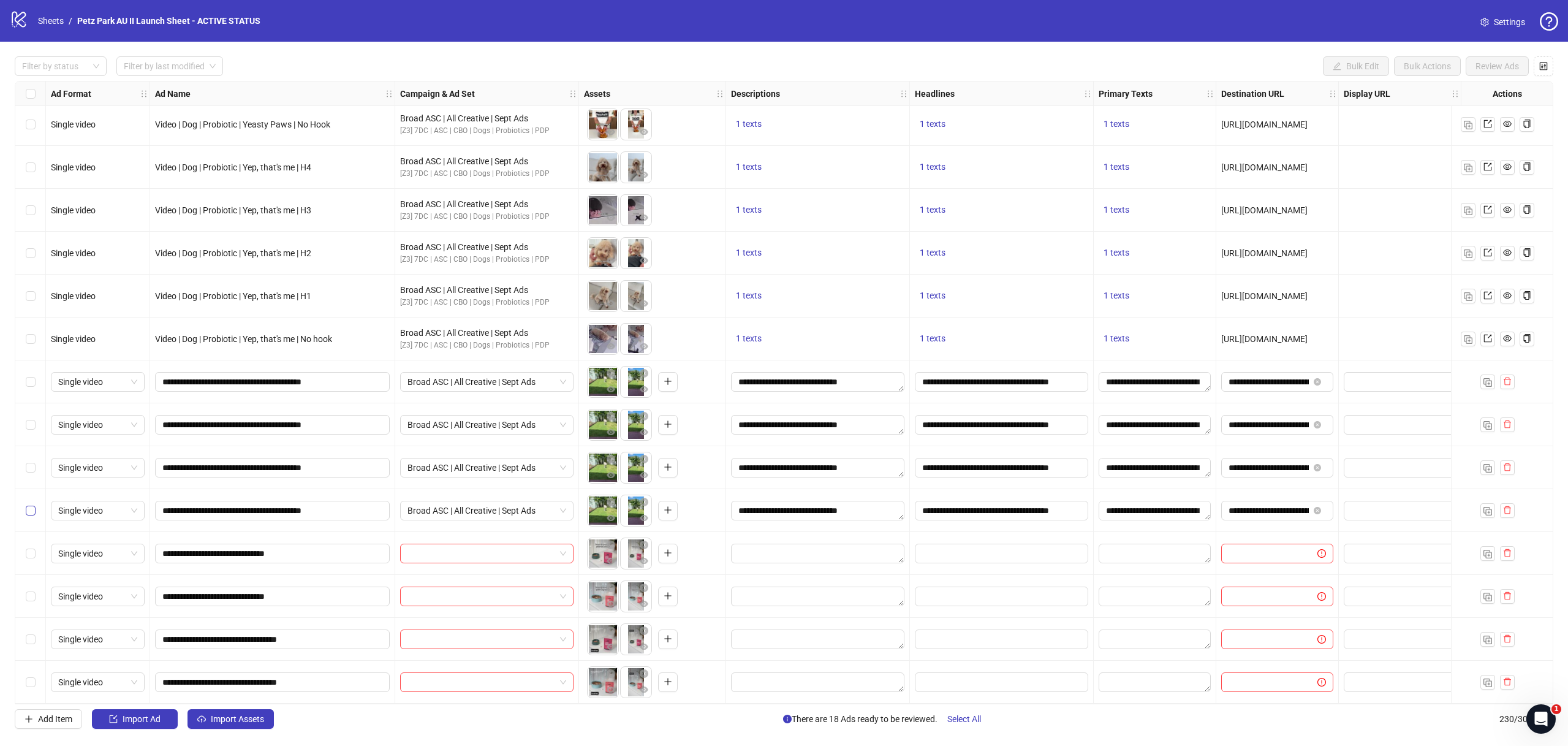
click at [31, 504] on label "Select row 226" at bounding box center [30, 511] width 10 height 14
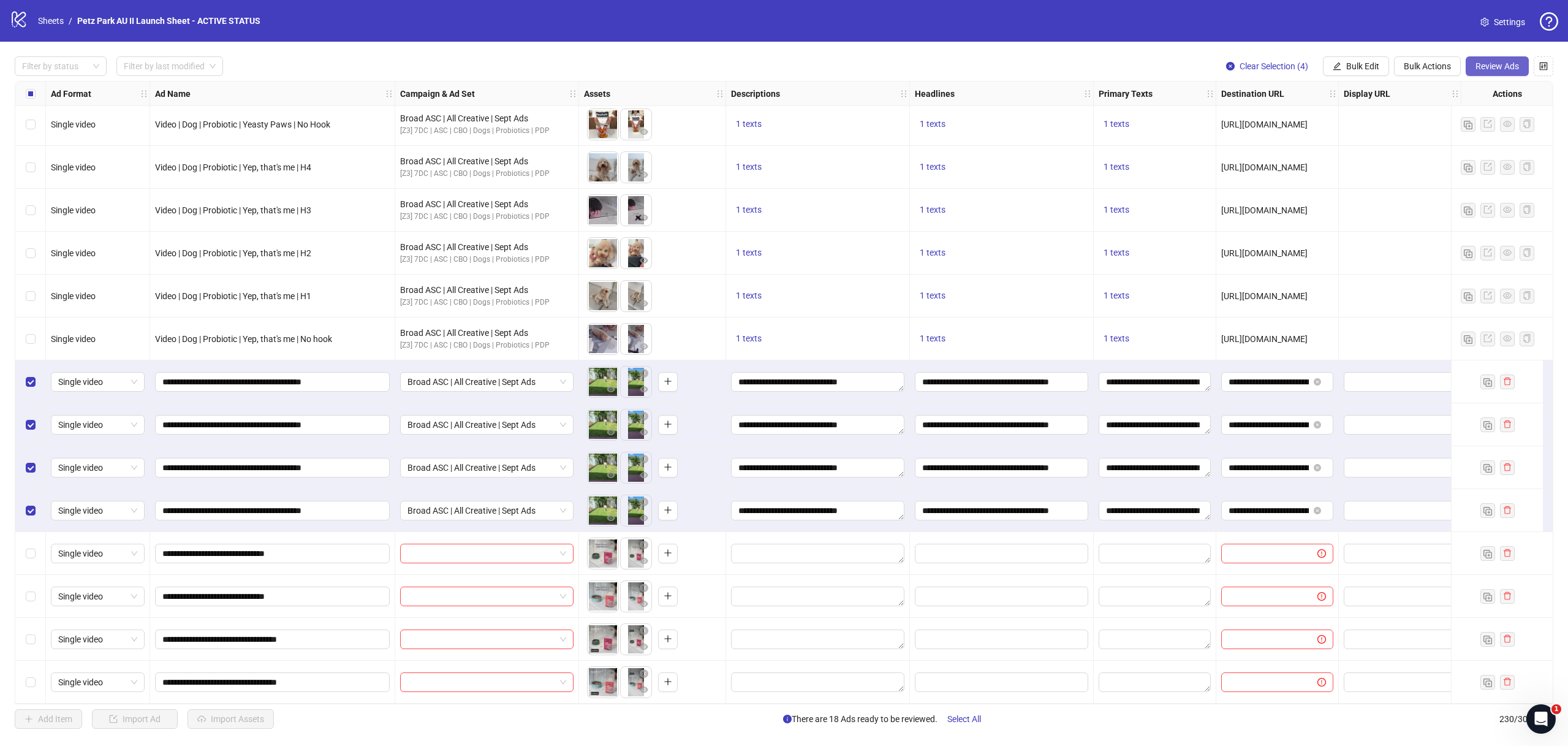
click at [1479, 70] on span "Review Ads" at bounding box center [1498, 67] width 44 height 10
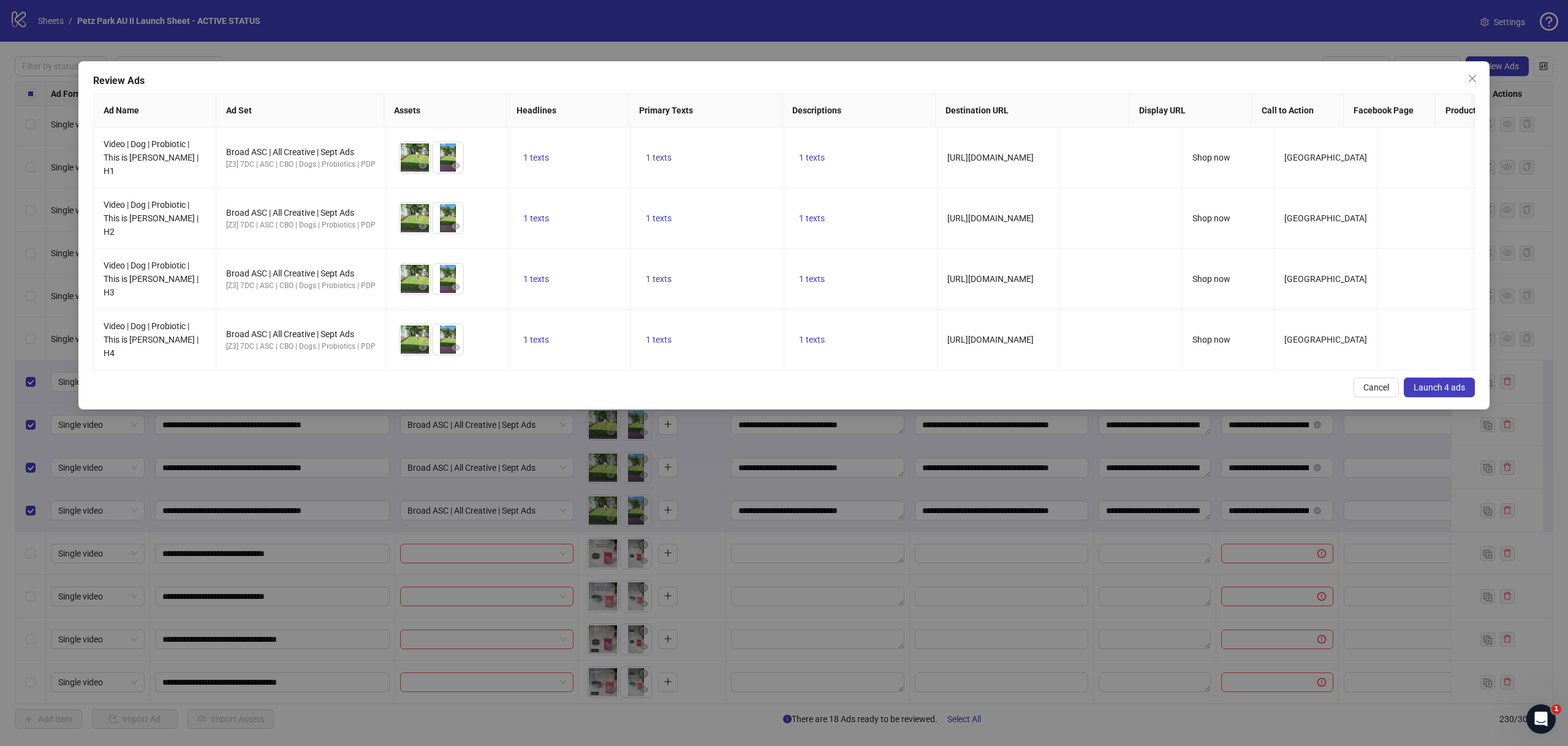
click at [1434, 383] on span "Launch 4 ads" at bounding box center [1439, 388] width 52 height 10
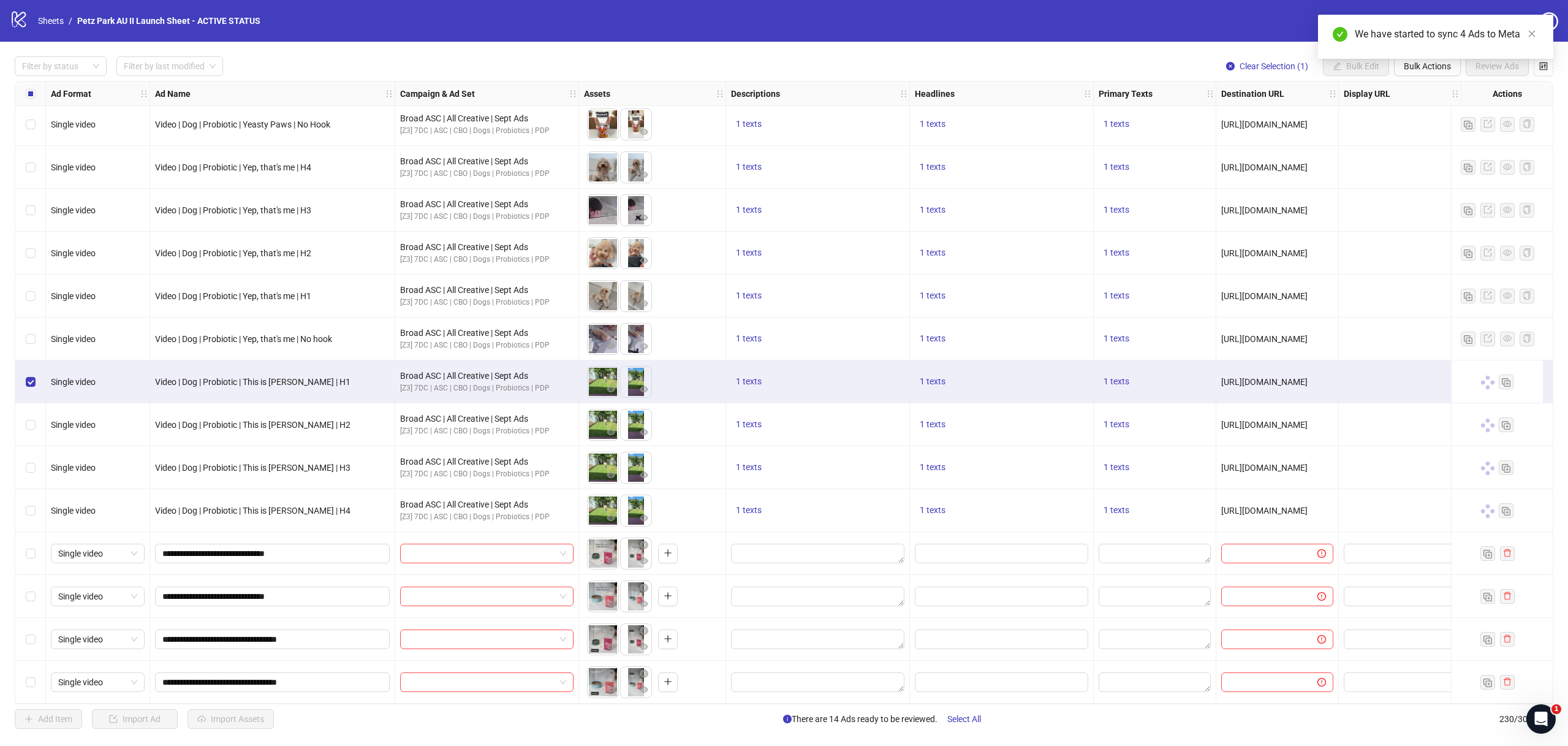
click at [31, 498] on div "Select row 226" at bounding box center [30, 510] width 30 height 43
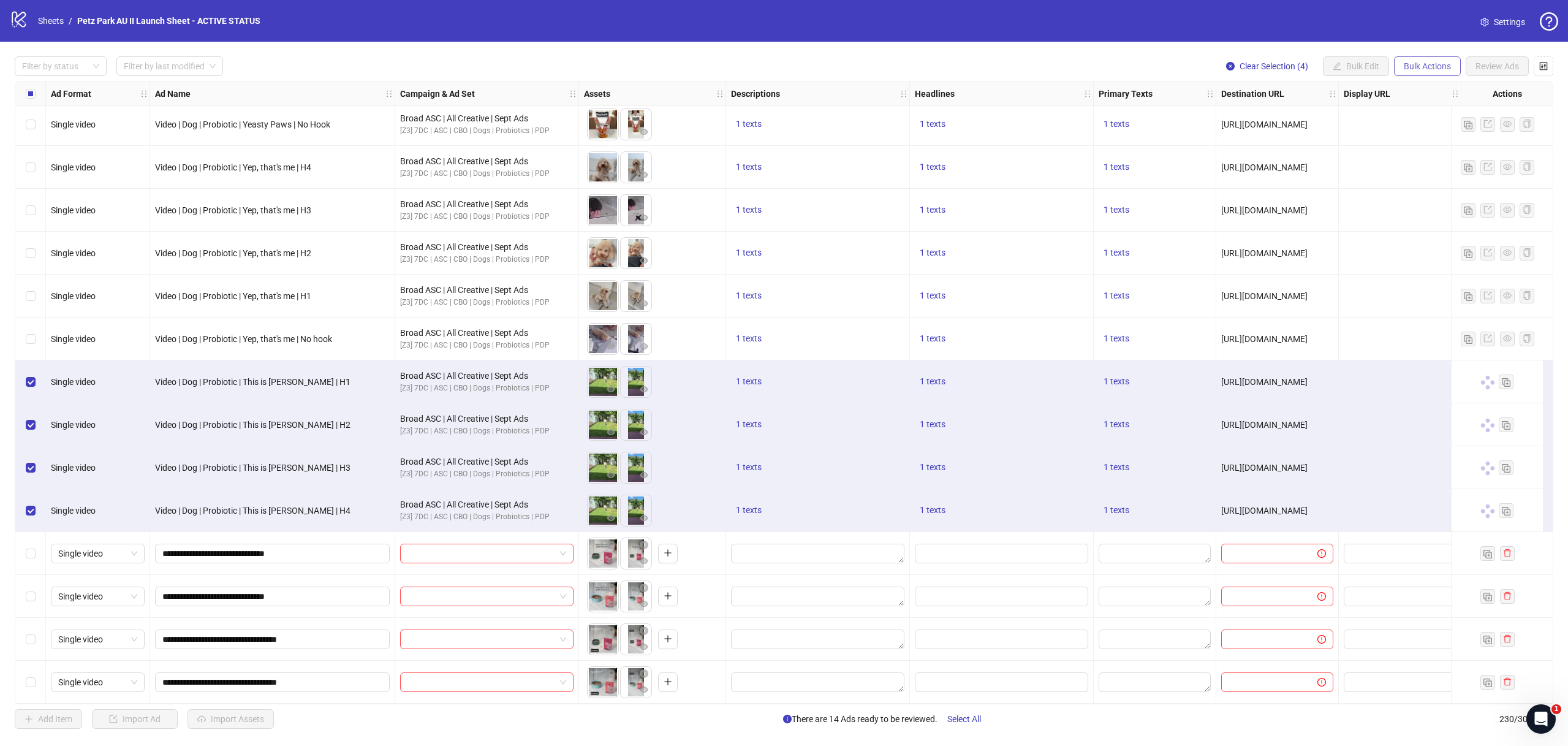
click at [1408, 67] on span "Bulk Actions" at bounding box center [1428, 67] width 47 height 10
click at [1405, 45] on div "Filter by status Filter by last modified Clear Selection (4) Bulk Edit Bulk Act…" at bounding box center [784, 392] width 1568 height 702
click at [1417, 62] on span "Bulk Actions" at bounding box center [1428, 67] width 47 height 10
click at [1413, 176] on span "Export" at bounding box center [1444, 170] width 84 height 14
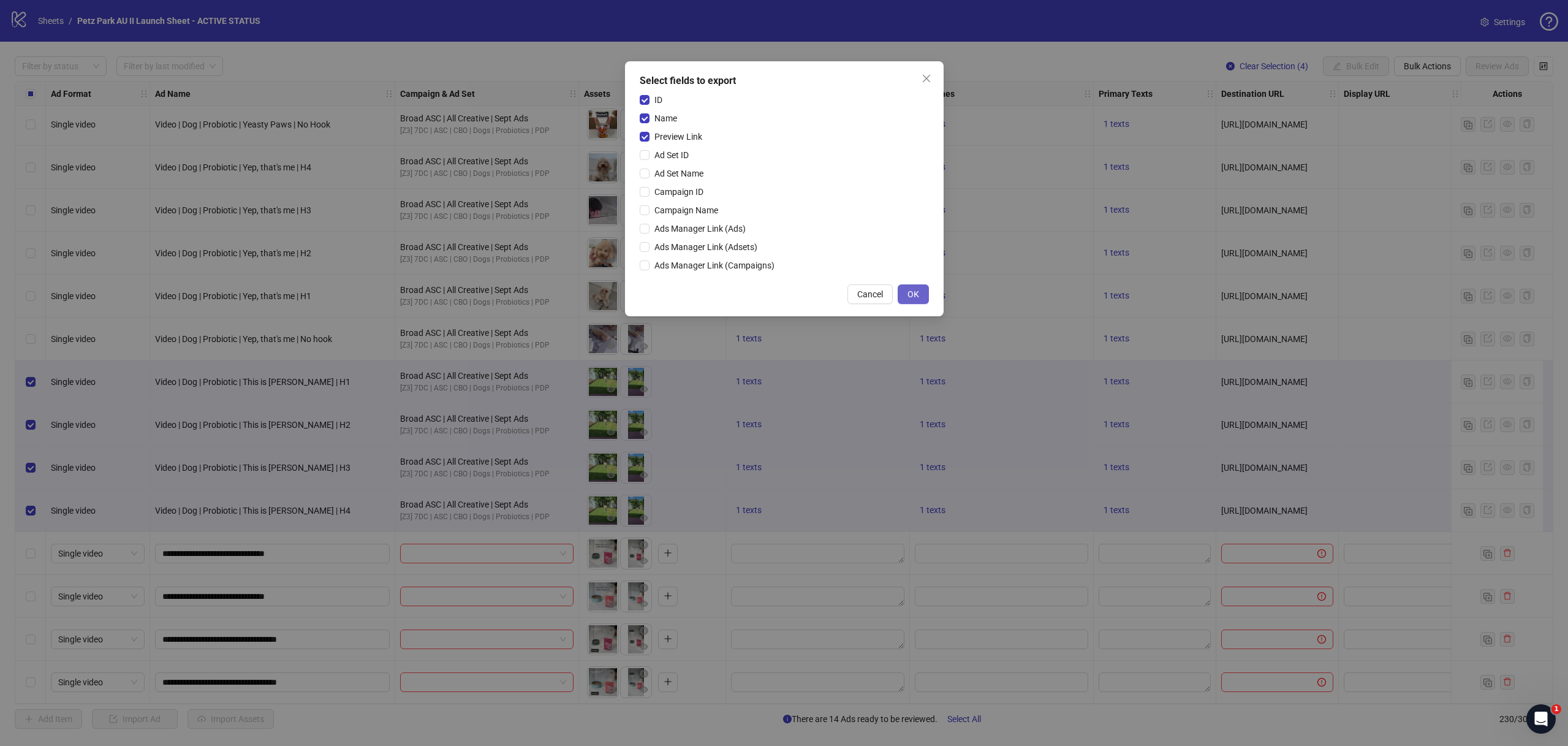
click at [910, 297] on span "OK" at bounding box center [914, 295] width 12 height 10
